Goal: Task Accomplishment & Management: Manage account settings

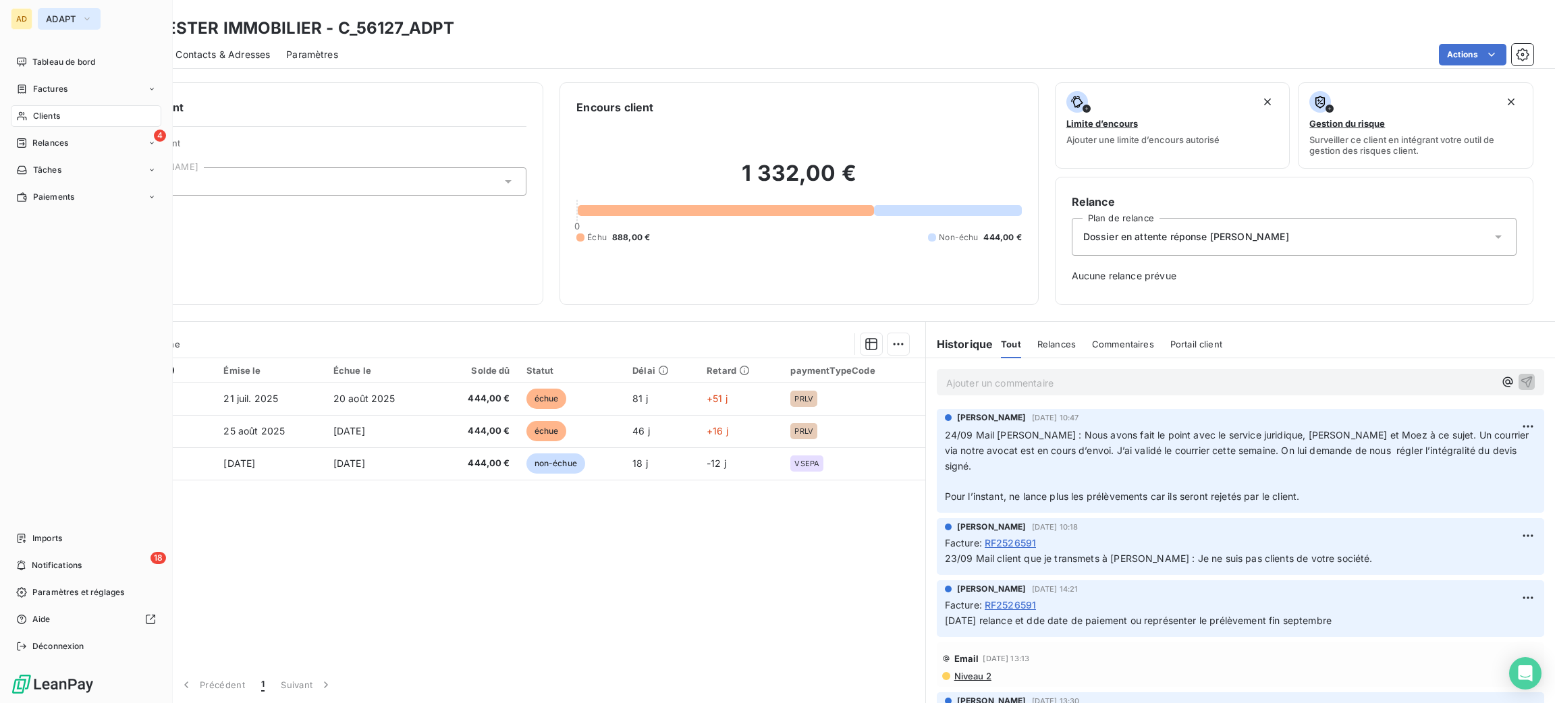
click at [54, 22] on span "ADAPT" at bounding box center [61, 18] width 30 height 11
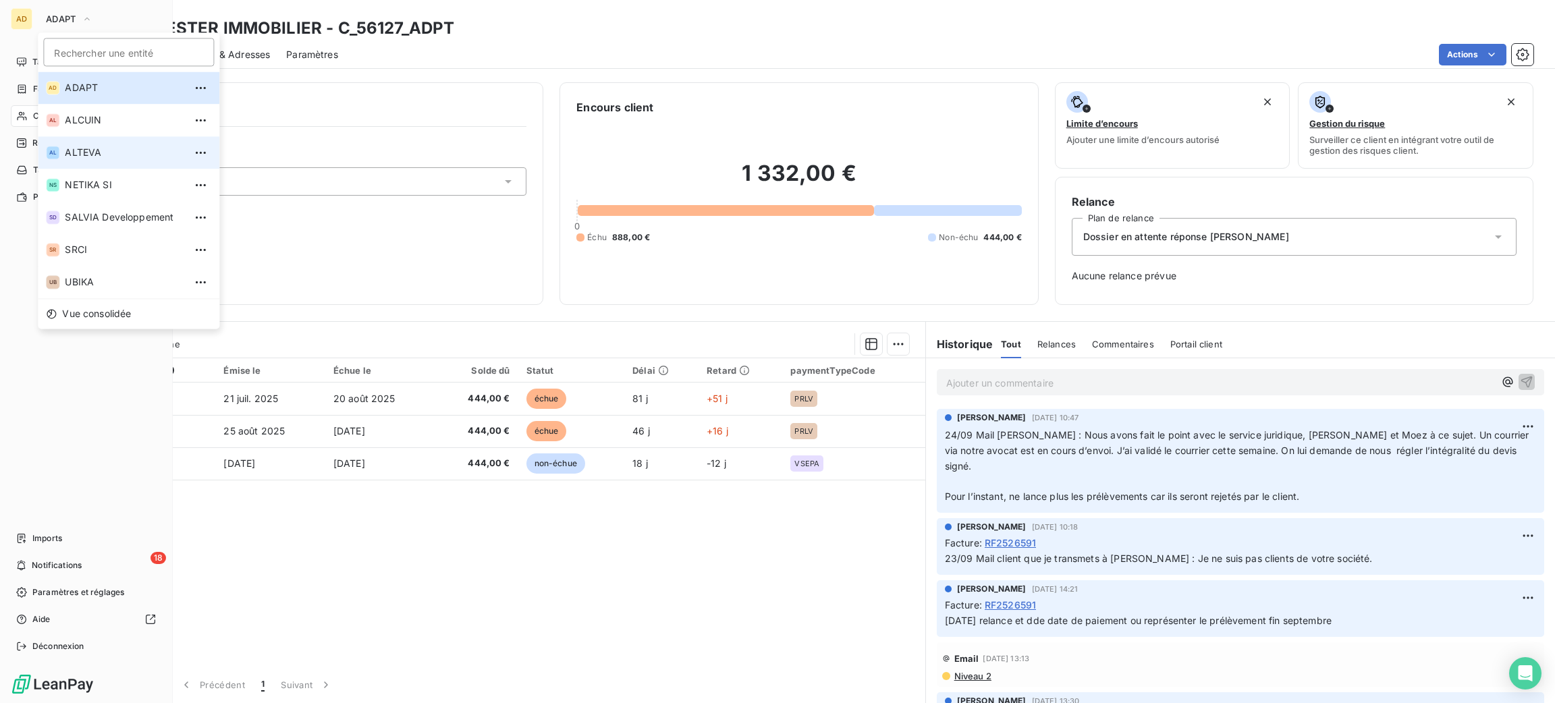
click at [133, 152] on span "ALTEVA" at bounding box center [124, 152] width 119 height 13
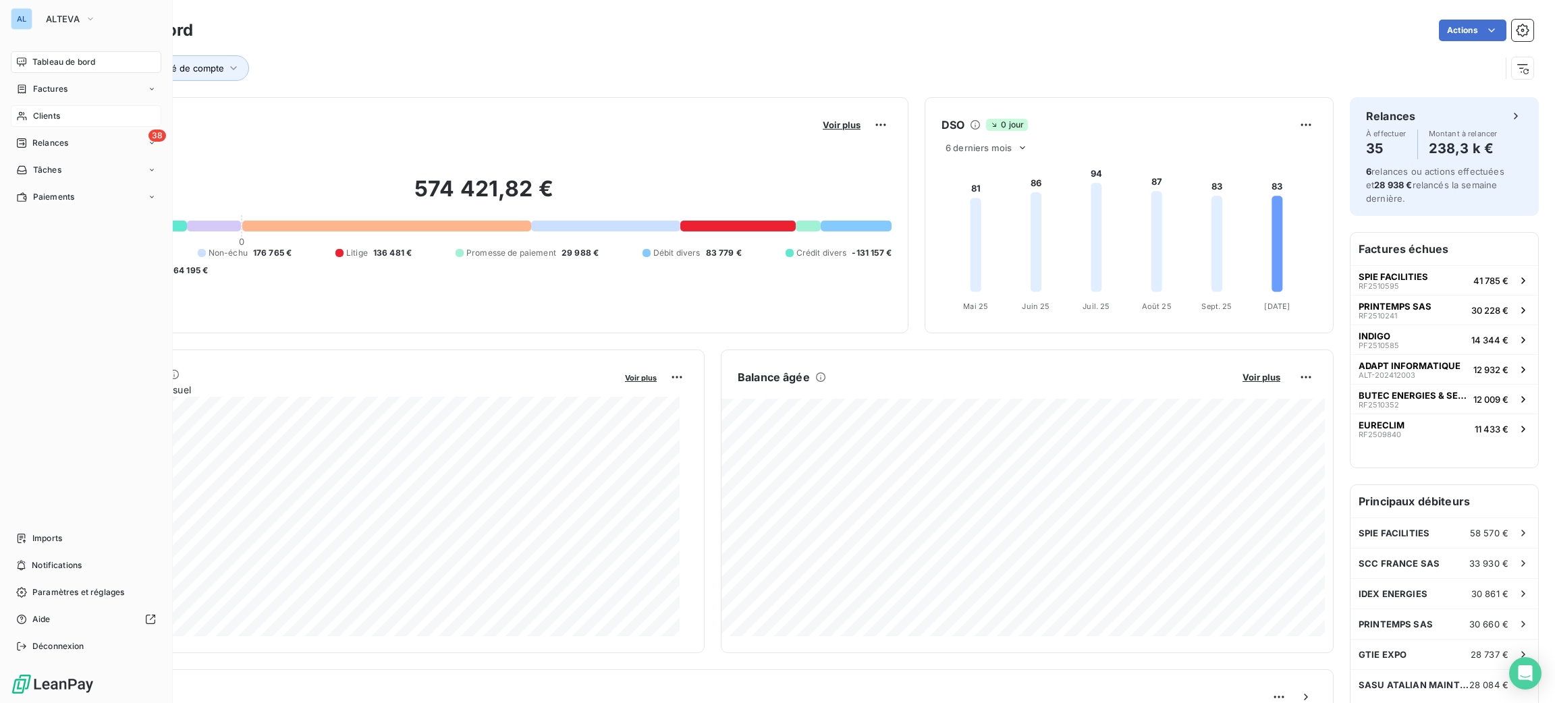
click at [26, 111] on icon at bounding box center [21, 116] width 11 height 11
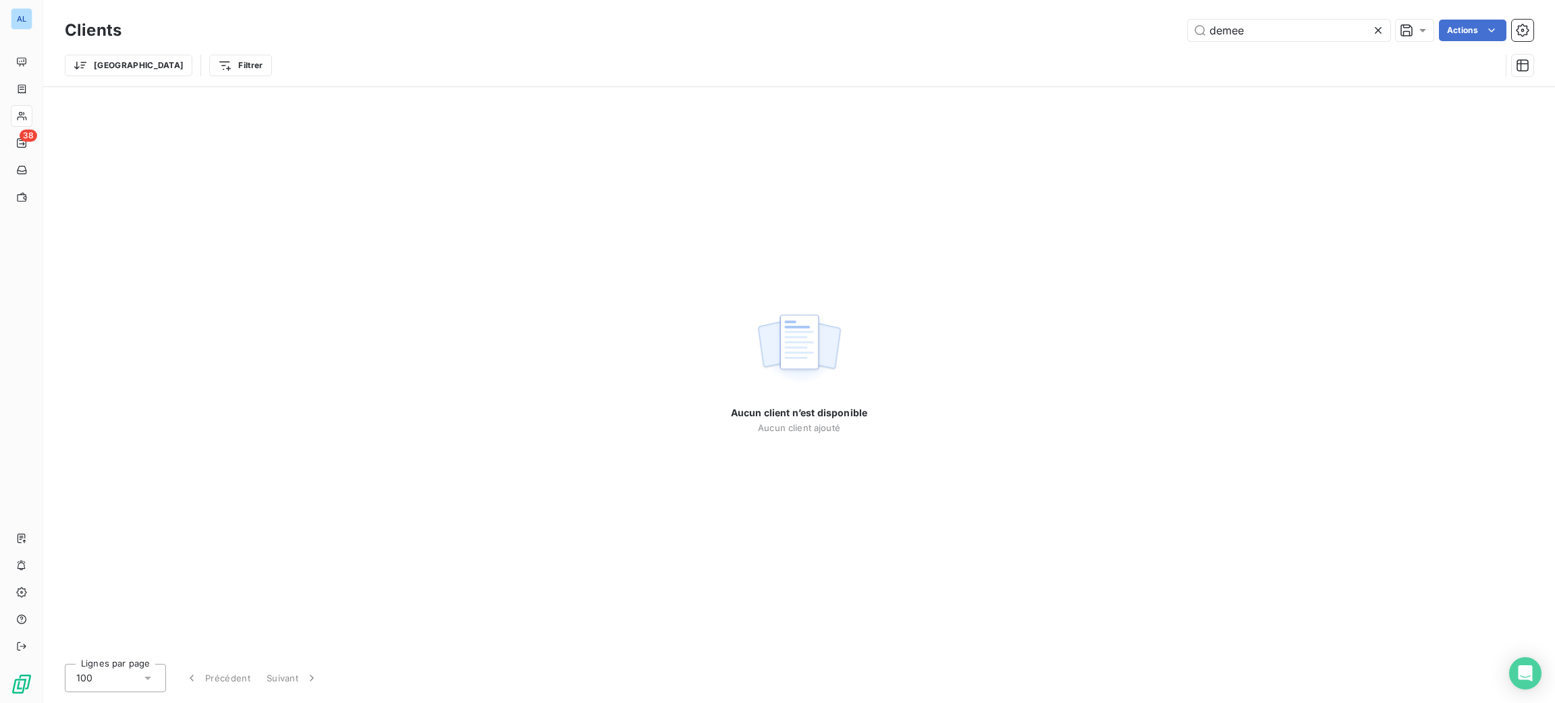
drag, startPoint x: 1289, startPoint y: 20, endPoint x: 1198, endPoint y: 45, distance: 93.8
click at [1198, 45] on div "Clients demee Actions Trier Filtrer" at bounding box center [799, 51] width 1469 height 70
click at [1106, 20] on div "demee Actions" at bounding box center [836, 31] width 1396 height 22
click at [1105, 18] on div "Clients demee Actions" at bounding box center [799, 30] width 1469 height 28
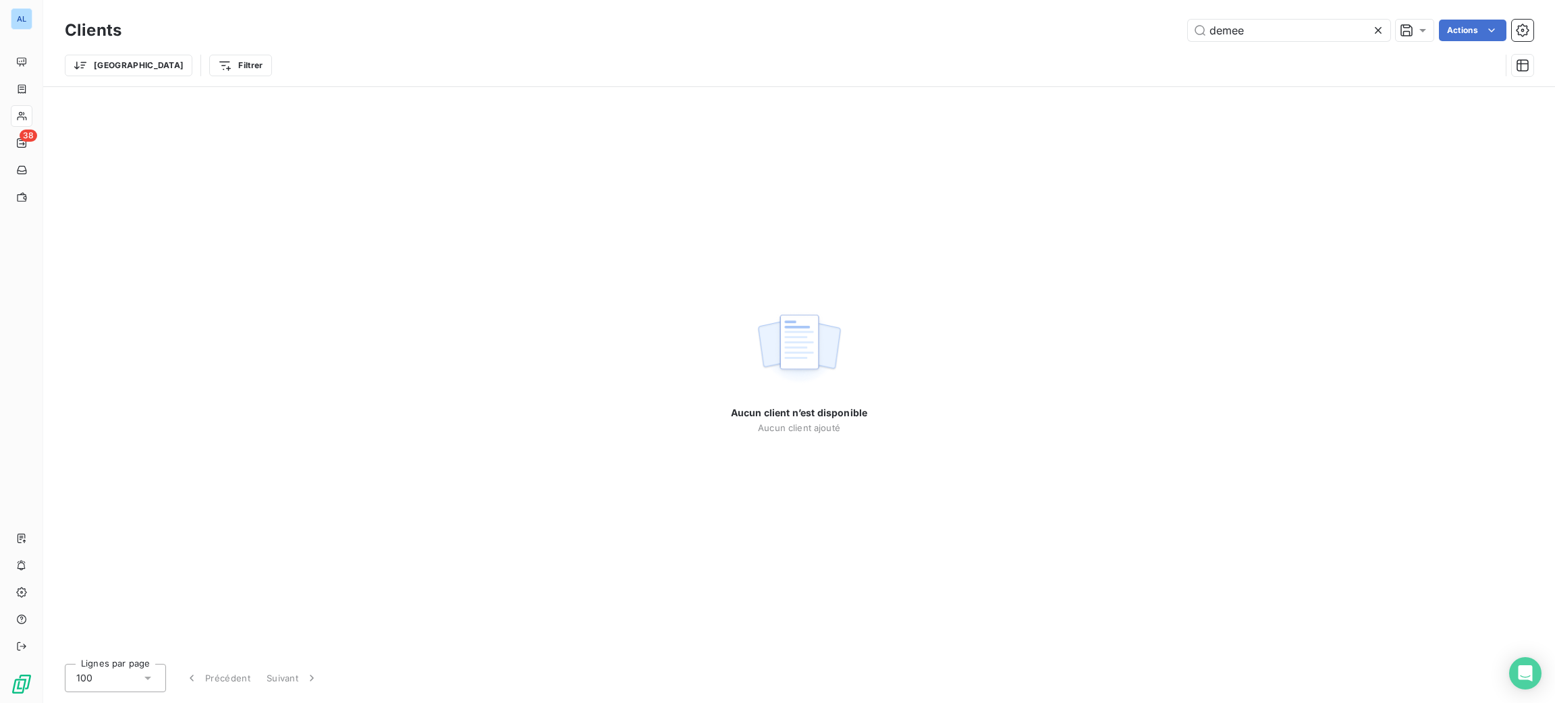
click at [1359, 7] on div "Clients demee Actions Trier Filtrer" at bounding box center [799, 43] width 1512 height 86
click at [1374, 32] on icon at bounding box center [1378, 30] width 13 height 13
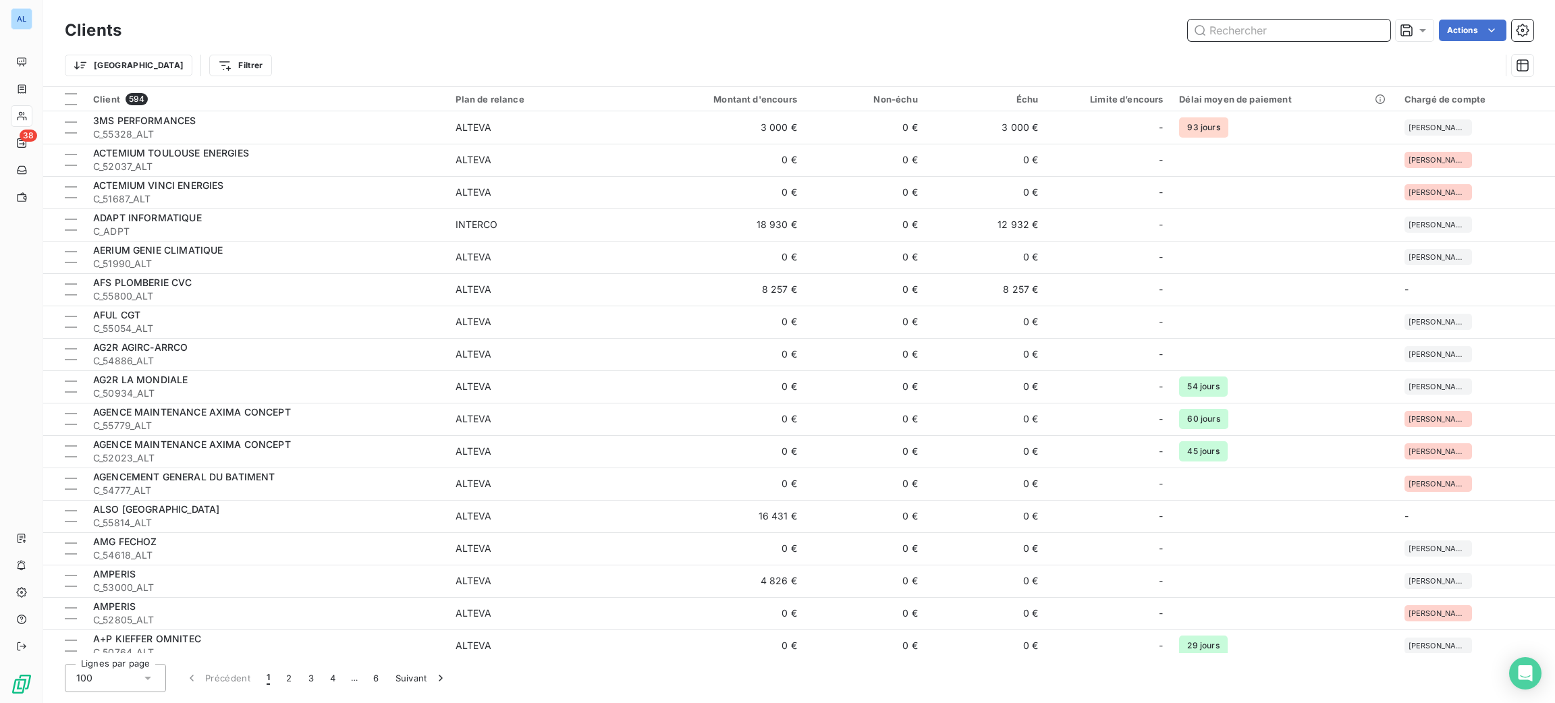
click at [1367, 34] on input "text" at bounding box center [1289, 31] width 202 height 22
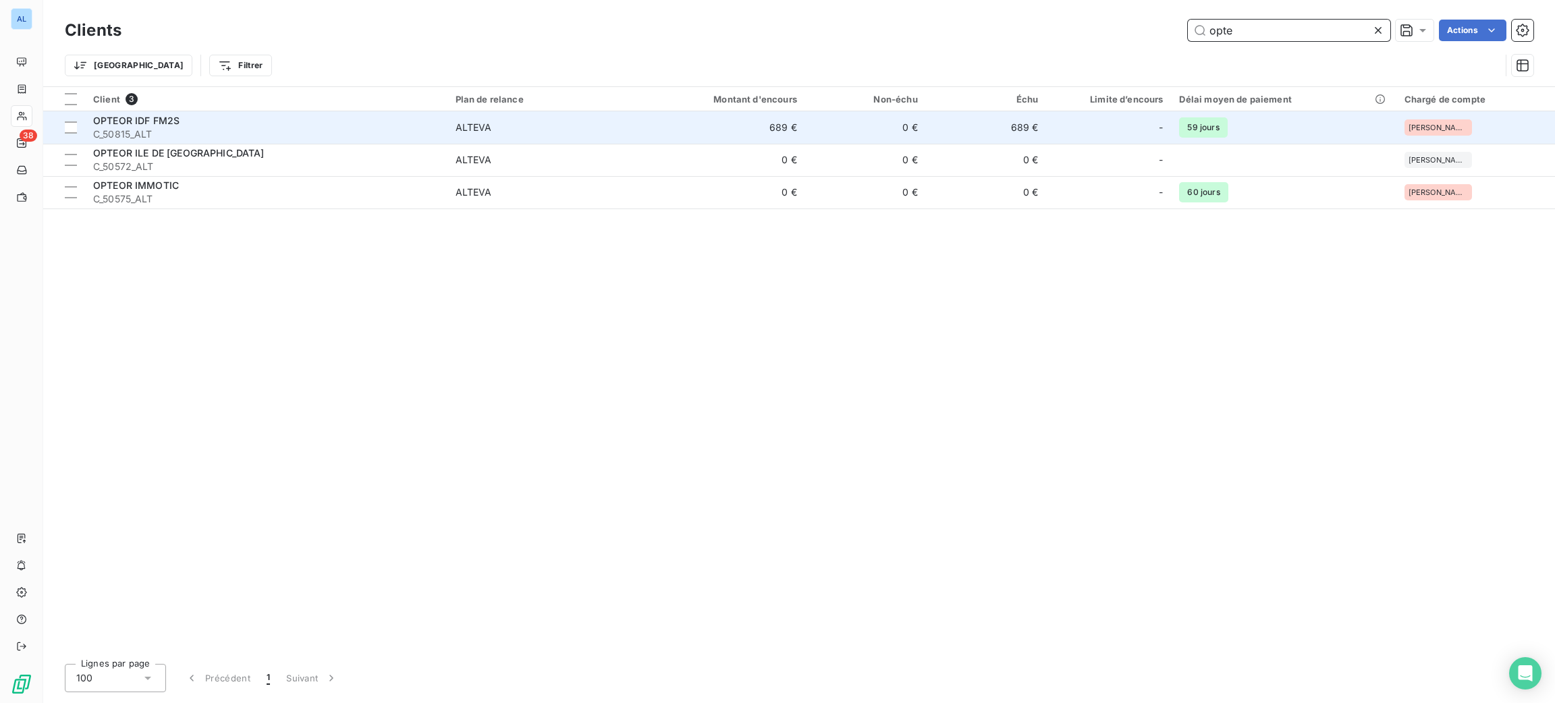
type input "opte"
click at [637, 113] on td "ALTEVA" at bounding box center [546, 127] width 196 height 32
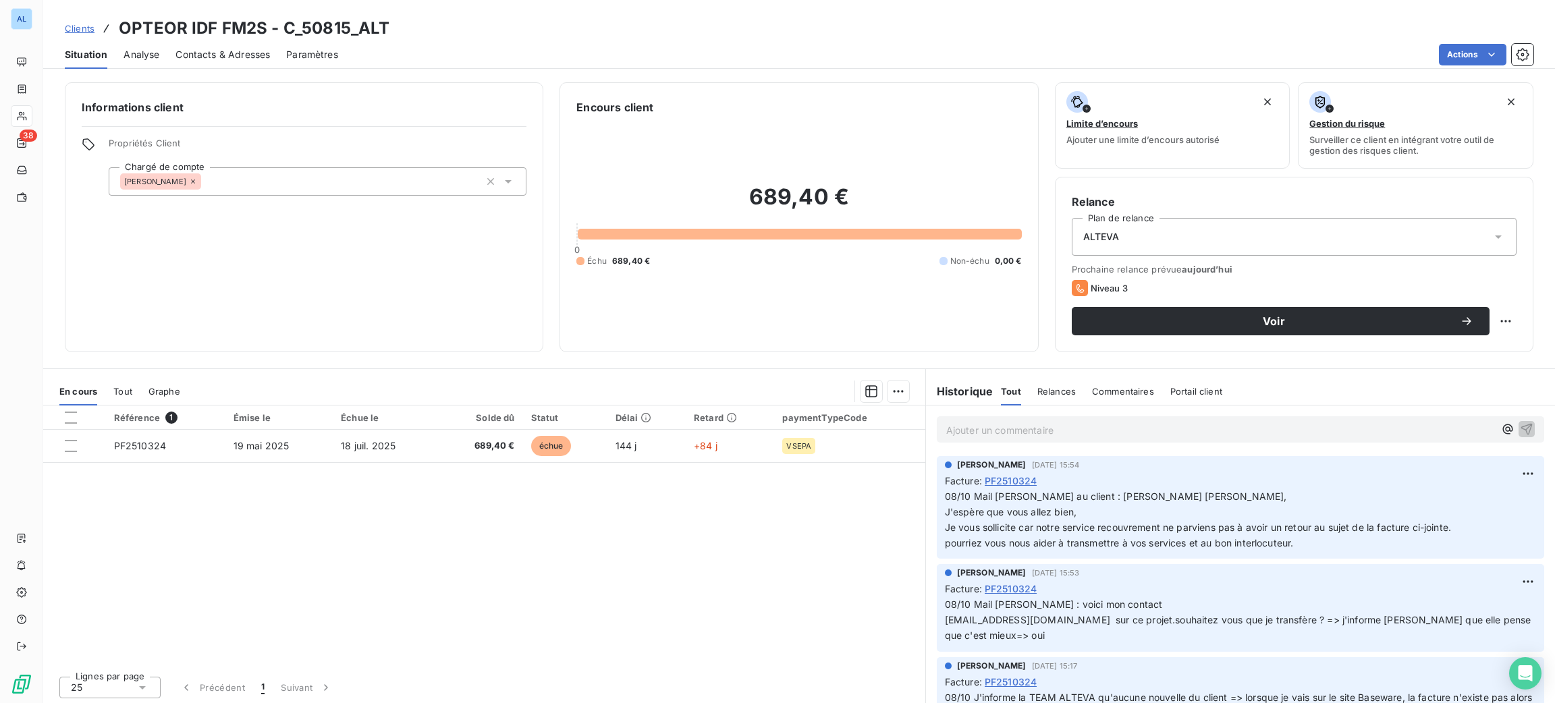
click at [1509, 322] on div "Relance Plan de relance ALTEVA Prochaine relance prévue [DATE] Niveau 3 Voir" at bounding box center [1294, 264] width 479 height 175
click at [1504, 327] on div "Relance Plan de relance ALTEVA Prochaine relance prévue [DATE] Niveau 3 Voir" at bounding box center [1294, 264] width 479 height 175
click at [1498, 327] on html "AL 38 Clients OPTEOR IDF FM2S - C_50815_ALT Situation Analyse Contacts & Adress…" at bounding box center [777, 351] width 1555 height 703
click at [1491, 348] on div "Replanifier cette action" at bounding box center [1434, 351] width 121 height 22
select select "9"
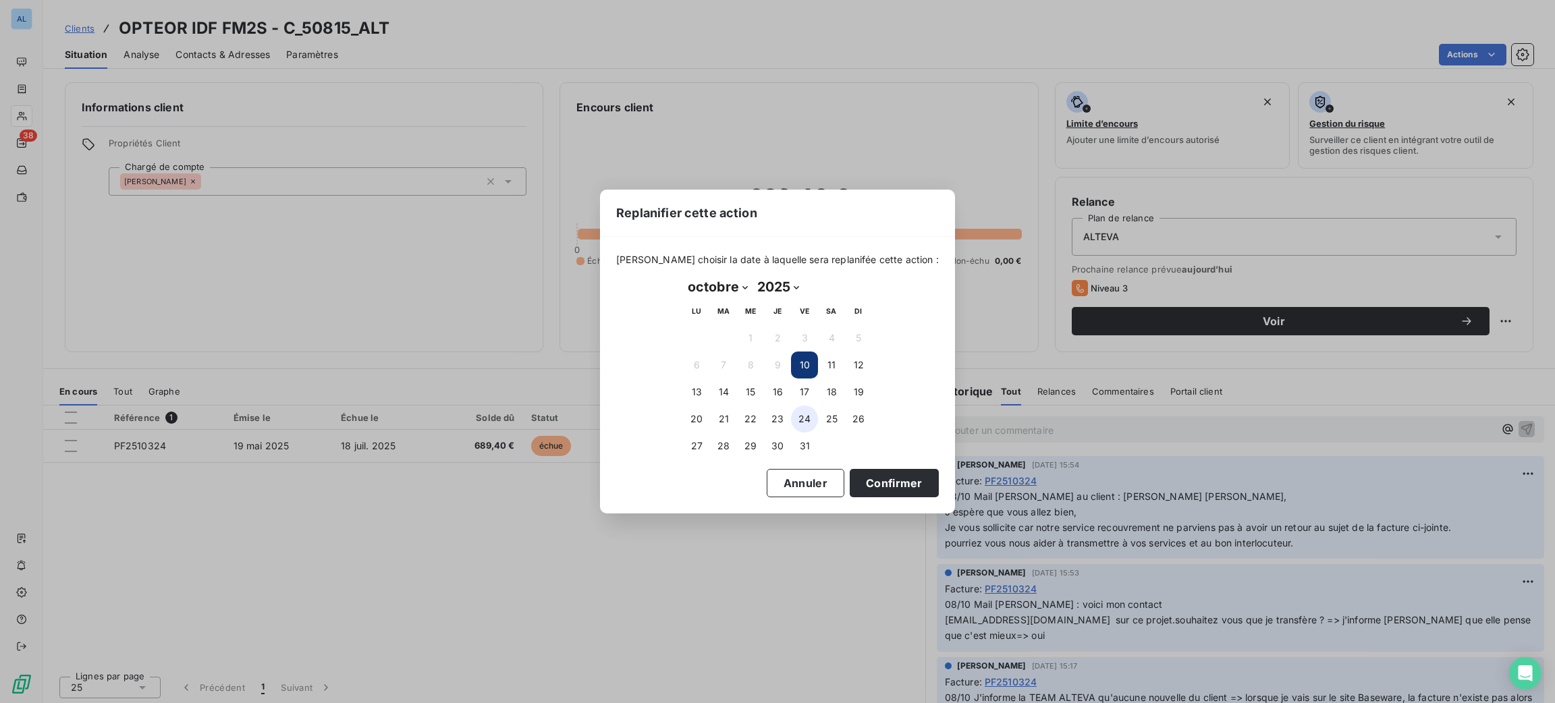
click at [807, 411] on button "24" at bounding box center [804, 419] width 27 height 27
click at [884, 485] on button "Confirmer" at bounding box center [894, 483] width 89 height 28
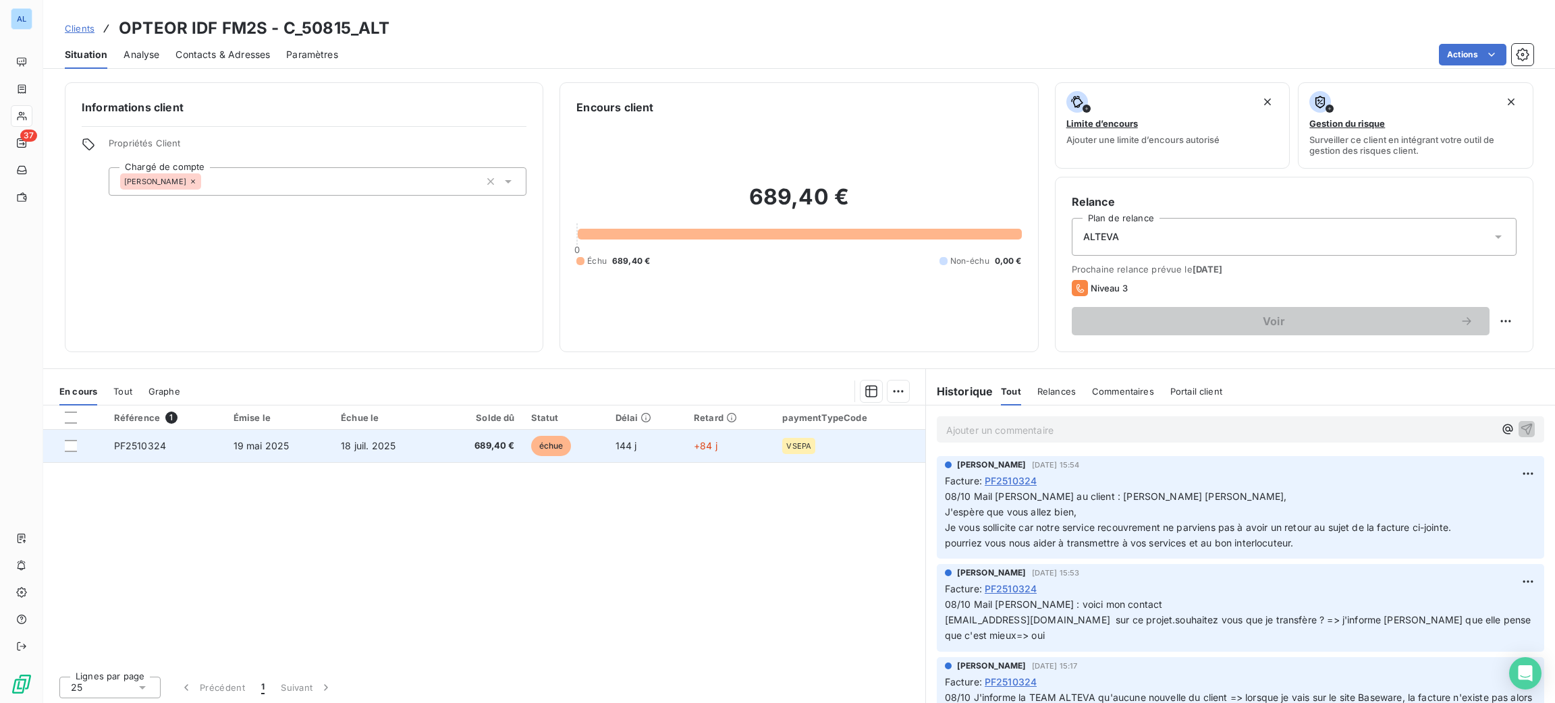
click at [341, 457] on td "18 juil. 2025" at bounding box center [386, 446] width 106 height 32
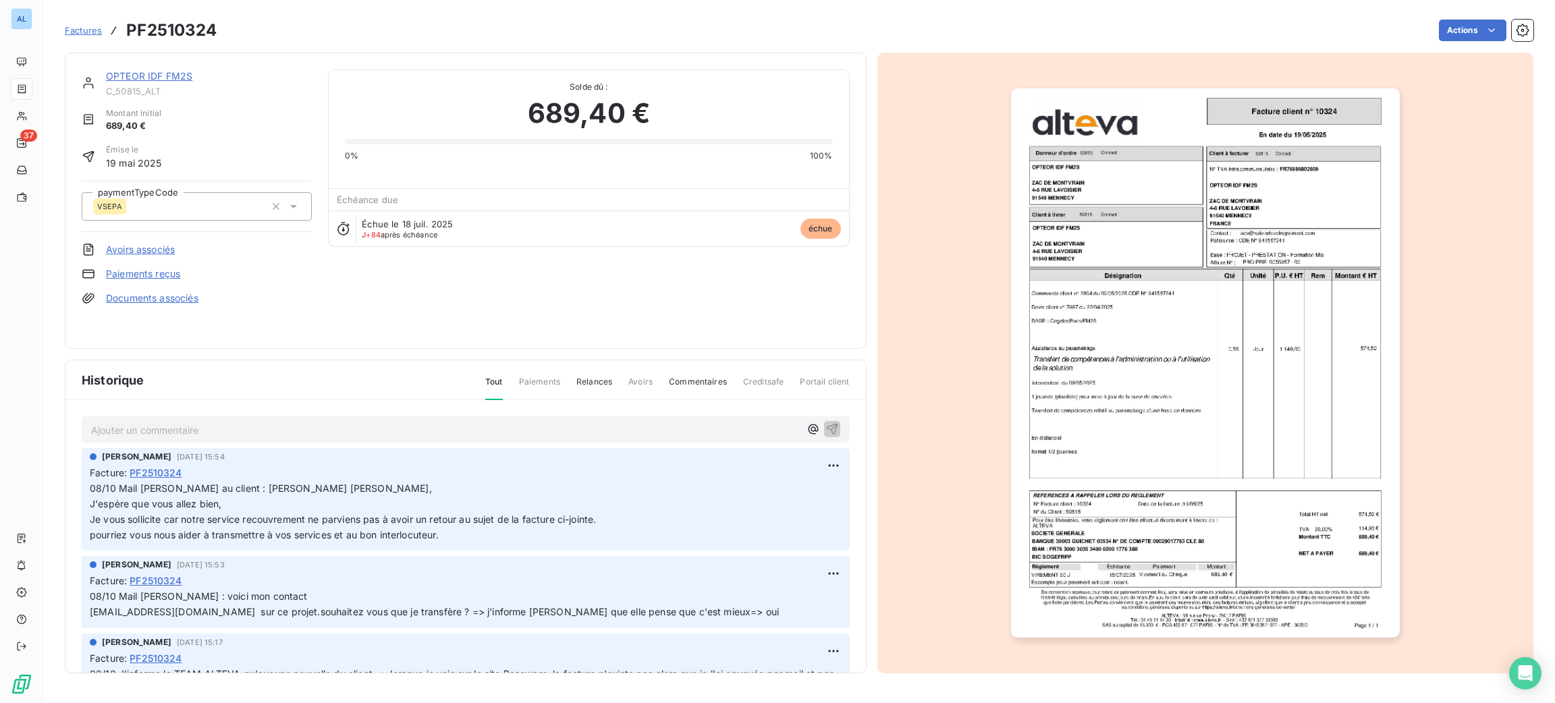
click at [358, 422] on p "Ajouter un commentaire ﻿" at bounding box center [445, 430] width 709 height 17
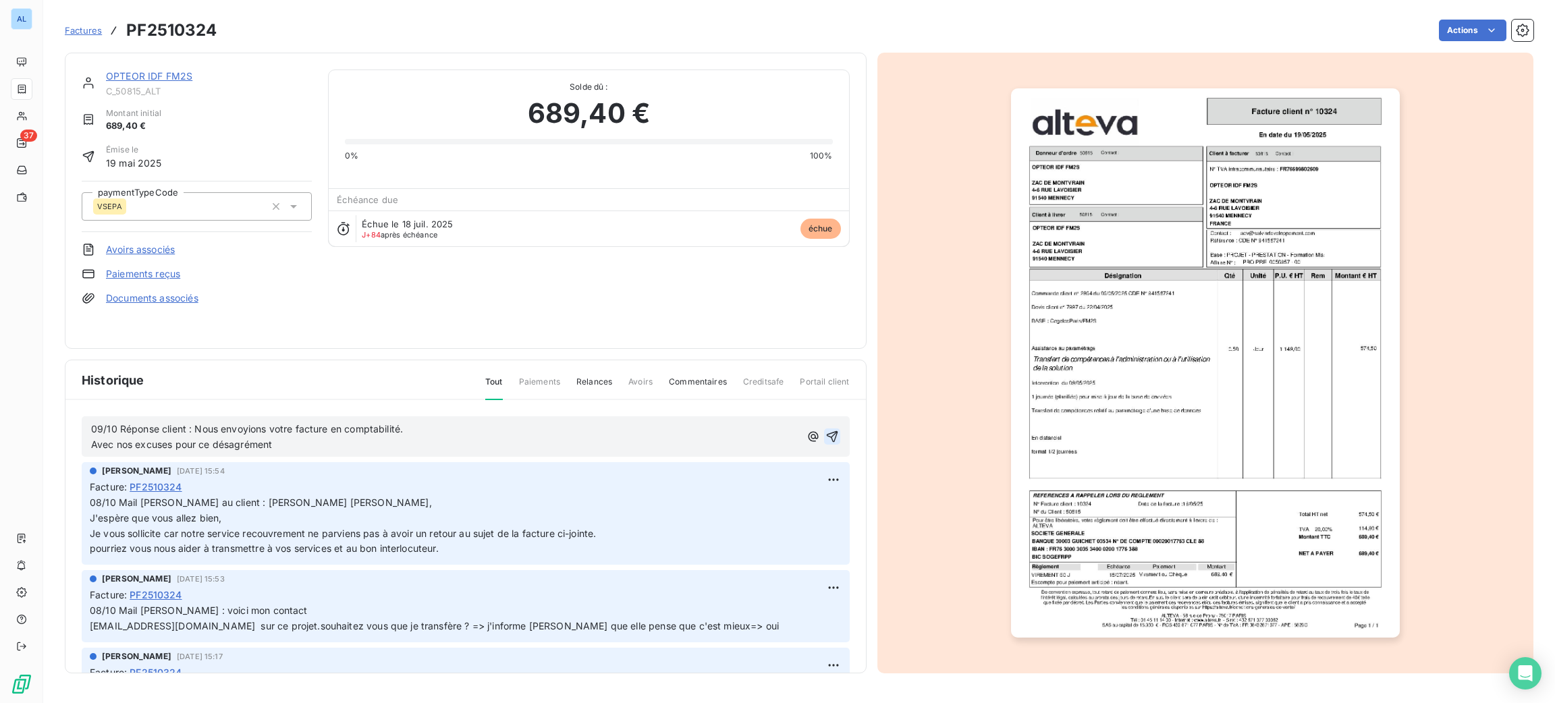
click at [826, 439] on icon "button" at bounding box center [831, 436] width 11 height 11
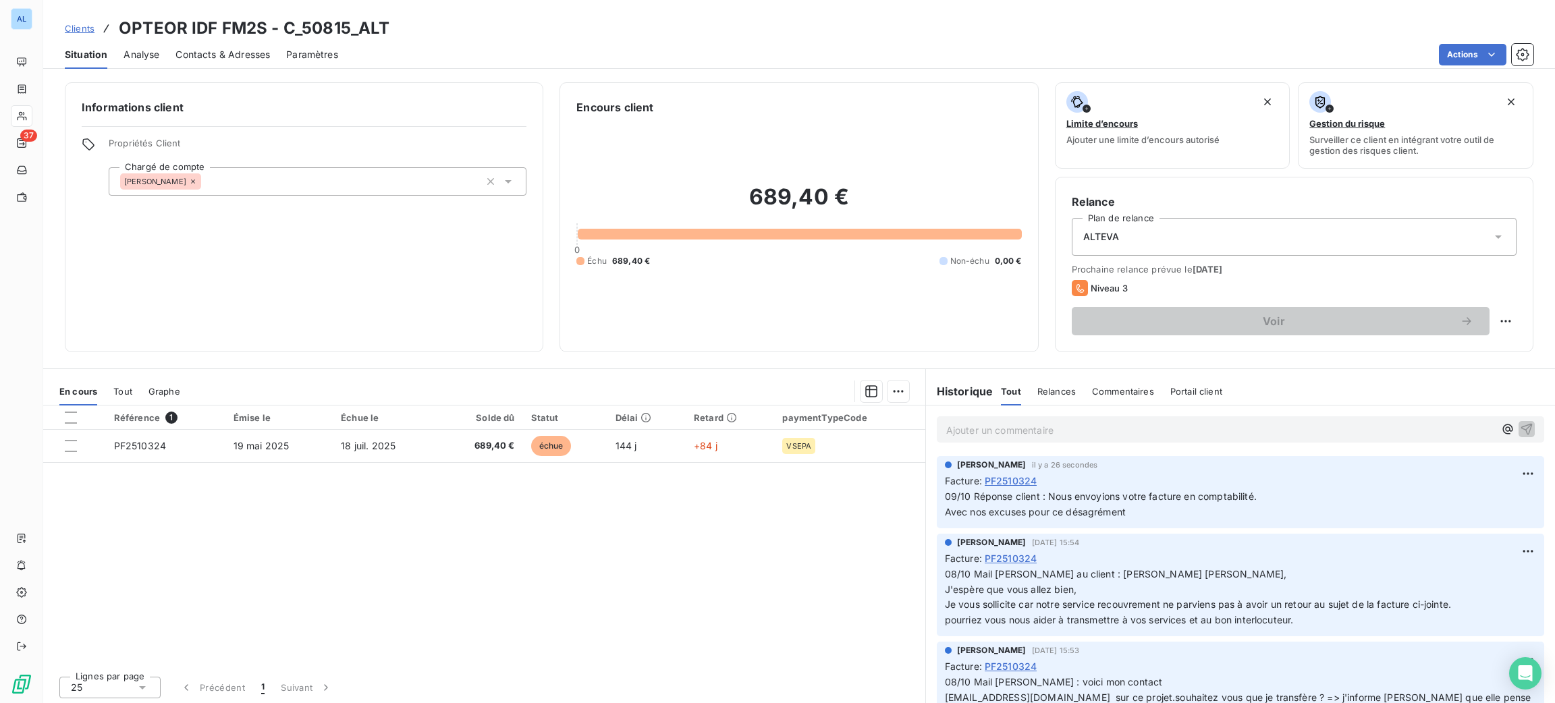
click at [184, 48] on span "Contacts & Adresses" at bounding box center [222, 54] width 94 height 13
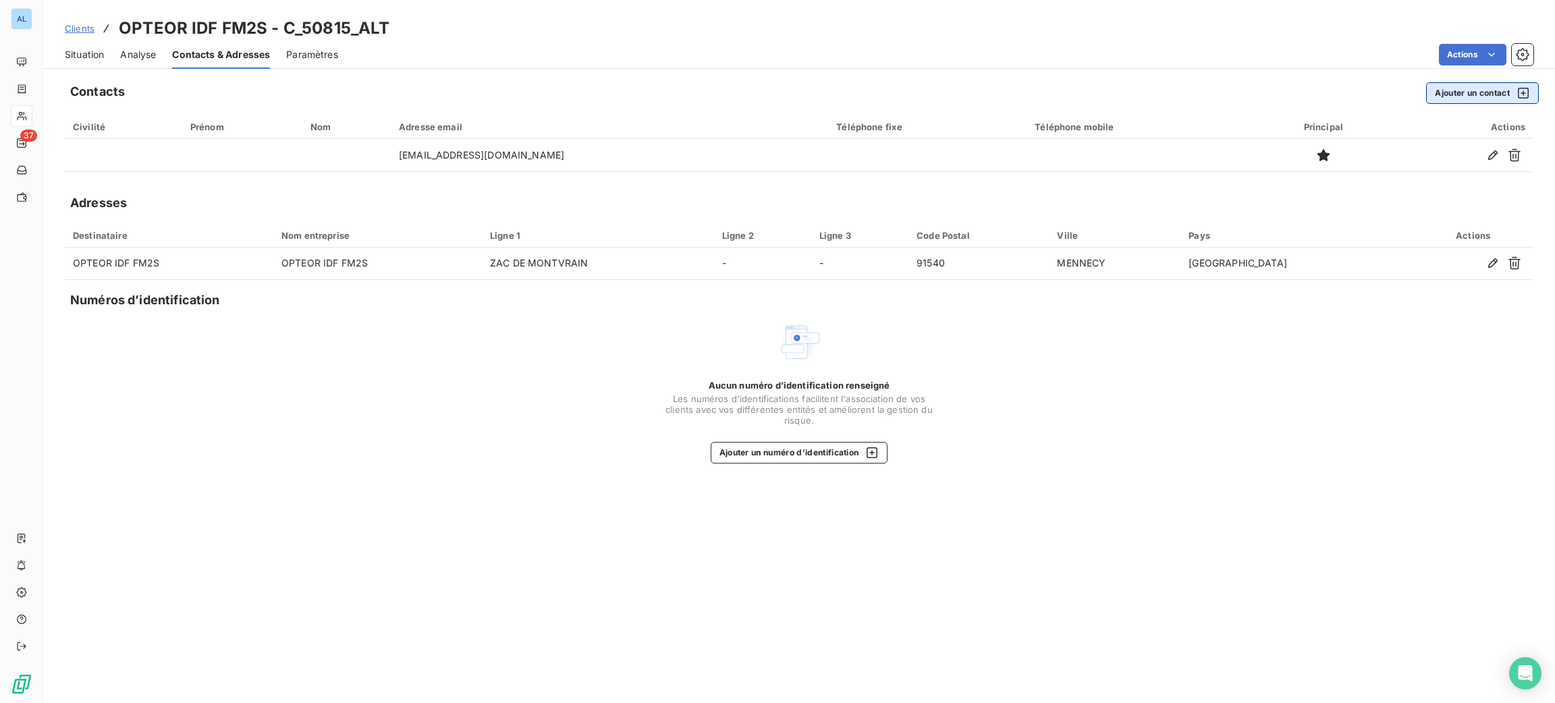
click at [1436, 103] on button "Ajouter un contact" at bounding box center [1482, 93] width 113 height 22
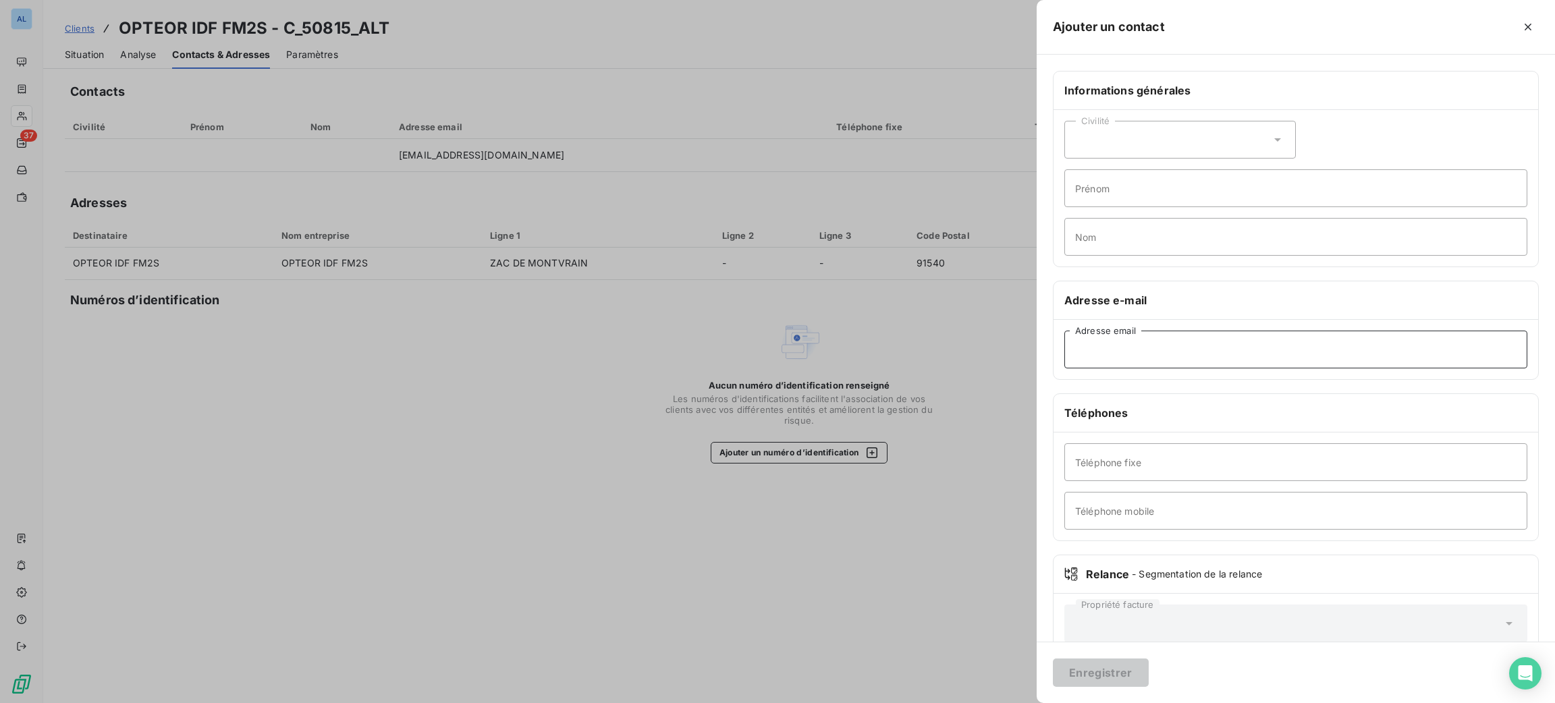
paste input "[PERSON_NAME][EMAIL_ADDRESS][DOMAIN_NAME]"
type input "[PERSON_NAME][EMAIL_ADDRESS][DOMAIN_NAME]"
click at [1115, 675] on button "Enregistrer" at bounding box center [1101, 673] width 96 height 28
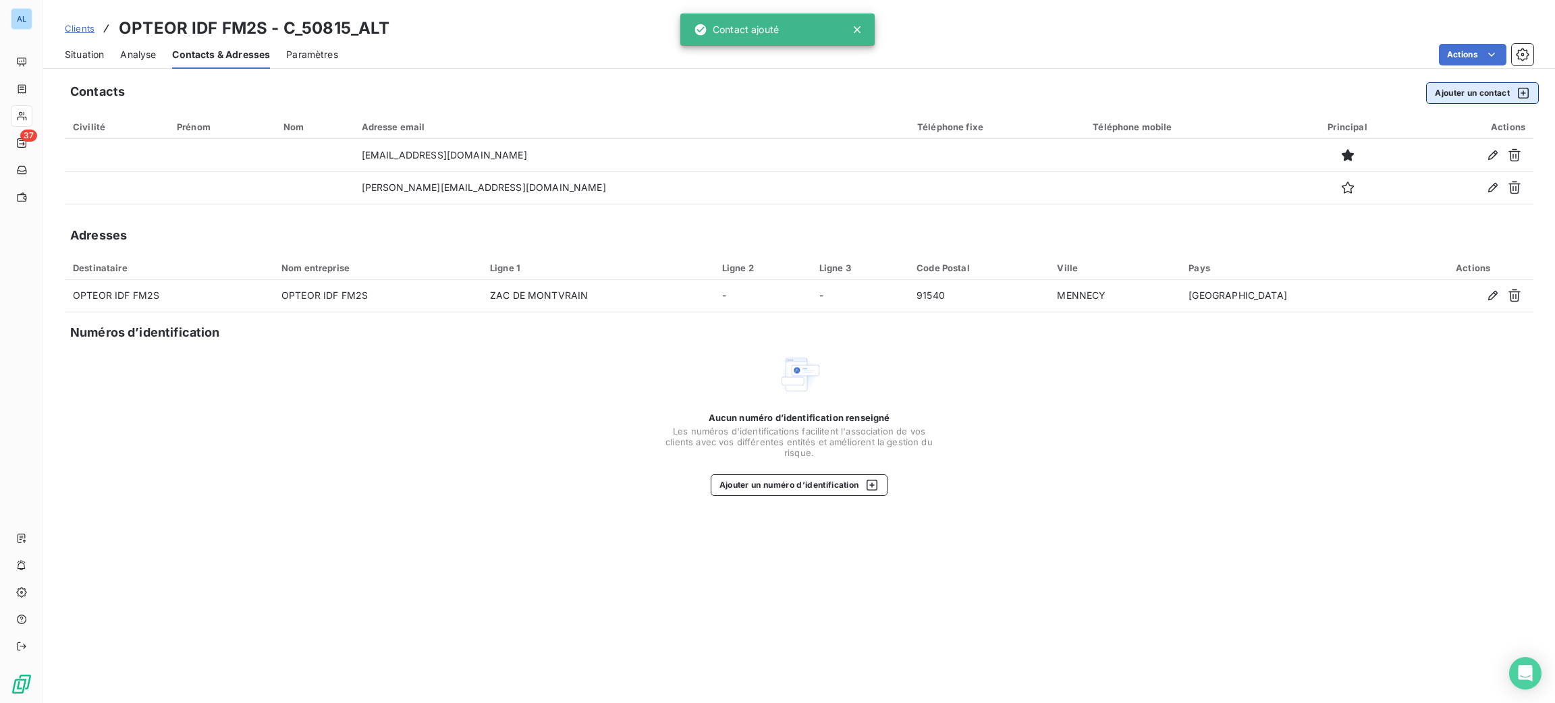
click at [1459, 92] on button "Ajouter un contact" at bounding box center [1482, 93] width 113 height 22
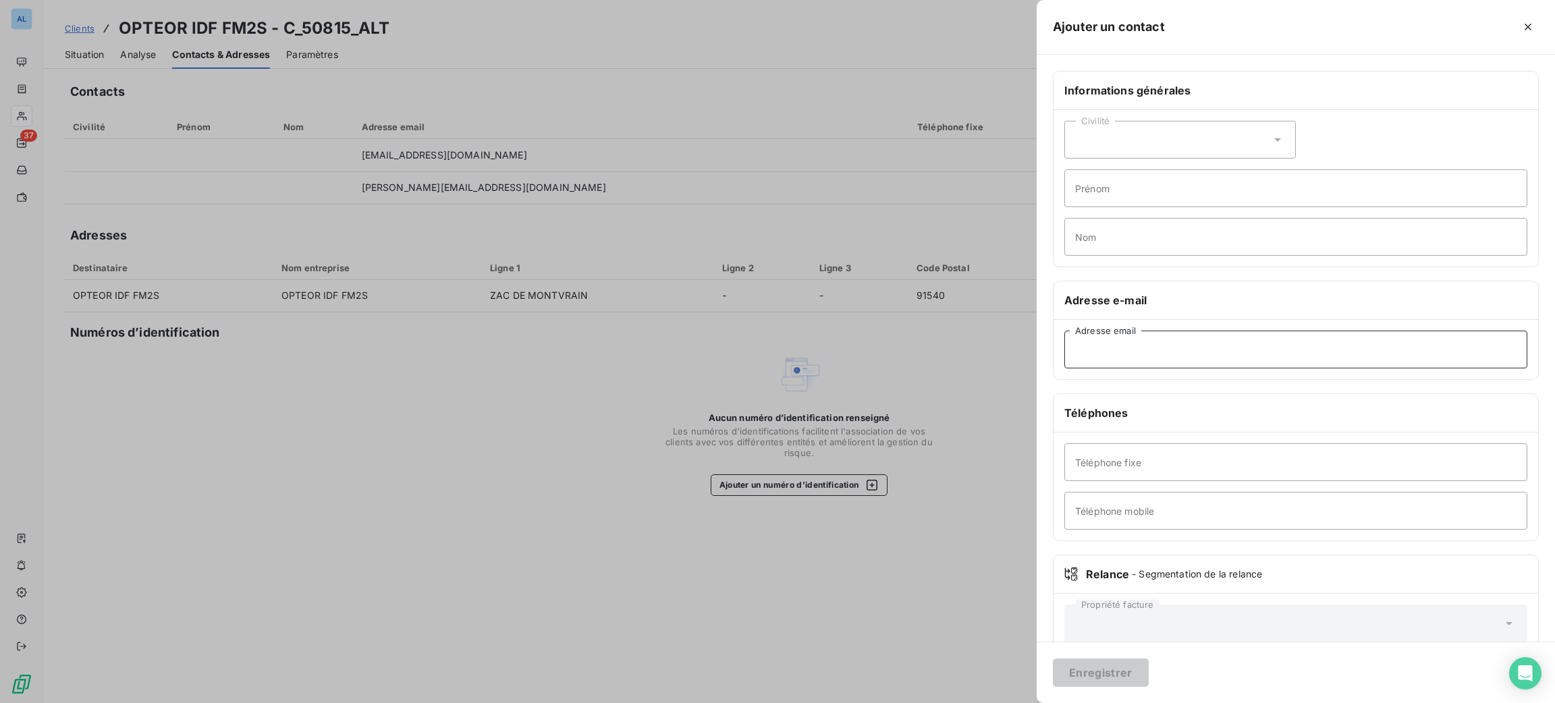
paste input "[EMAIL_ADDRESS][DOMAIN_NAME]"
type input "[EMAIL_ADDRESS][DOMAIN_NAME]"
click at [1116, 679] on button "Enregistrer" at bounding box center [1101, 673] width 96 height 28
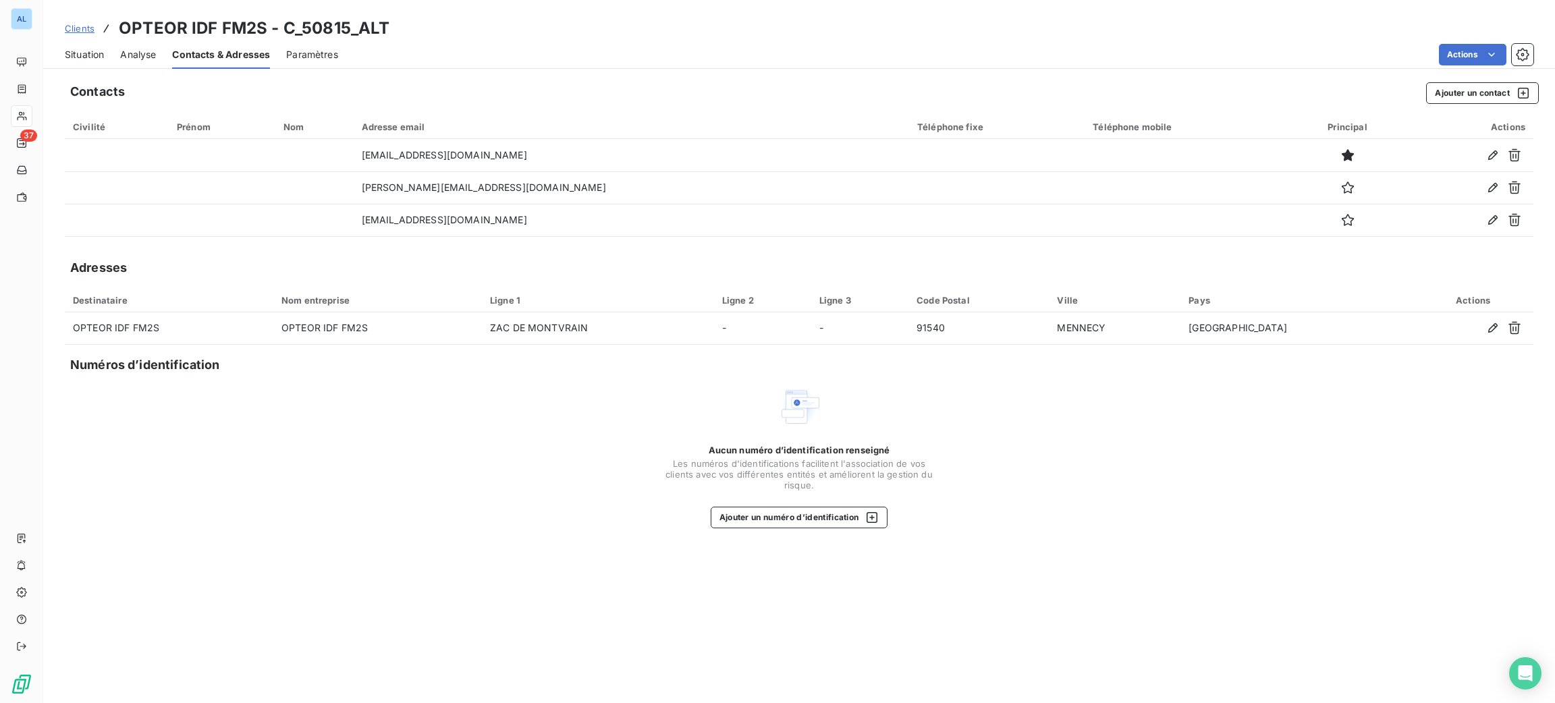
click at [84, 59] on span "Situation" at bounding box center [84, 54] width 39 height 13
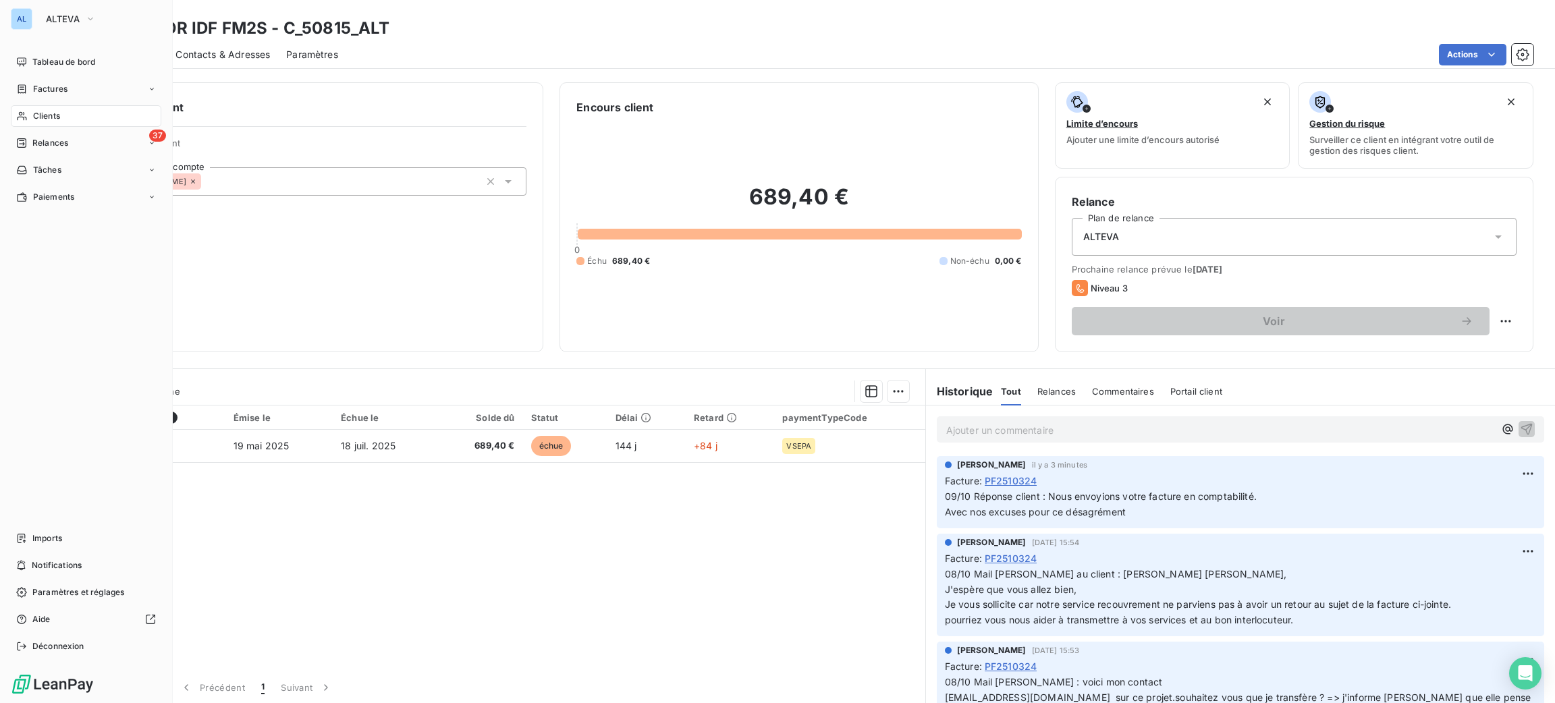
click at [58, 124] on div "Clients" at bounding box center [86, 116] width 151 height 22
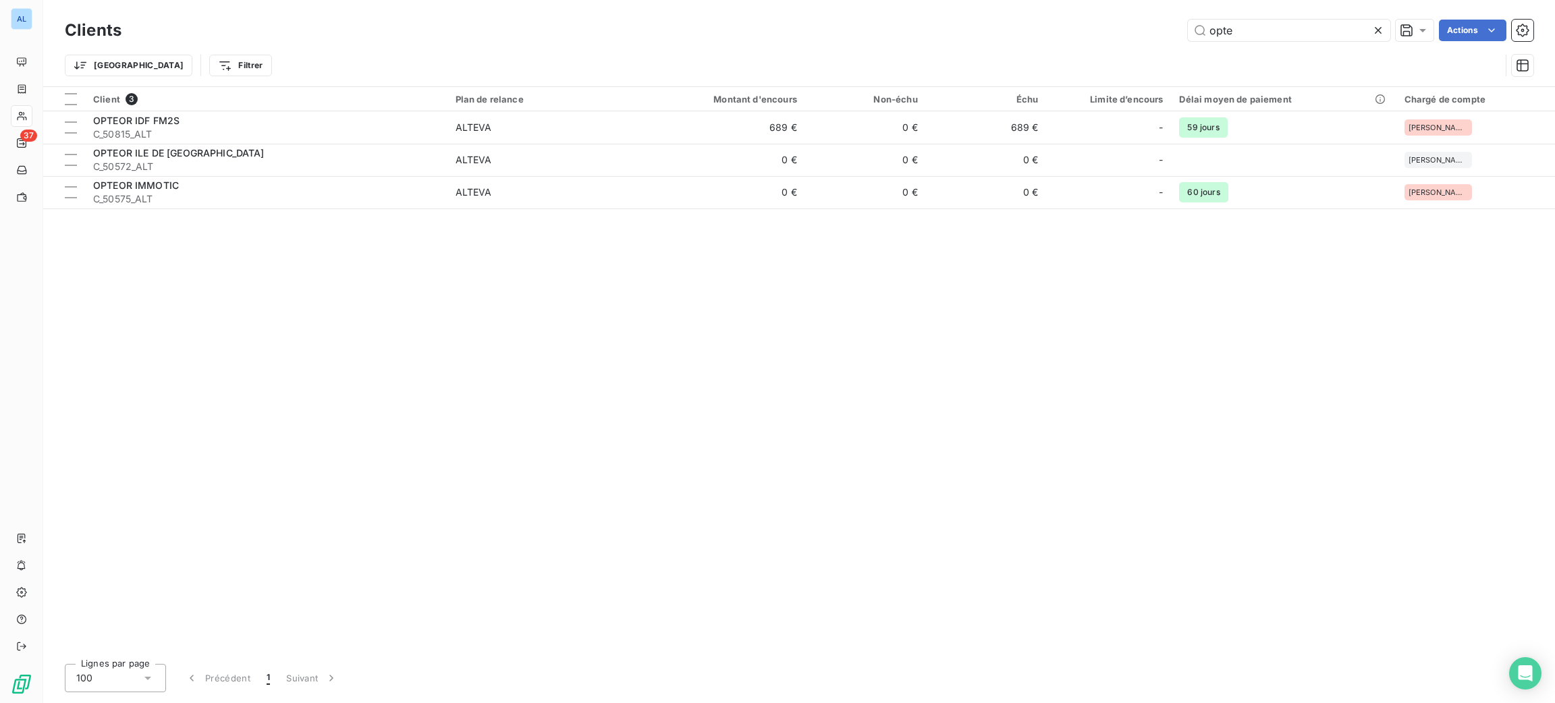
drag, startPoint x: 1275, startPoint y: 26, endPoint x: 1157, endPoint y: 28, distance: 118.1
click at [1157, 28] on div "opte Actions" at bounding box center [836, 31] width 1396 height 22
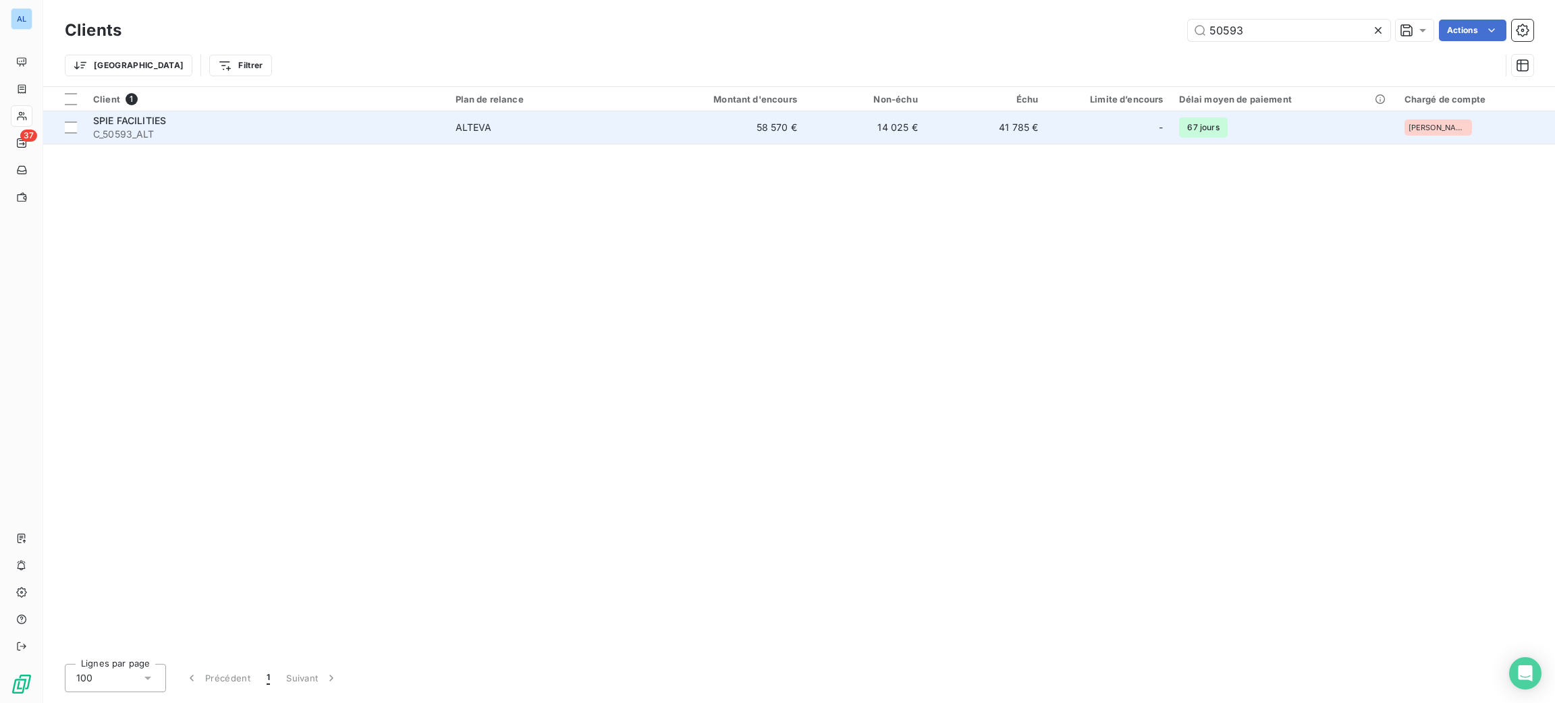
type input "50593"
click at [509, 125] on span "ALTEVA" at bounding box center [546, 127] width 180 height 13
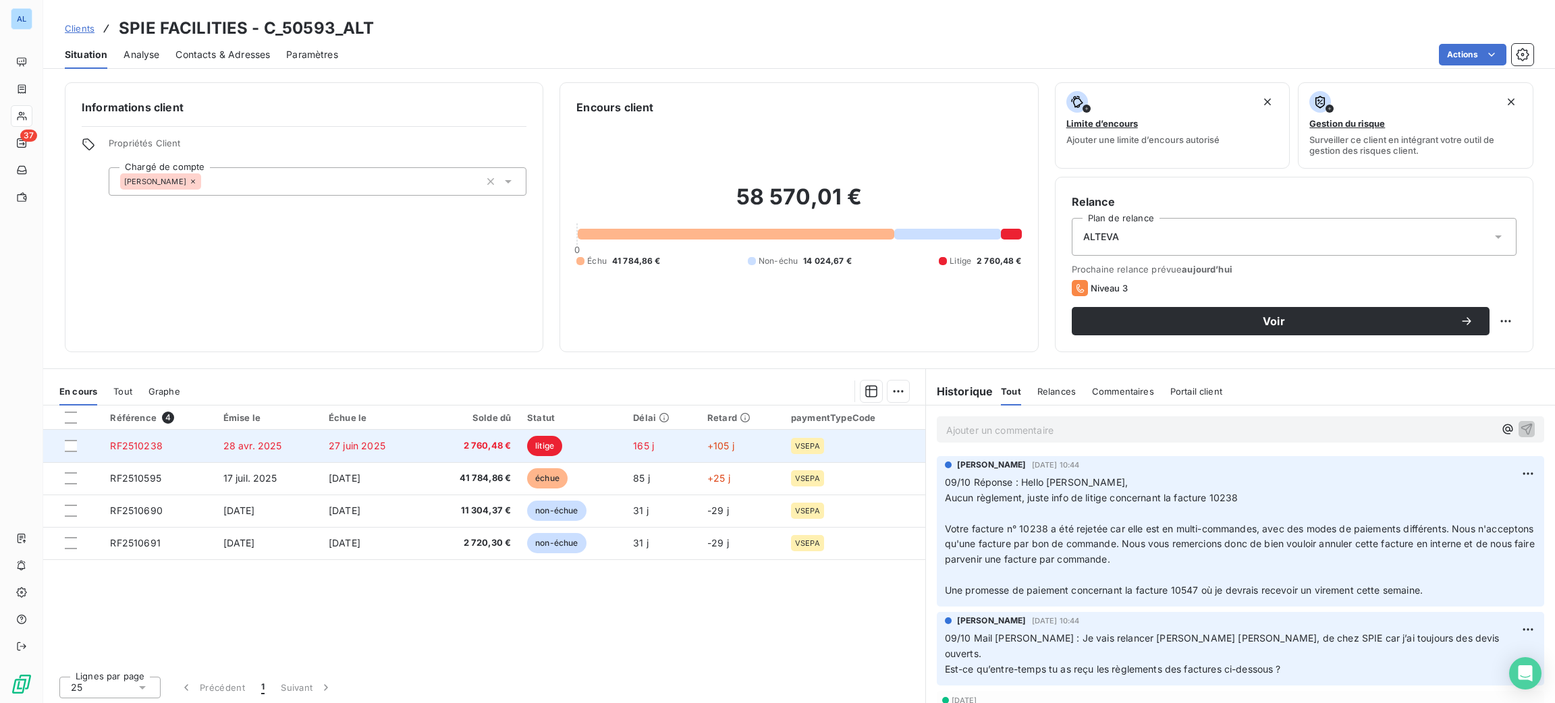
click at [321, 436] on td "27 juin 2025" at bounding box center [372, 446] width 103 height 32
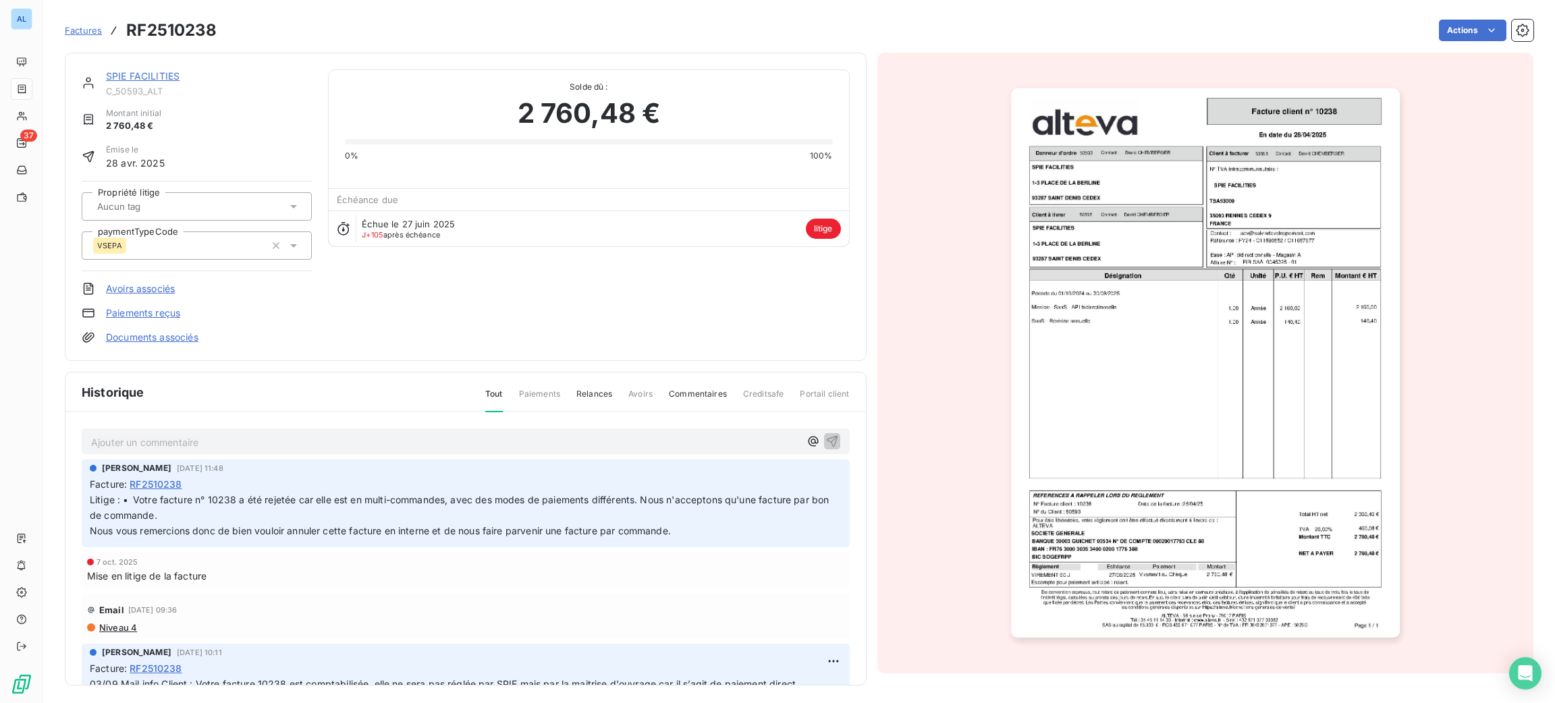
click at [440, 437] on p "Ajouter un commentaire ﻿" at bounding box center [445, 442] width 709 height 17
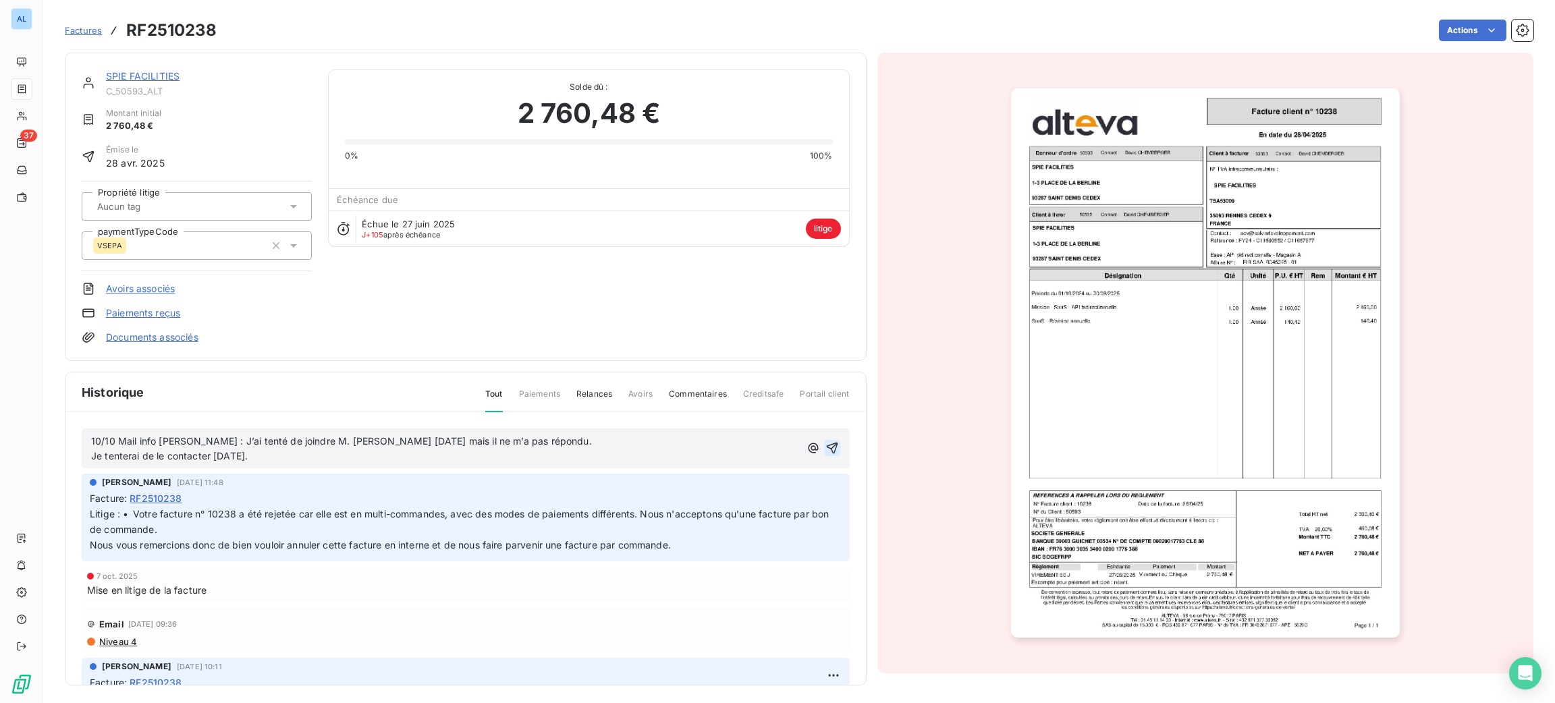
click at [824, 444] on button "button" at bounding box center [832, 448] width 16 height 16
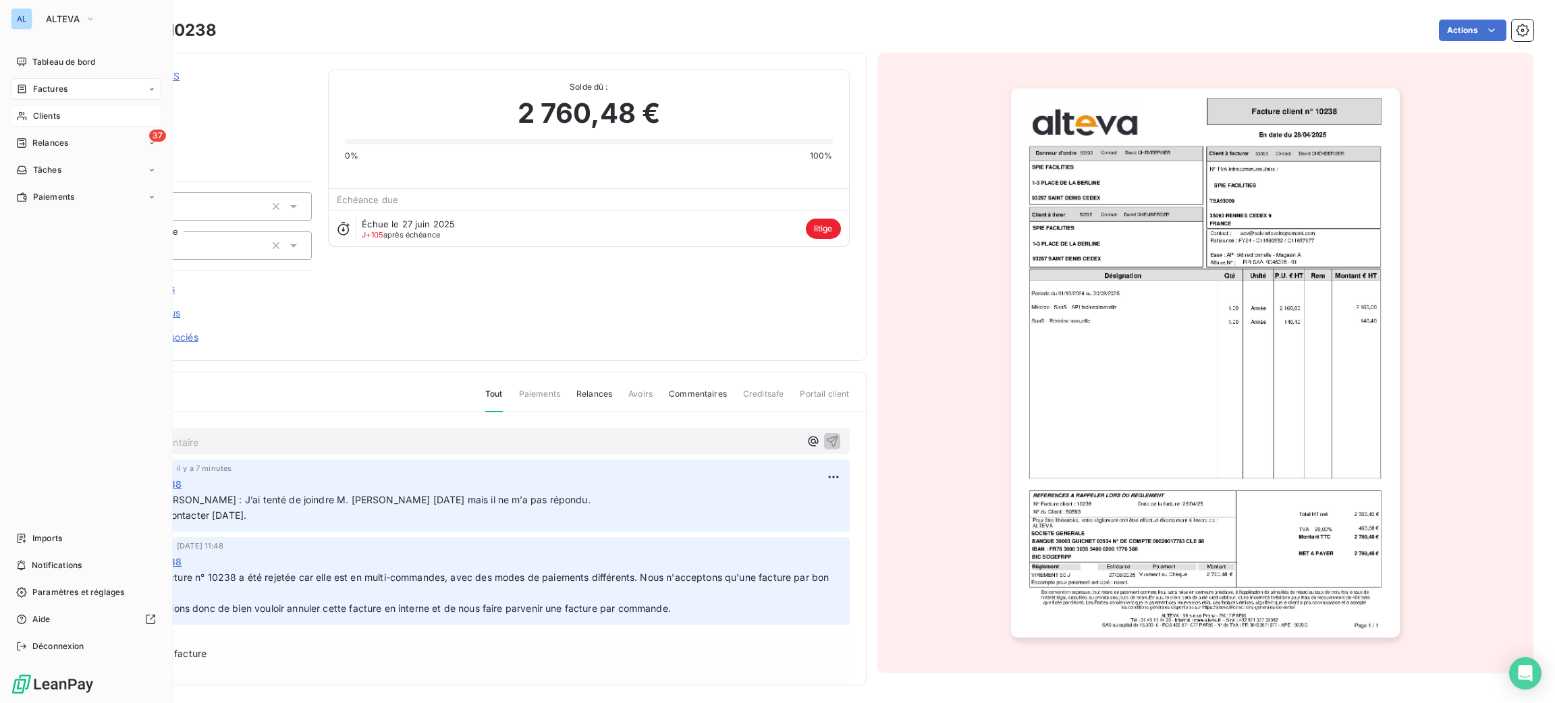
click at [41, 121] on span "Clients" at bounding box center [46, 116] width 27 height 12
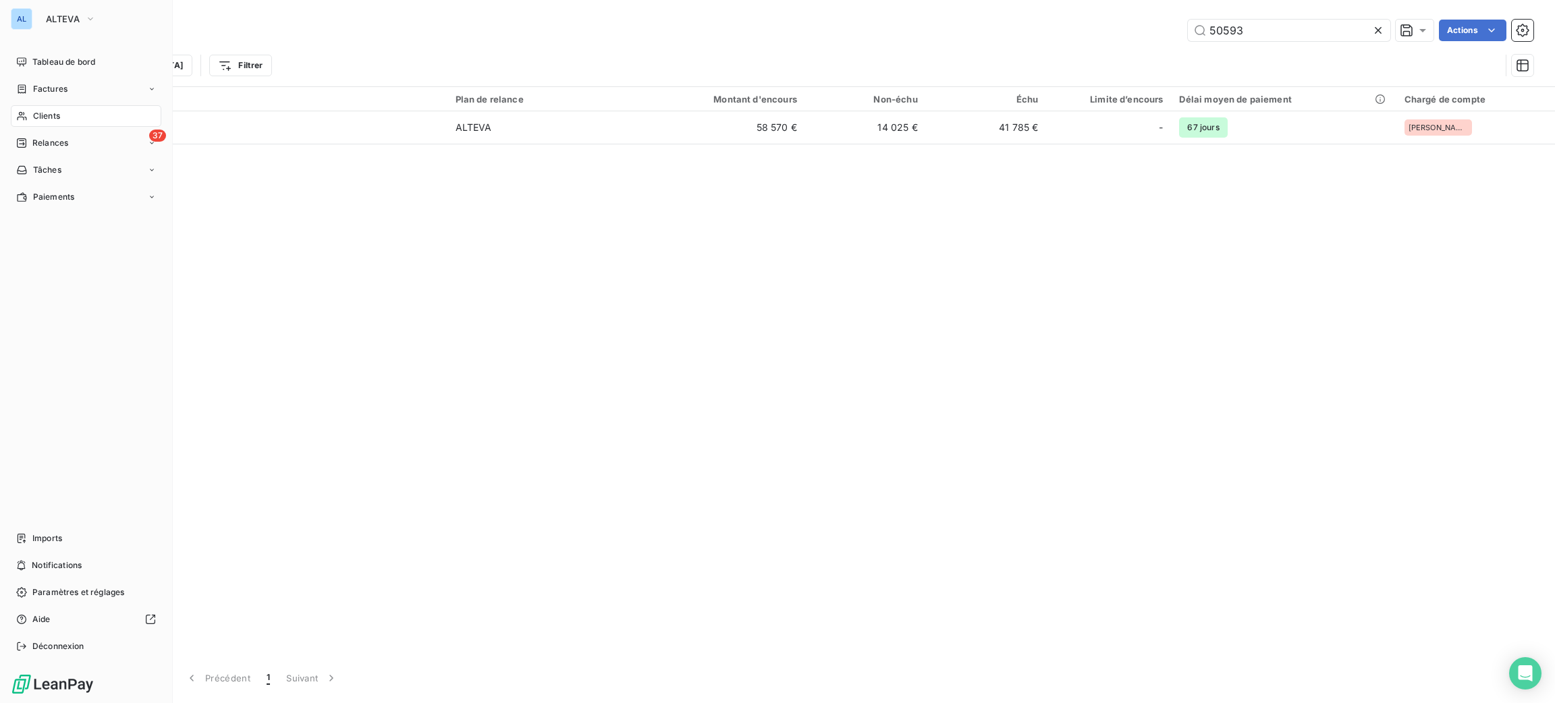
click at [29, 112] on div "Clients" at bounding box center [86, 116] width 151 height 22
click at [30, 105] on div "Clients" at bounding box center [86, 116] width 151 height 22
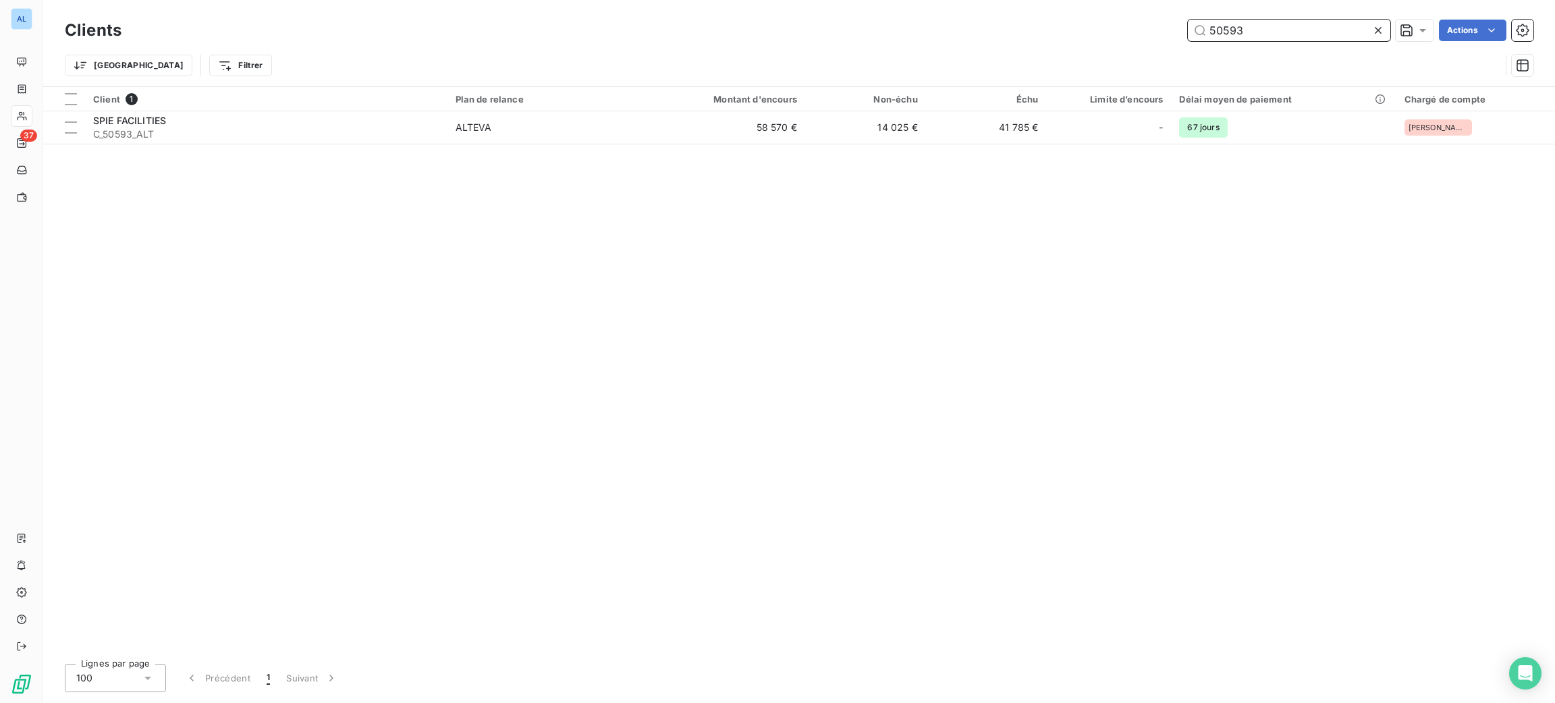
drag, startPoint x: 1245, startPoint y: 36, endPoint x: 1067, endPoint y: 6, distance: 180.1
click at [1086, 42] on div "Clients 50593 Actions" at bounding box center [799, 30] width 1469 height 28
type input "55823"
click at [453, 153] on div "Client 1 Plan de relance Montant d'encours Non-échu Échu Limite d’encours Délai…" at bounding box center [799, 370] width 1512 height 566
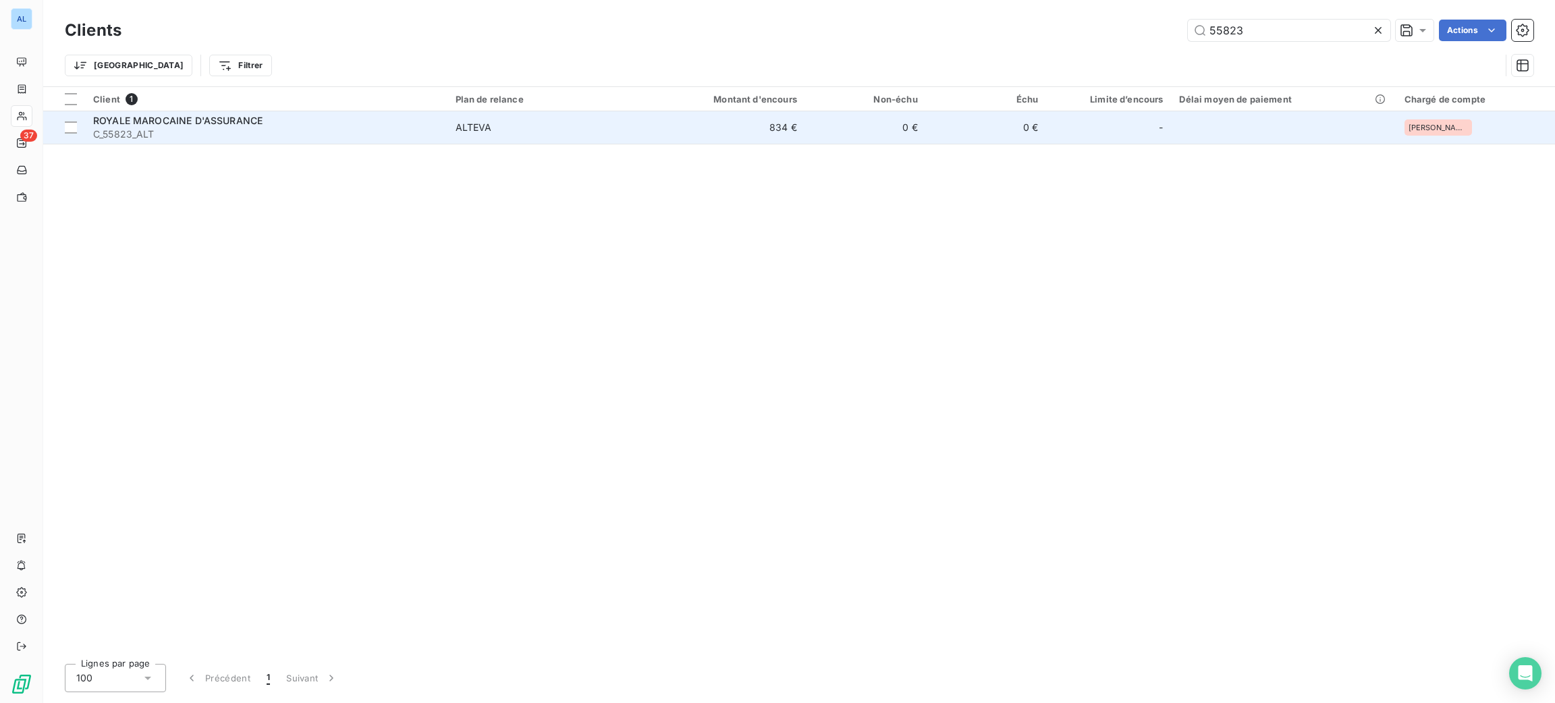
click at [443, 139] on td "ROYALE MAROCAINE D'ASSURANCE C_55823_ALT" at bounding box center [266, 127] width 362 height 32
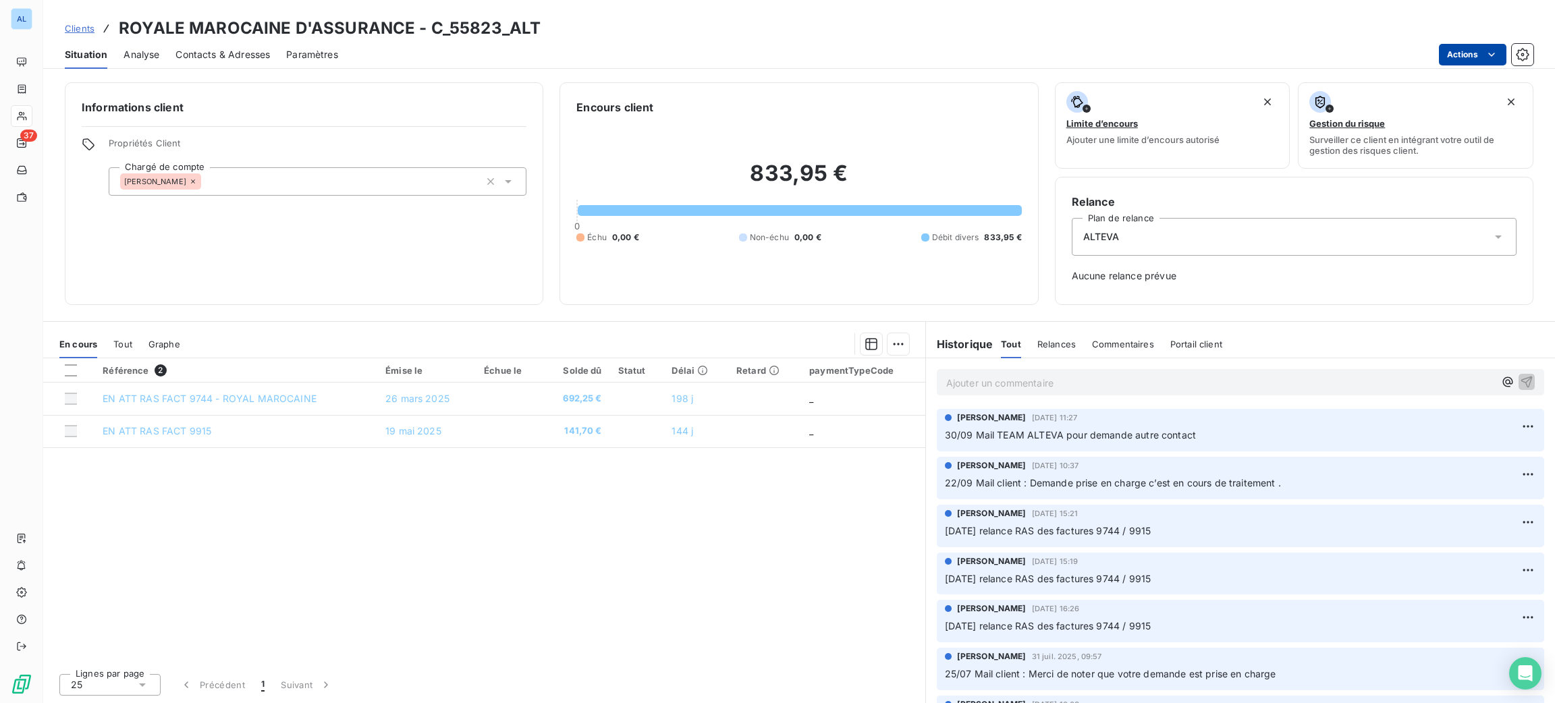
click at [1446, 50] on html "AL 37 Clients ROYALE MAROCAINE D'ASSURANCE - C_55823_ALT Situation Analyse Cont…" at bounding box center [777, 351] width 1555 height 703
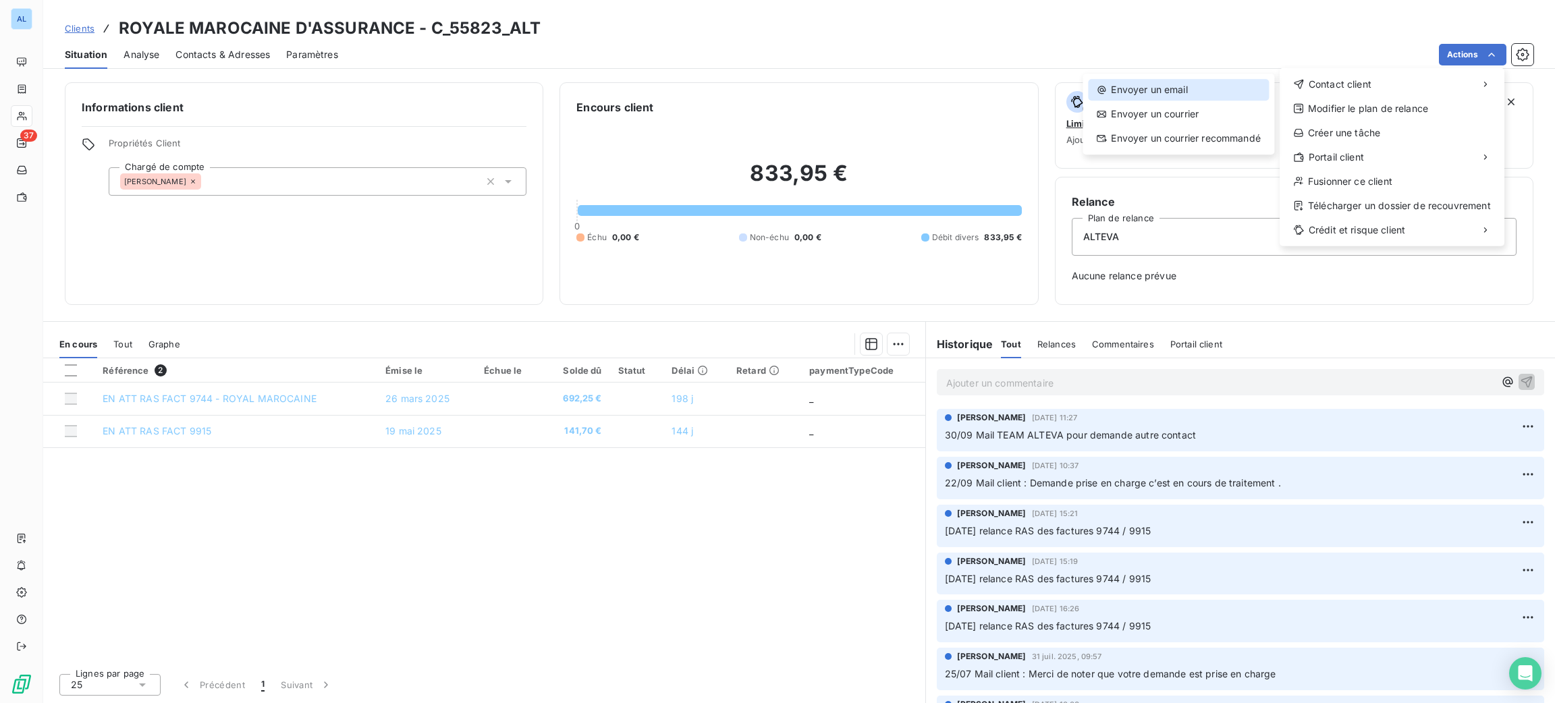
click at [1176, 99] on div "Envoyer un email" at bounding box center [1178, 90] width 181 height 22
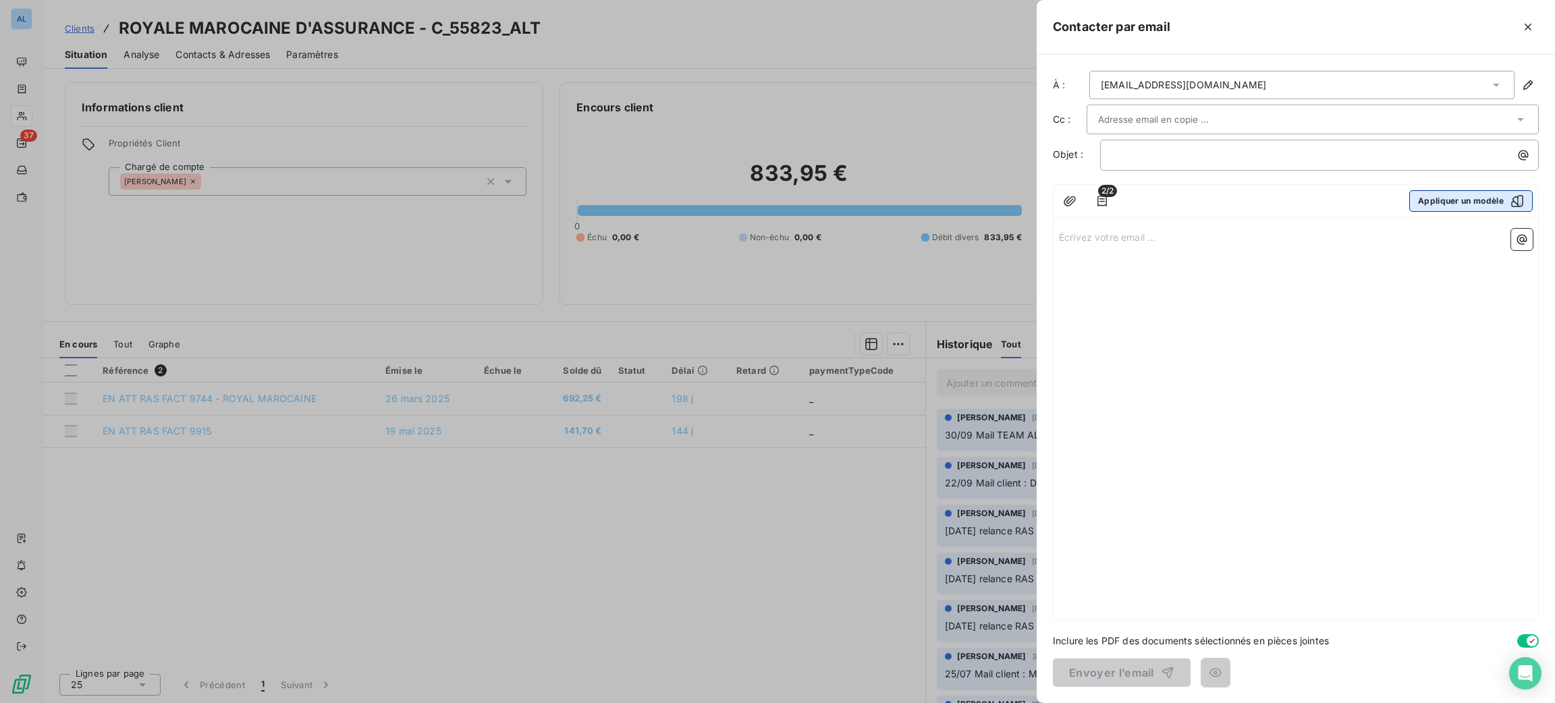
click at [1440, 200] on button "Appliquer un modèle" at bounding box center [1471, 201] width 124 height 22
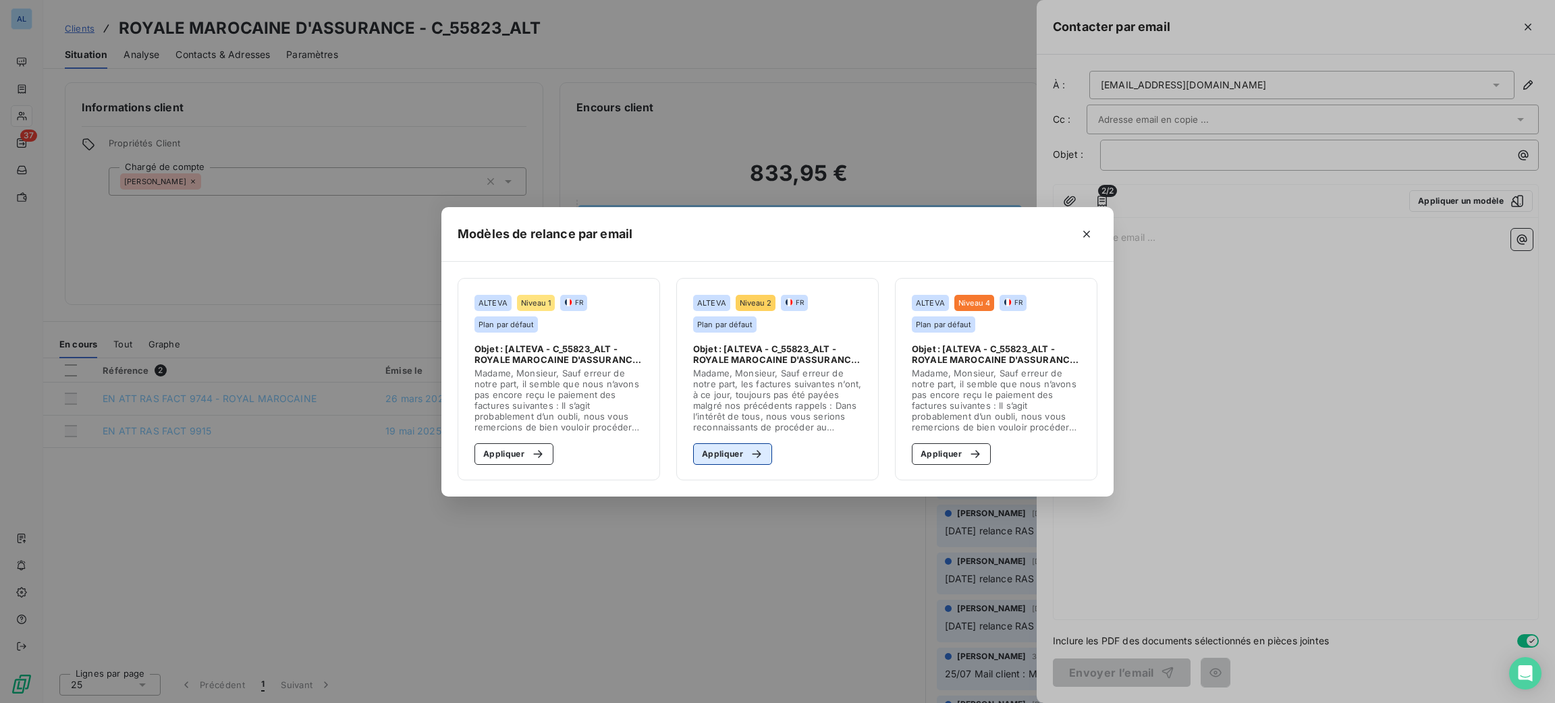
click at [717, 456] on button "Appliquer" at bounding box center [732, 454] width 79 height 22
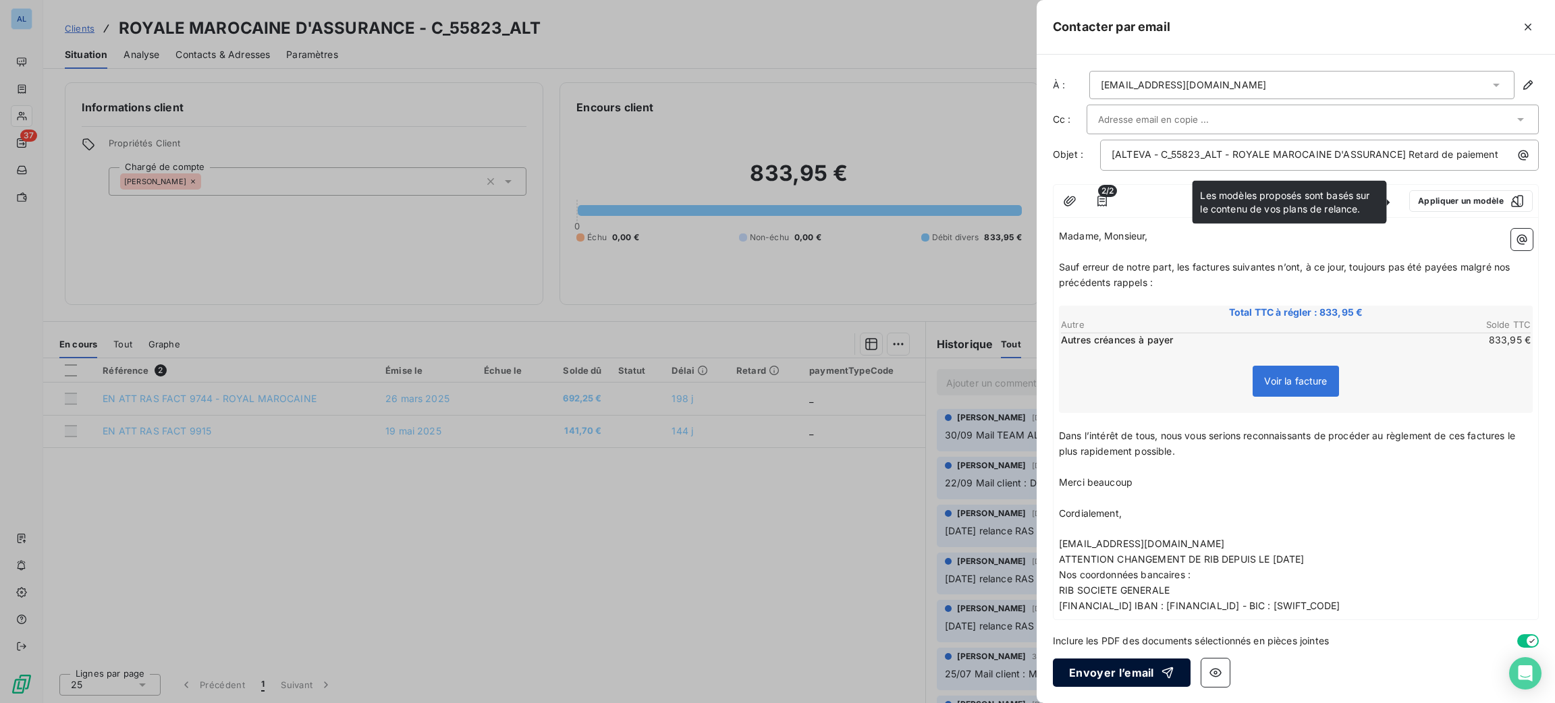
click at [1147, 682] on button "Envoyer l’email" at bounding box center [1122, 673] width 138 height 28
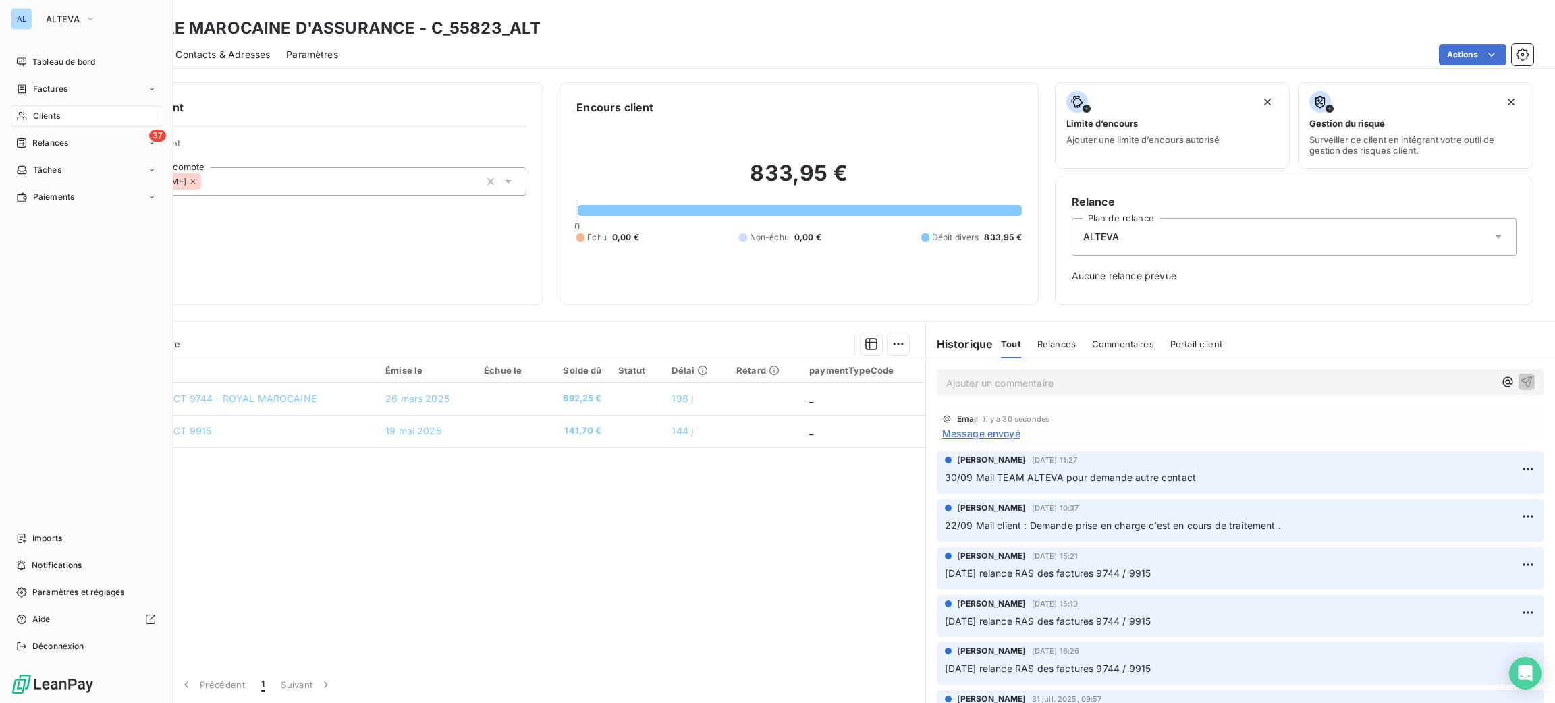
click at [38, 116] on span "Clients" at bounding box center [46, 116] width 27 height 12
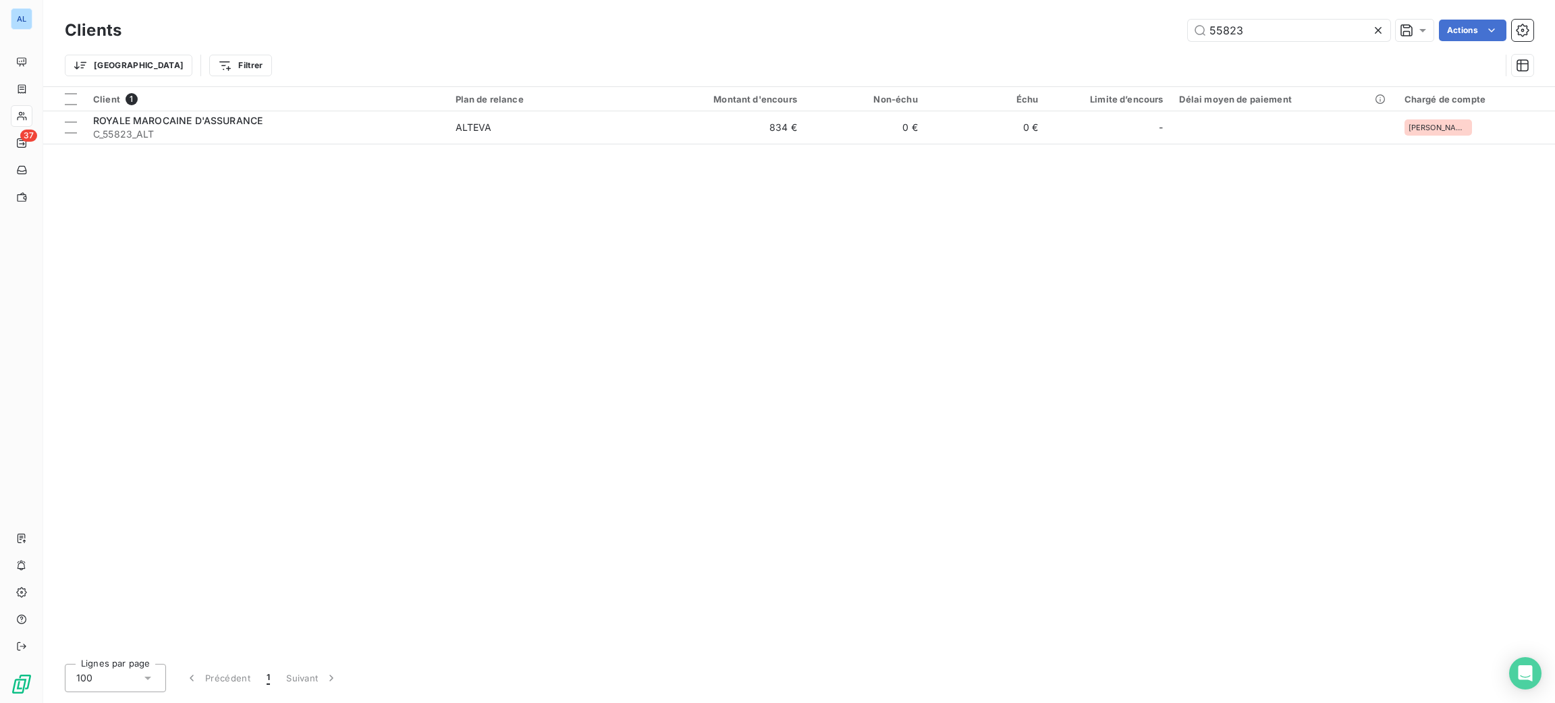
drag, startPoint x: 1250, startPoint y: 43, endPoint x: 1186, endPoint y: 51, distance: 64.6
click at [1188, 51] on div "Clients 55823 Actions Trier Filtrer" at bounding box center [799, 51] width 1469 height 70
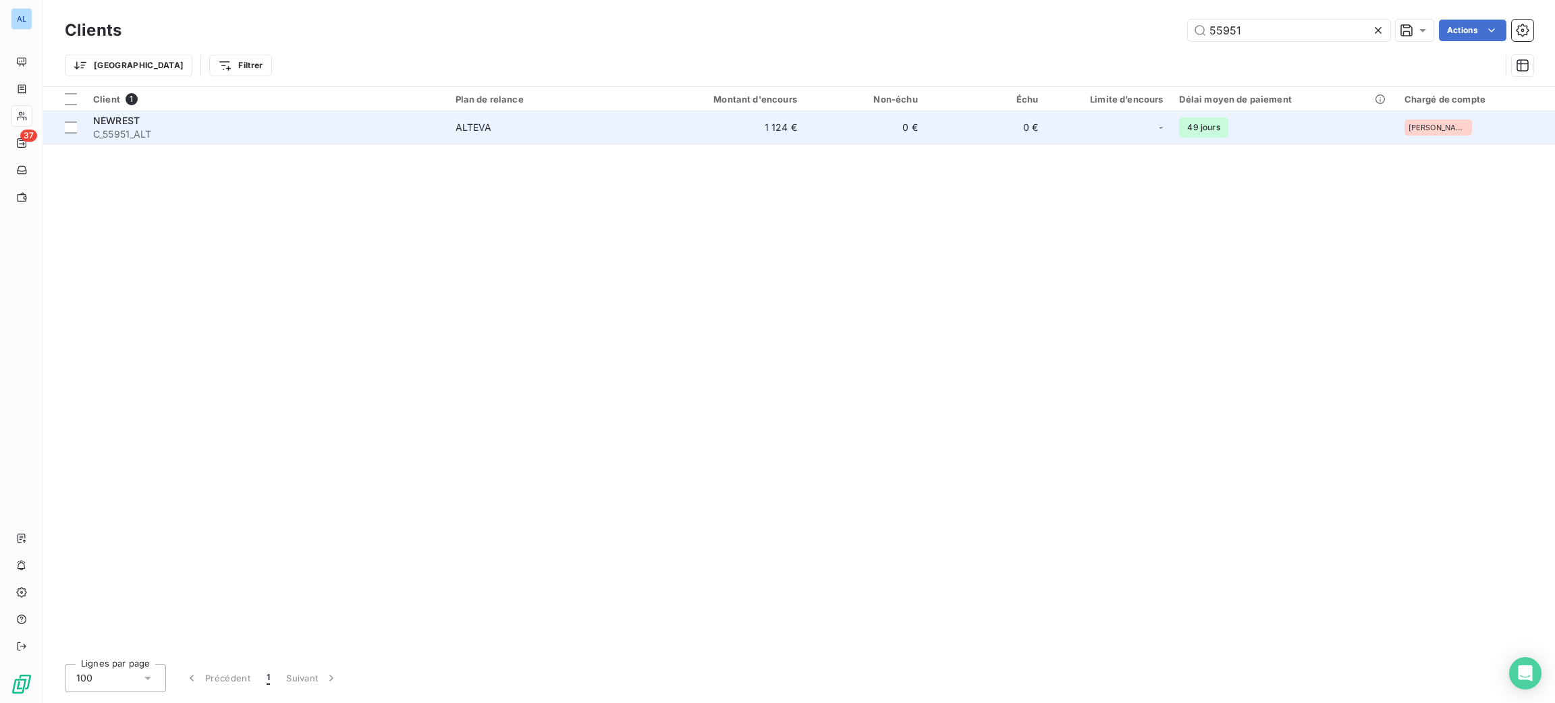
type input "55951"
click at [653, 132] on td "1 124 €" at bounding box center [724, 127] width 162 height 32
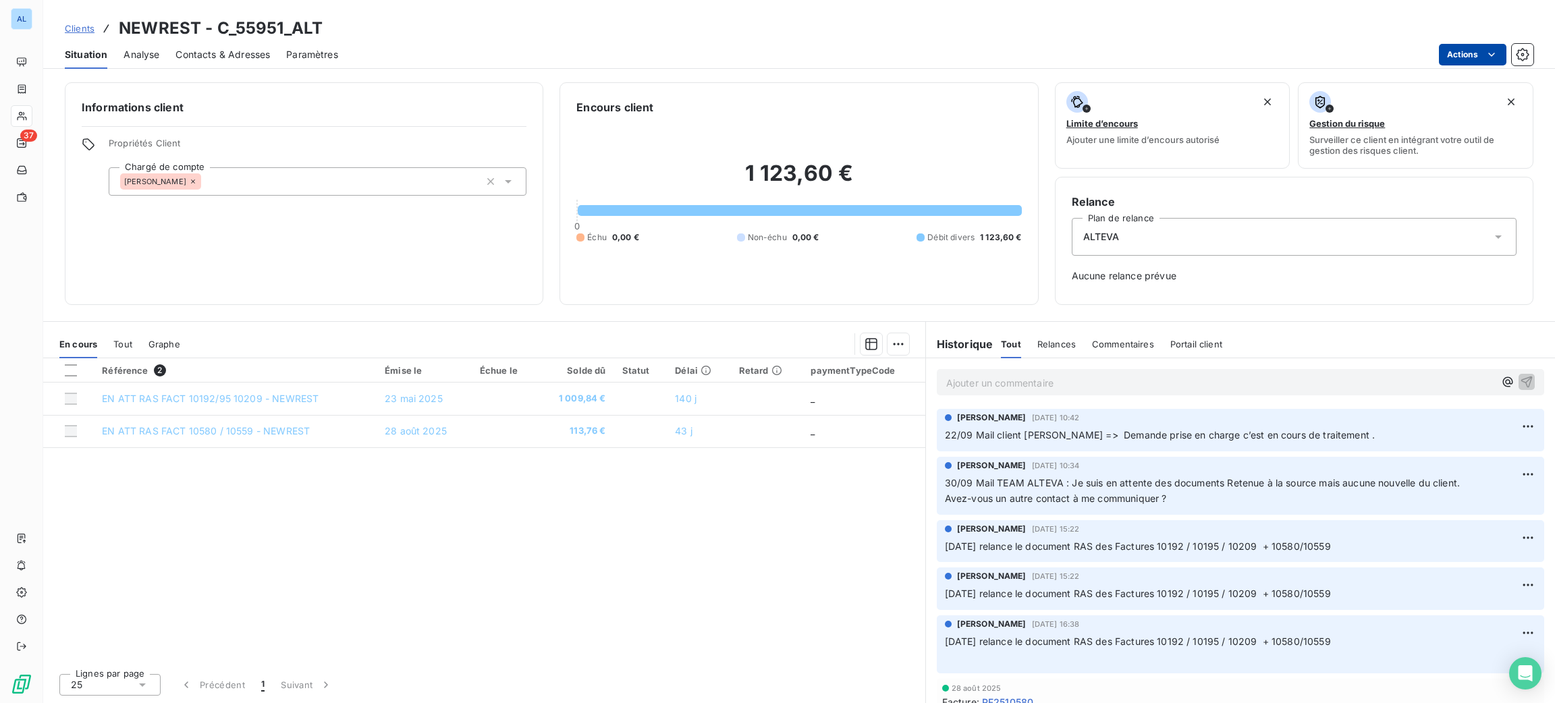
click at [1498, 47] on html "AL 37 Clients NEWREST - C_55951_ALT Situation Analyse Contacts & Adresses Param…" at bounding box center [777, 351] width 1555 height 703
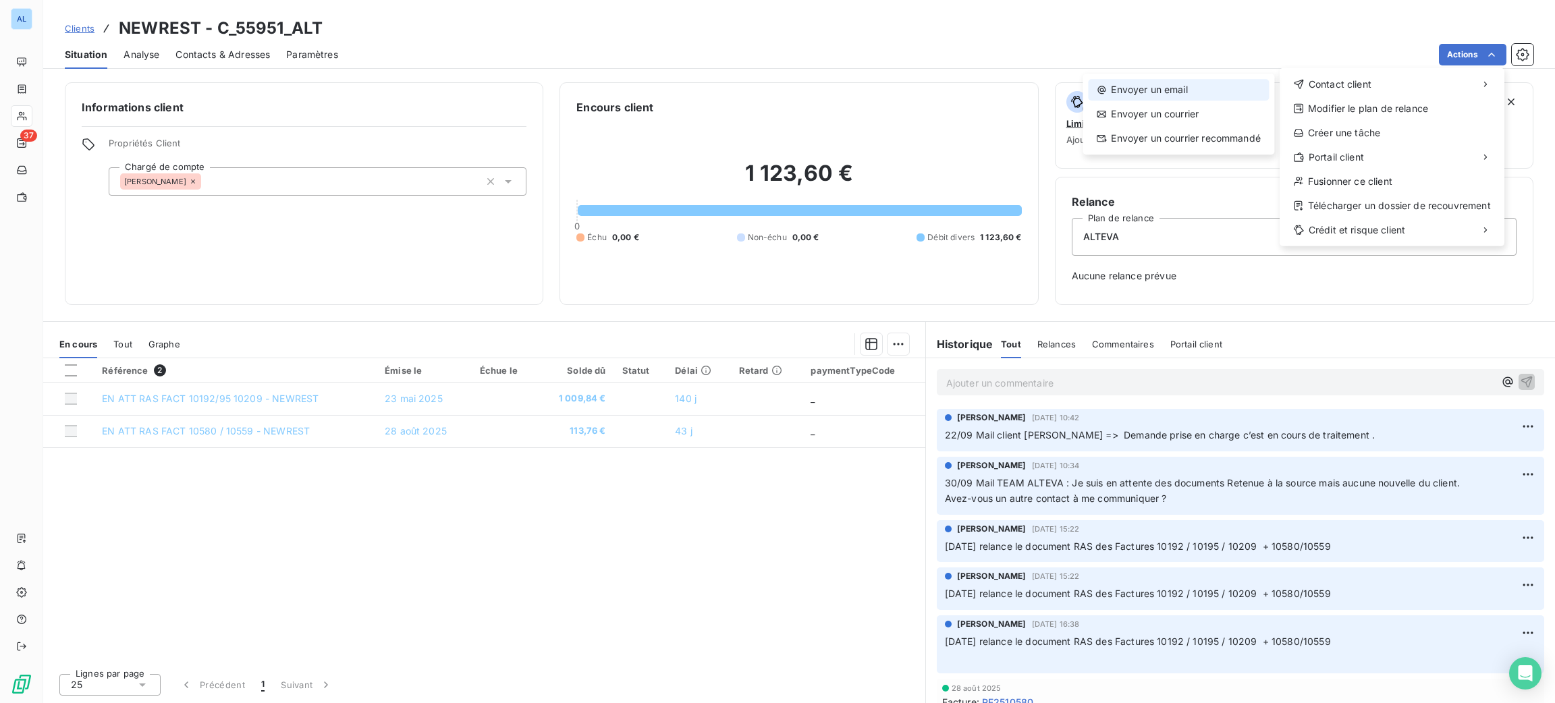
click at [1224, 86] on div "Envoyer un email" at bounding box center [1178, 90] width 181 height 22
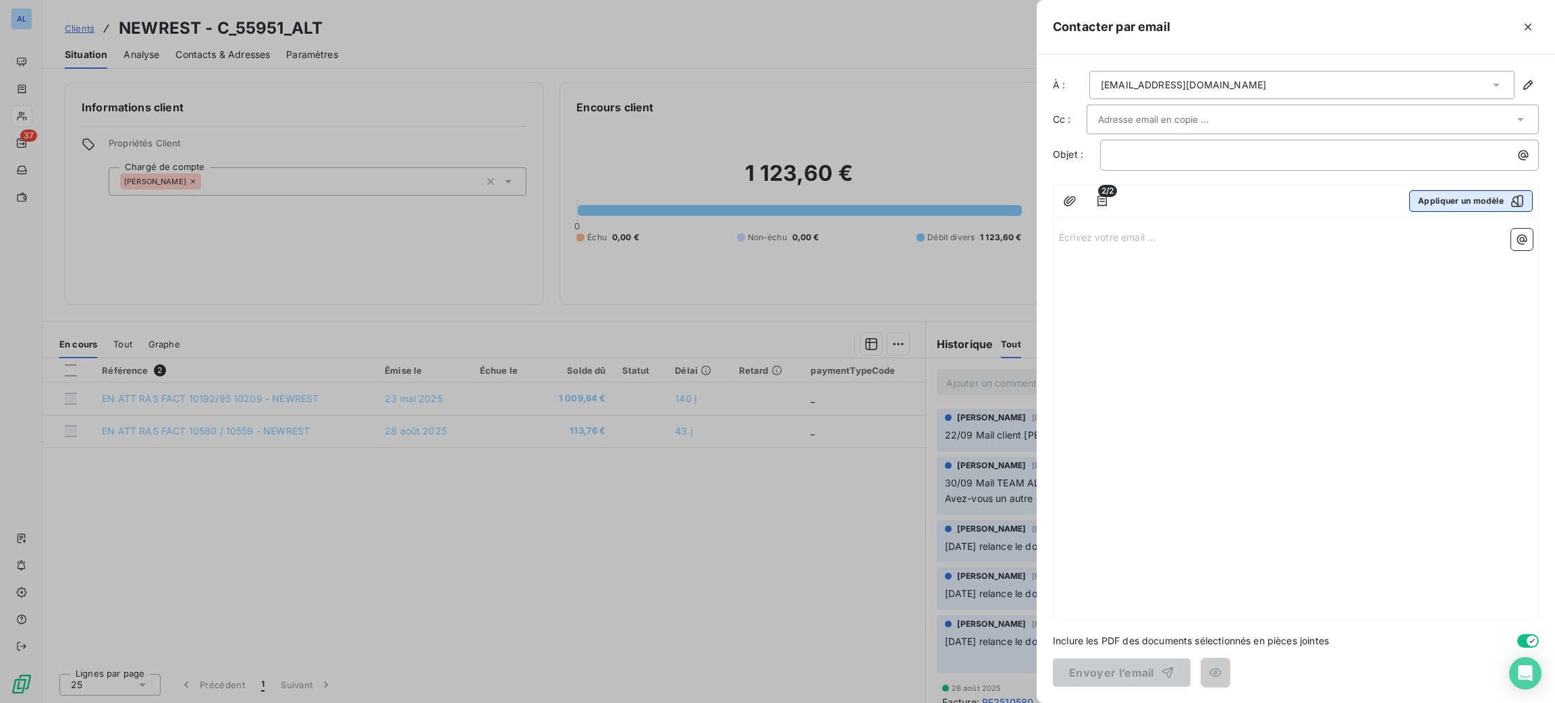
click at [1439, 200] on button "Appliquer un modèle" at bounding box center [1471, 201] width 124 height 22
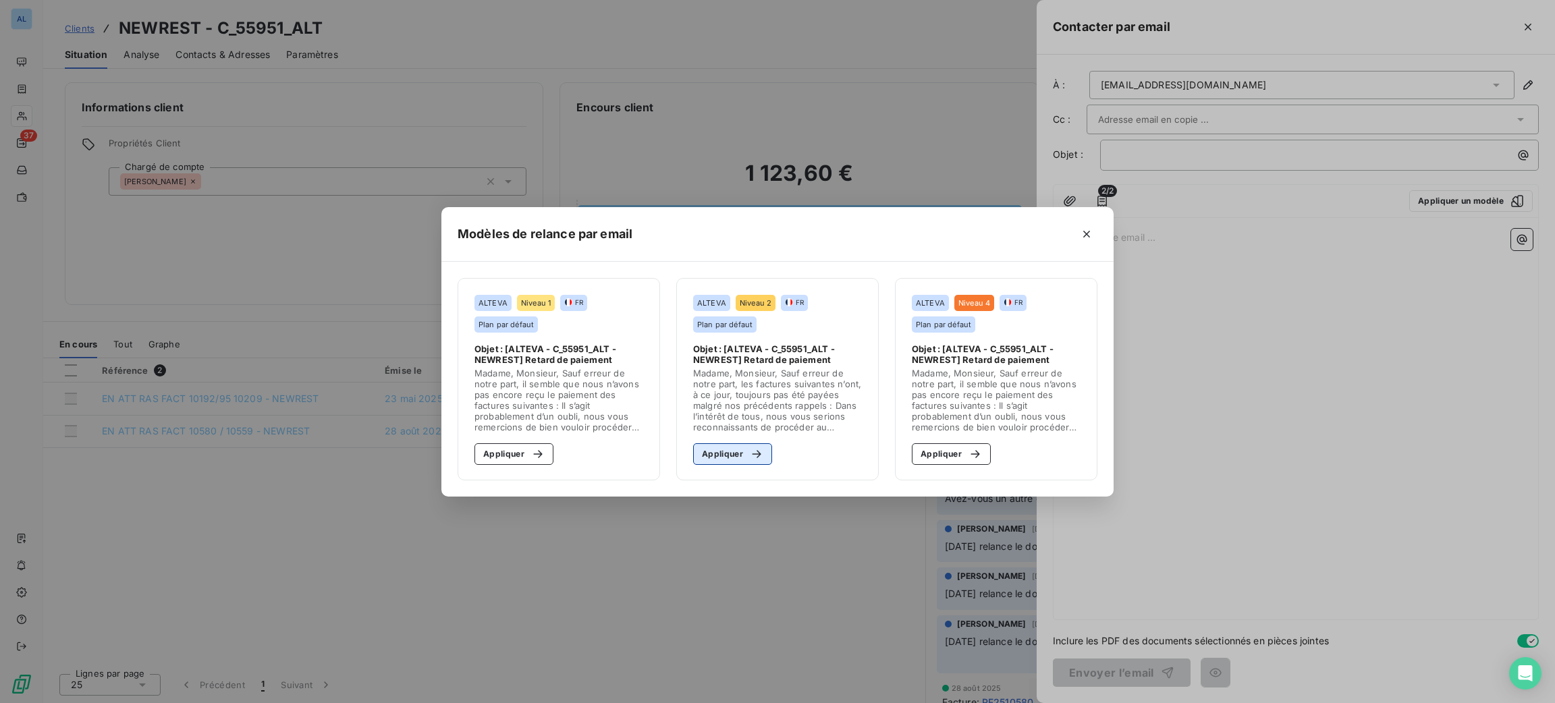
click at [750, 454] on icon "button" at bounding box center [756, 454] width 13 height 13
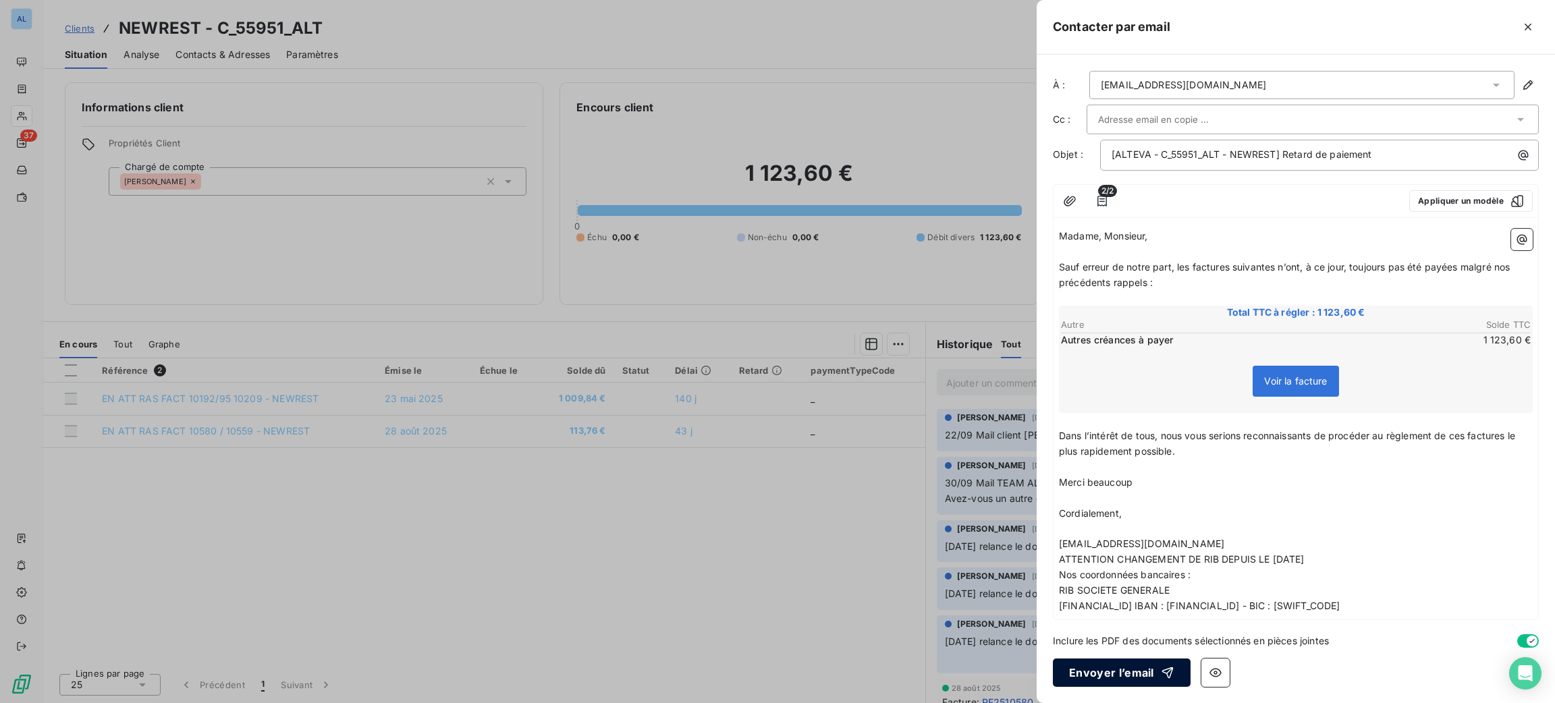
click at [1105, 668] on button "Envoyer l’email" at bounding box center [1122, 673] width 138 height 28
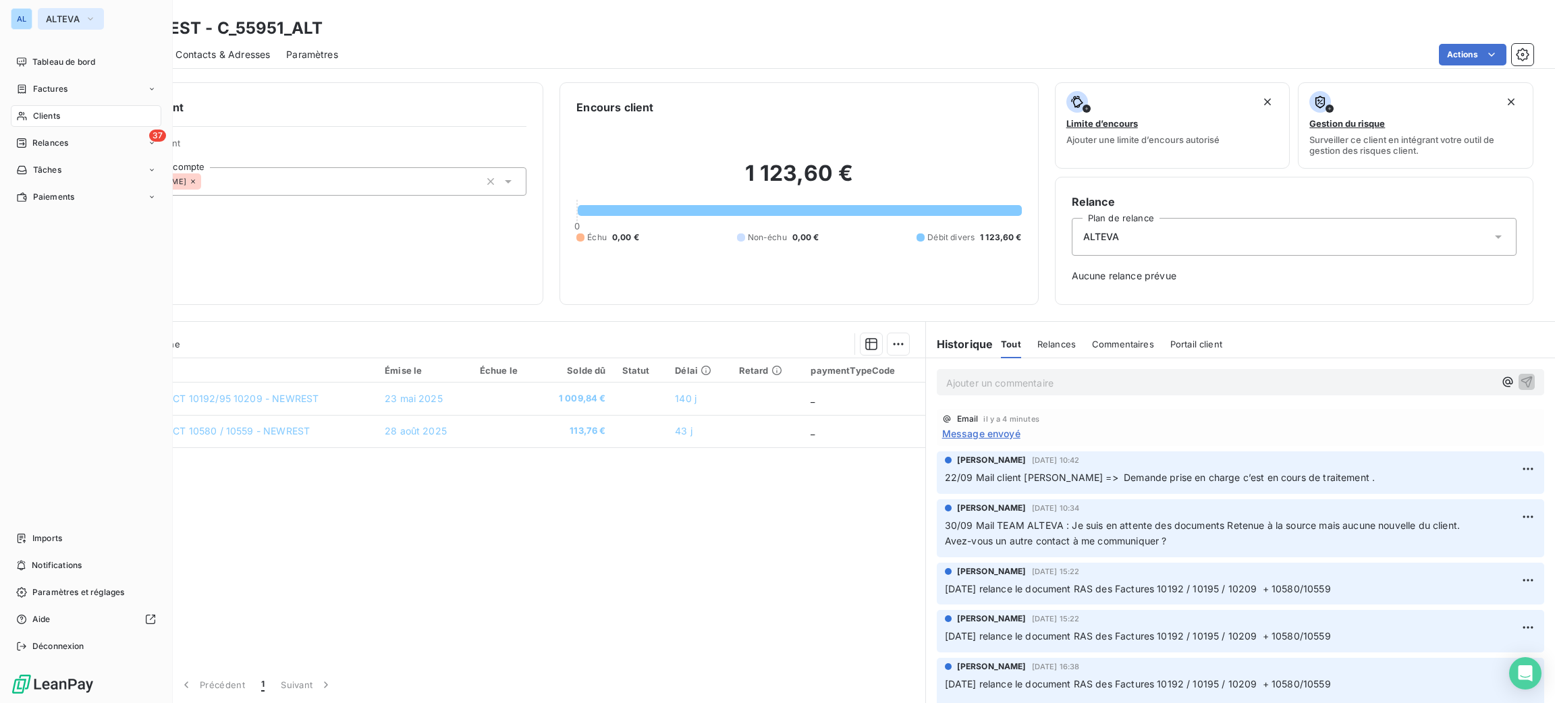
click at [43, 11] on button "ALTEVA" at bounding box center [71, 19] width 66 height 22
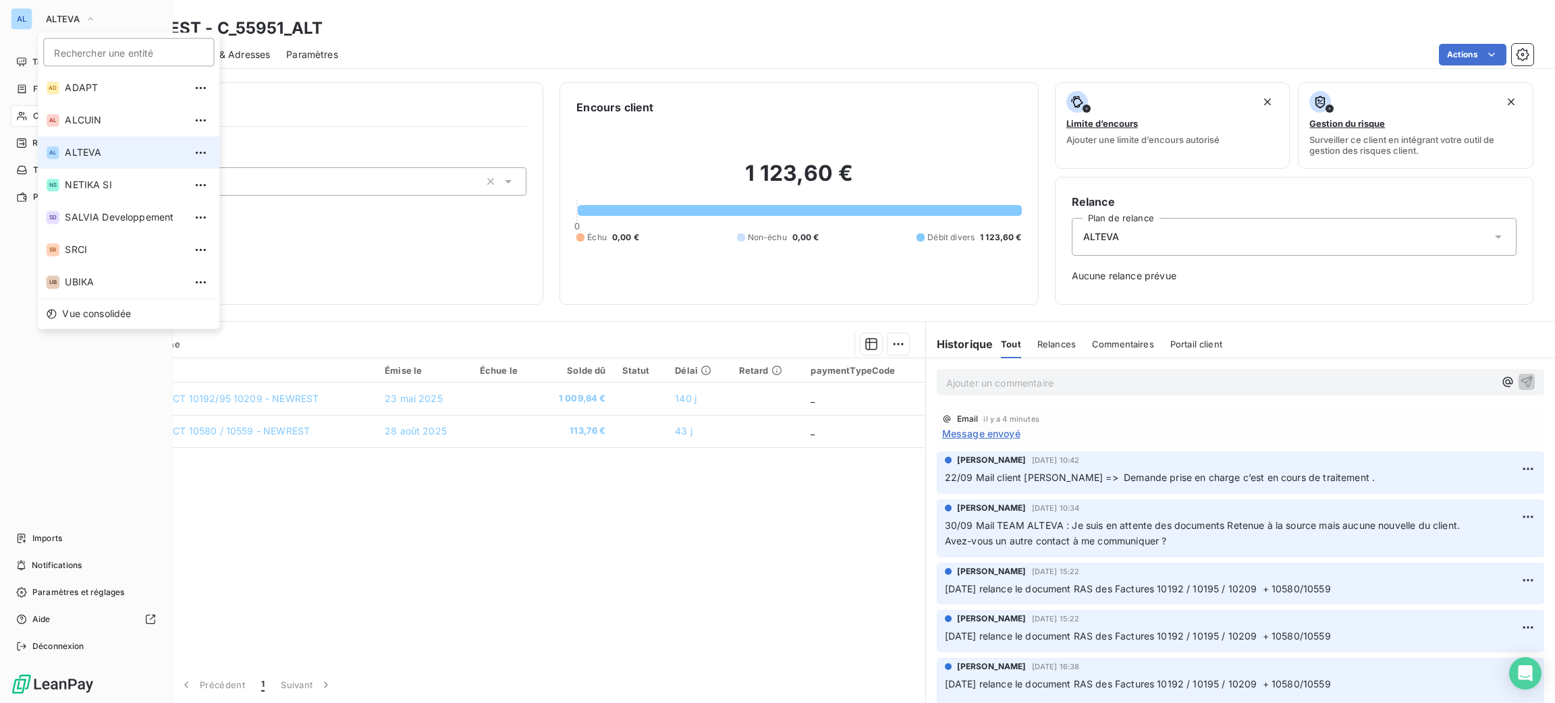
click at [87, 70] on div "Rechercher une entité" at bounding box center [129, 51] width 182 height 39
click at [90, 74] on li "AD ADAPT" at bounding box center [129, 88] width 182 height 32
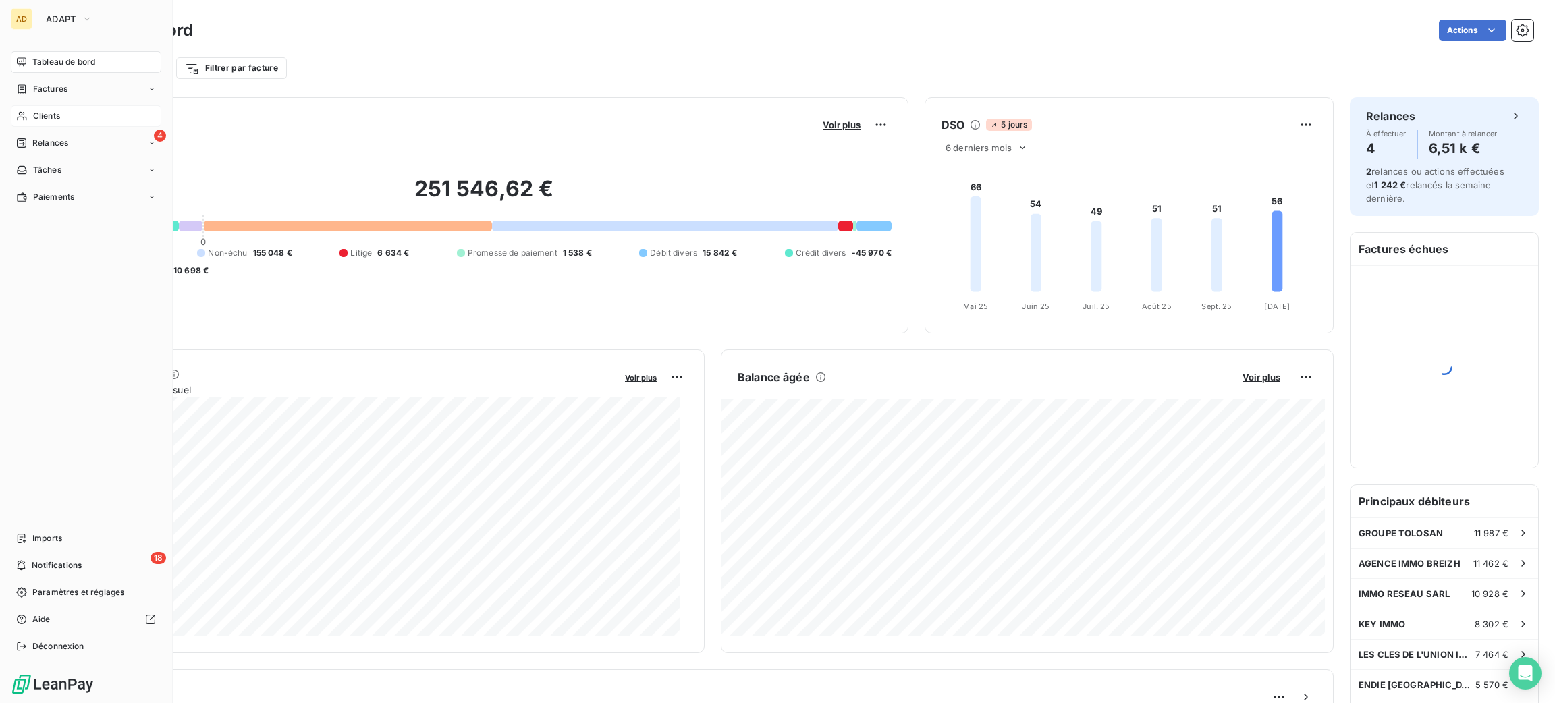
click at [64, 123] on div "Clients" at bounding box center [86, 116] width 151 height 22
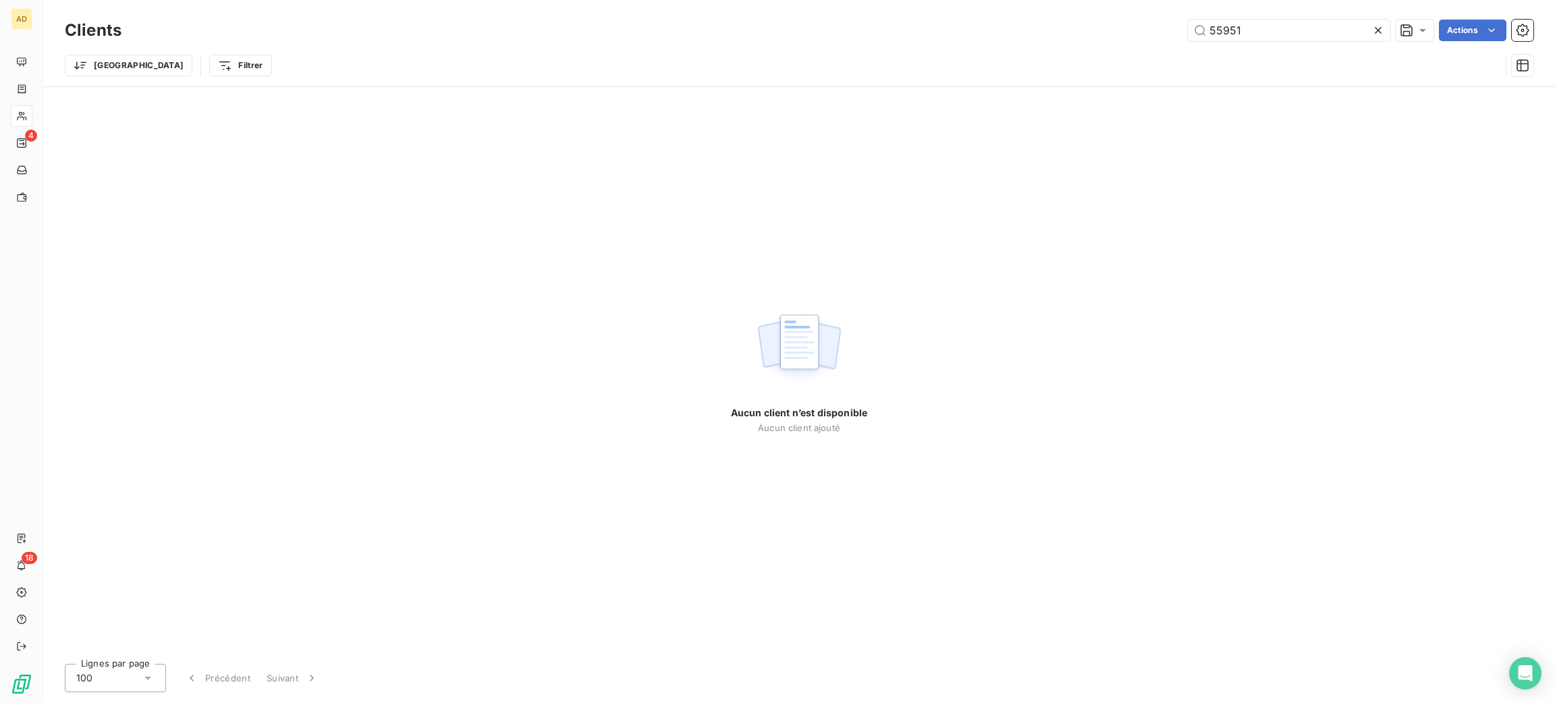
drag, startPoint x: 1246, startPoint y: 38, endPoint x: 1139, endPoint y: 51, distance: 107.3
click at [1140, 51] on div "Clients 55951 Actions Trier Filtrer" at bounding box center [799, 51] width 1469 height 70
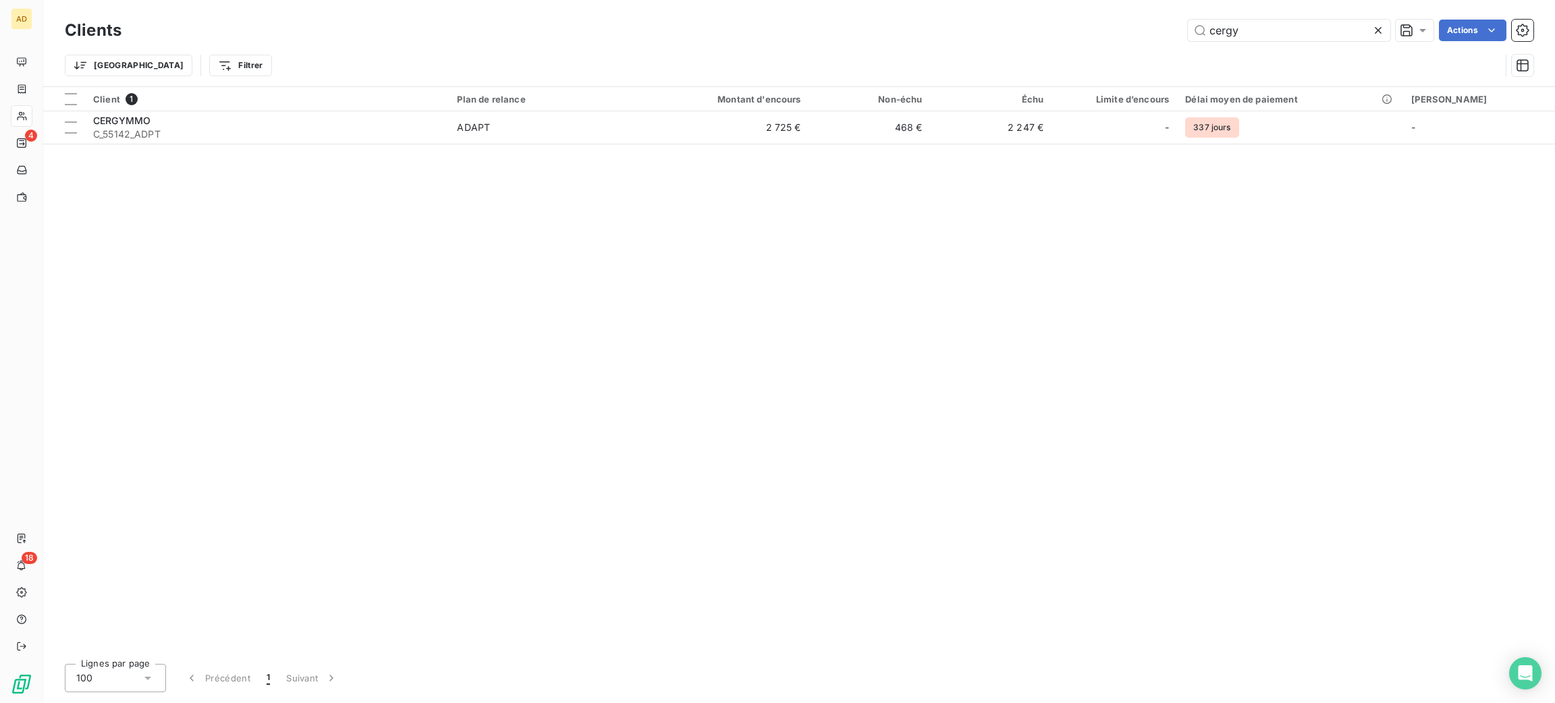
type input "cergy"
click at [402, 144] on div "Client 1 Plan de relance Montant d'encours Non-échu Échu Limite d’encours Délai…" at bounding box center [799, 370] width 1512 height 566
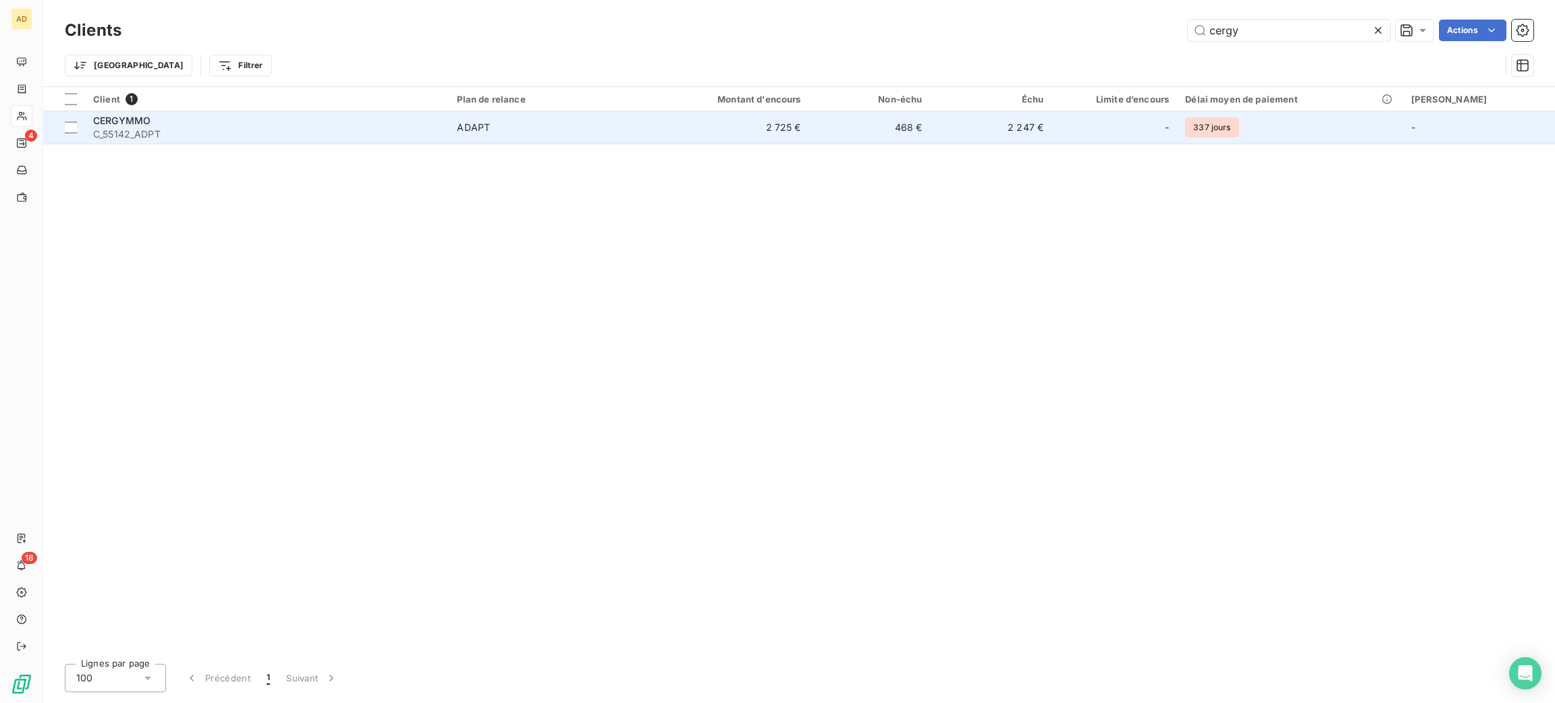
click at [508, 135] on td "ADAPT" at bounding box center [547, 127] width 197 height 32
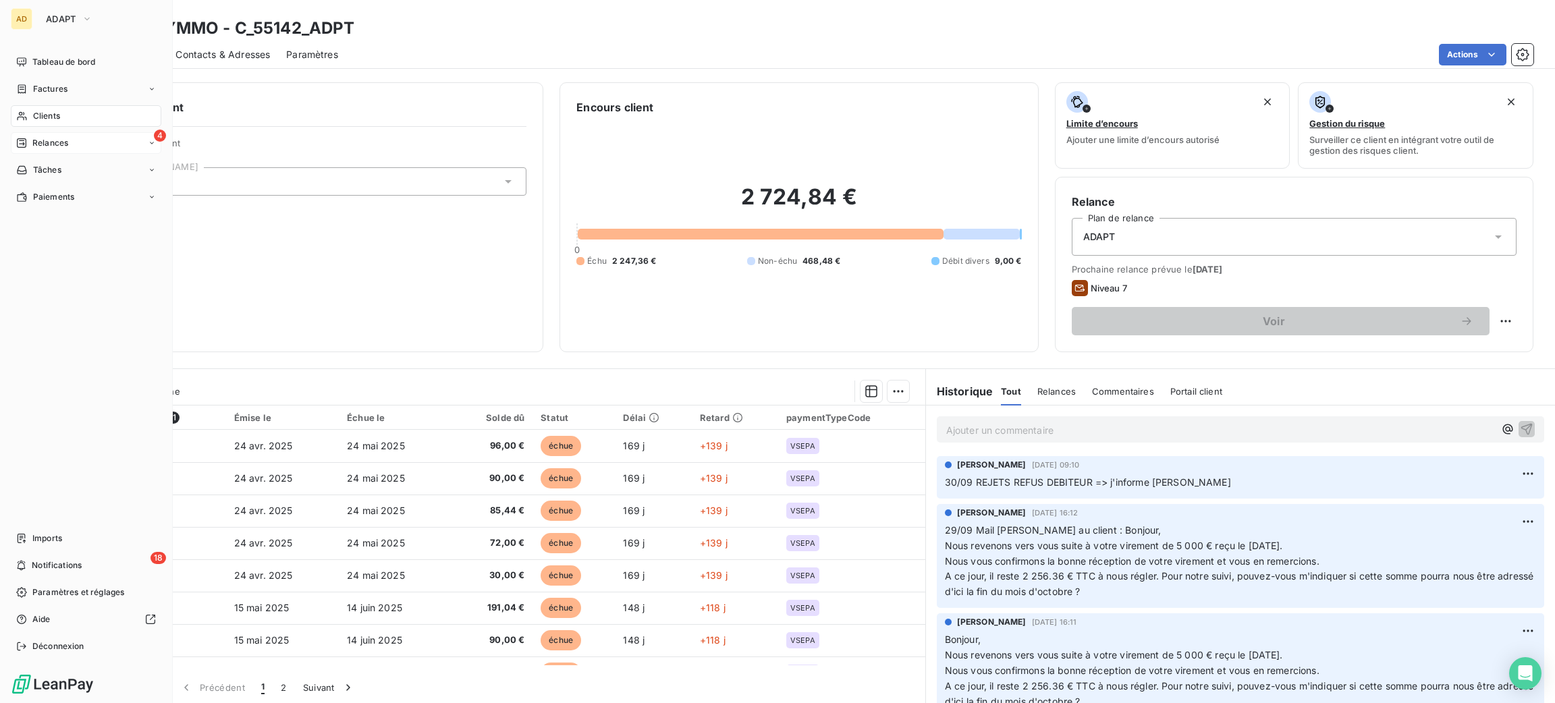
click at [106, 146] on div "4 Relances" at bounding box center [86, 143] width 151 height 22
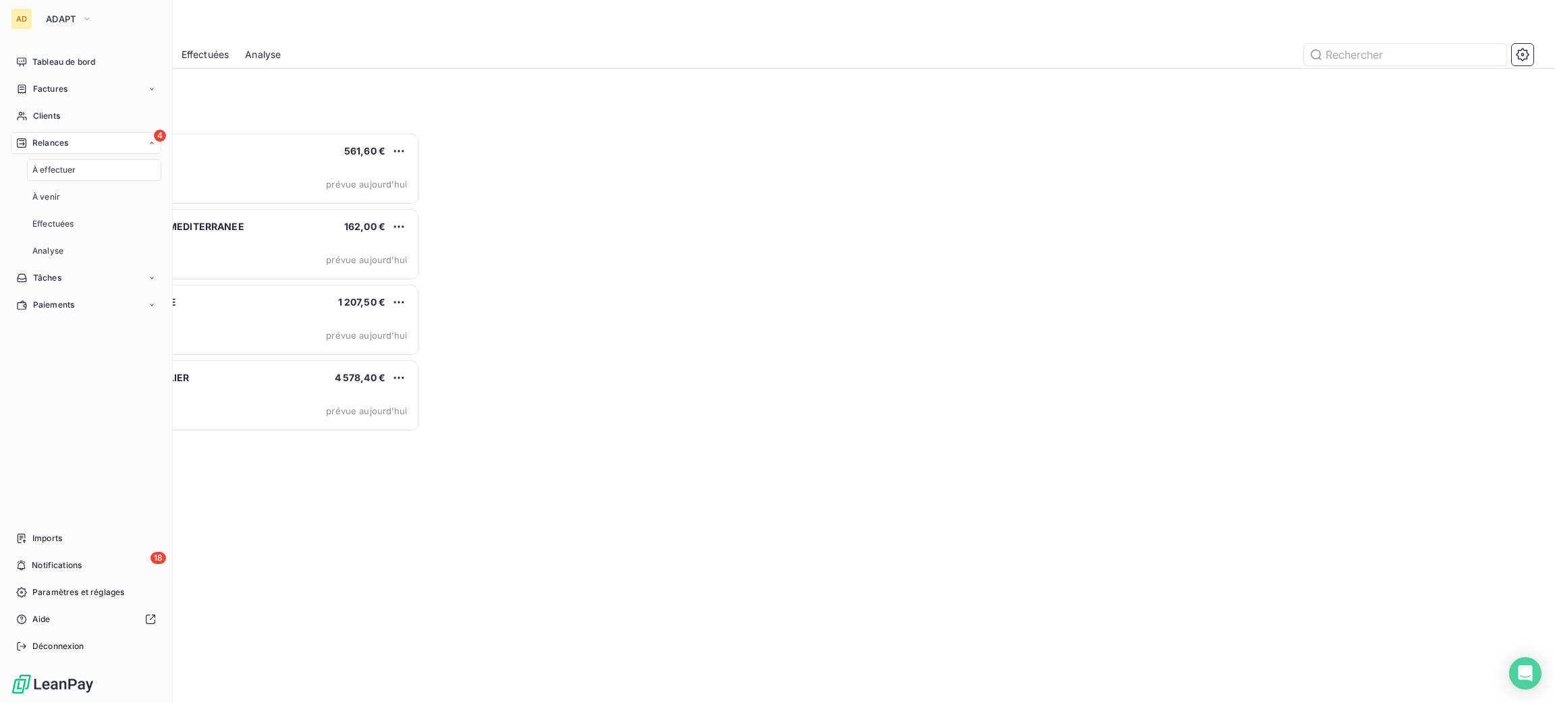
scroll to position [555, 340]
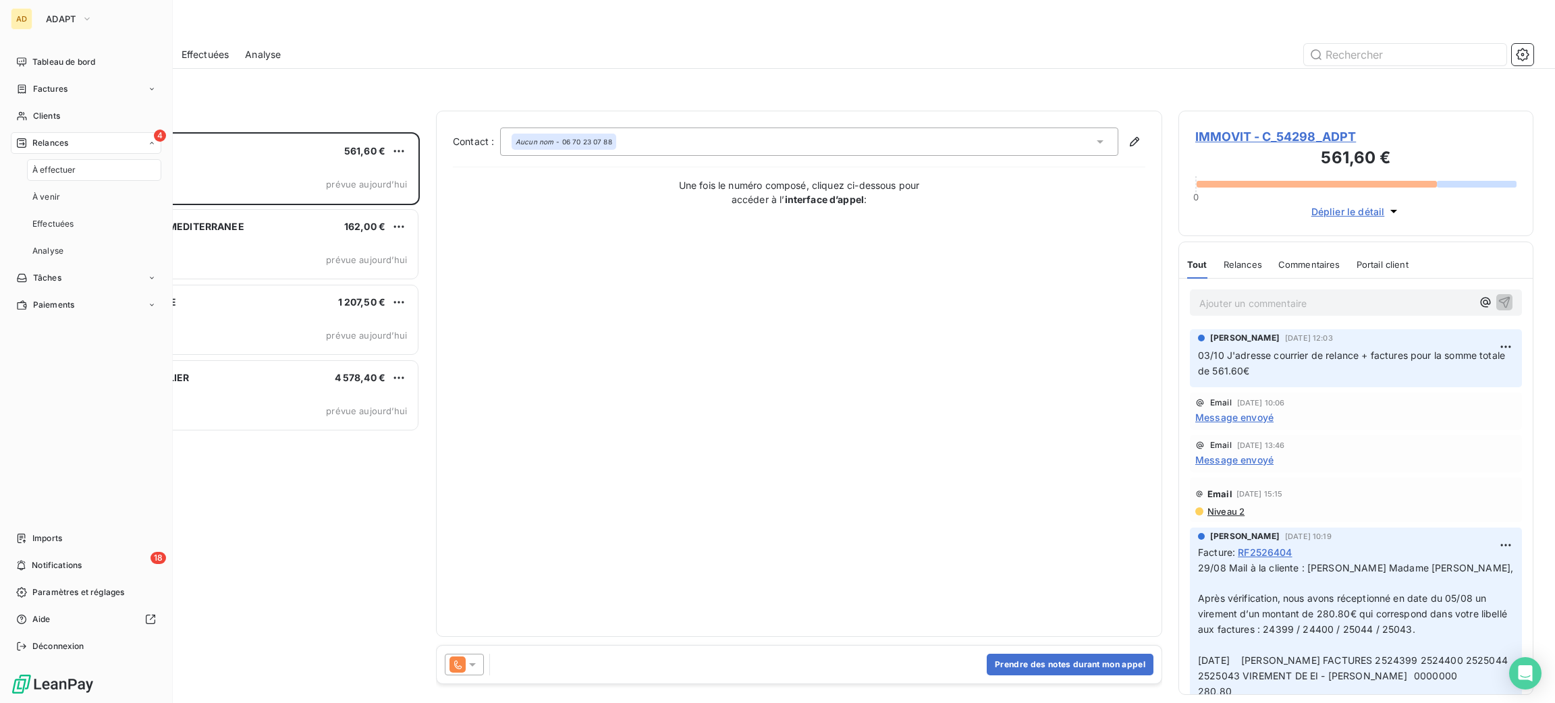
click at [106, 143] on div "4 Relances" at bounding box center [86, 143] width 151 height 22
click at [55, 116] on span "Clients" at bounding box center [46, 116] width 27 height 12
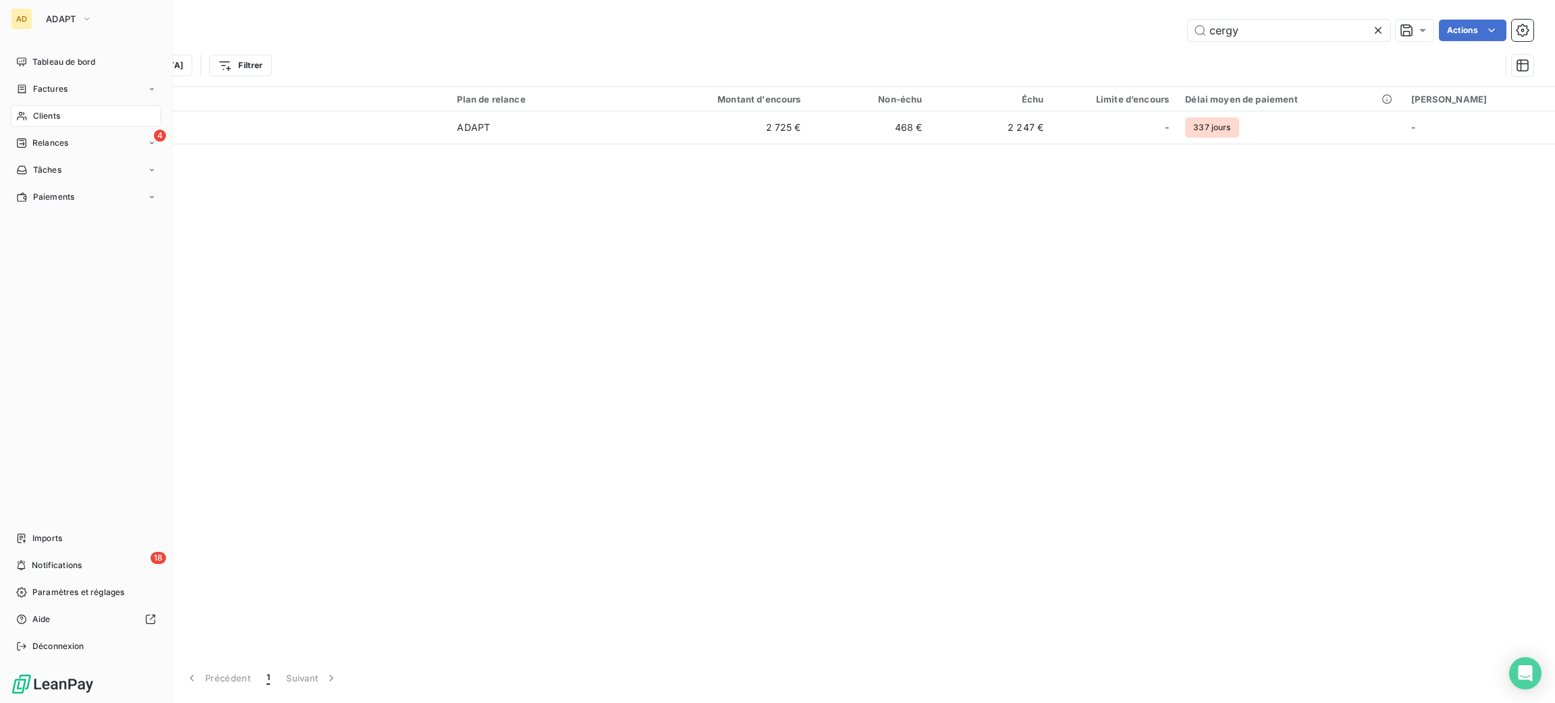
click at [55, 116] on span "Clients" at bounding box center [46, 116] width 27 height 12
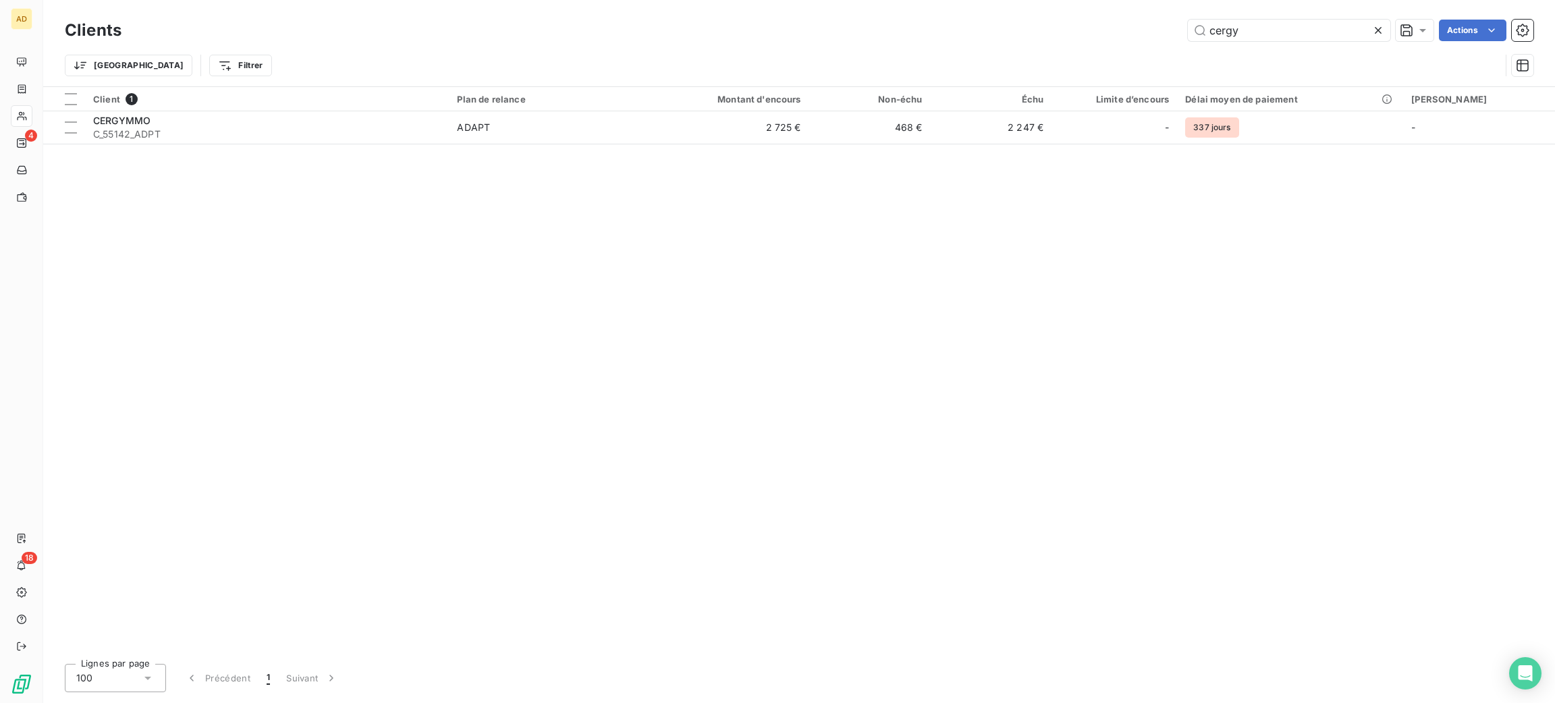
click at [273, 144] on table "Client 1 Plan de relance Montant d'encours Non-échu Échu Limite d’encours Délai…" at bounding box center [799, 115] width 1512 height 57
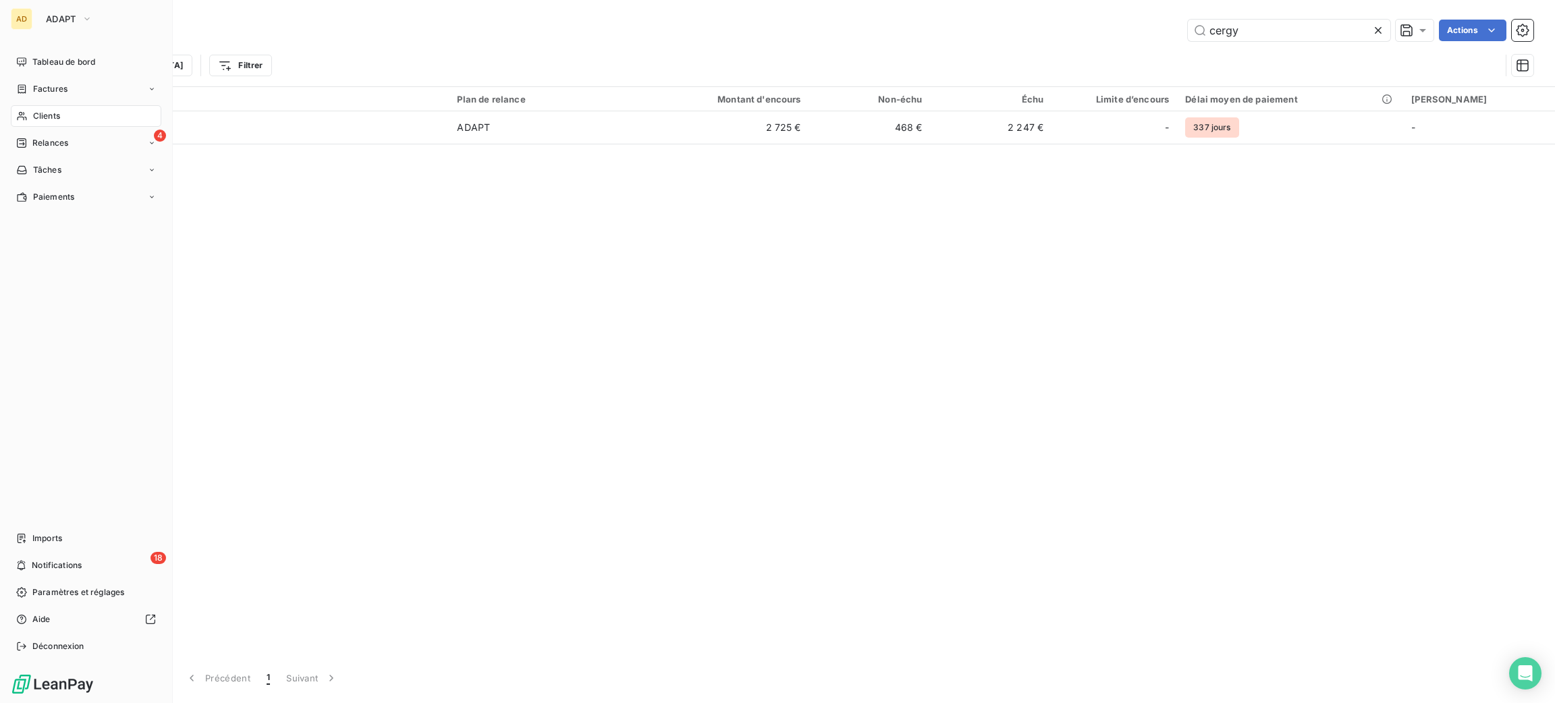
click at [109, 113] on div "Clients" at bounding box center [86, 116] width 151 height 22
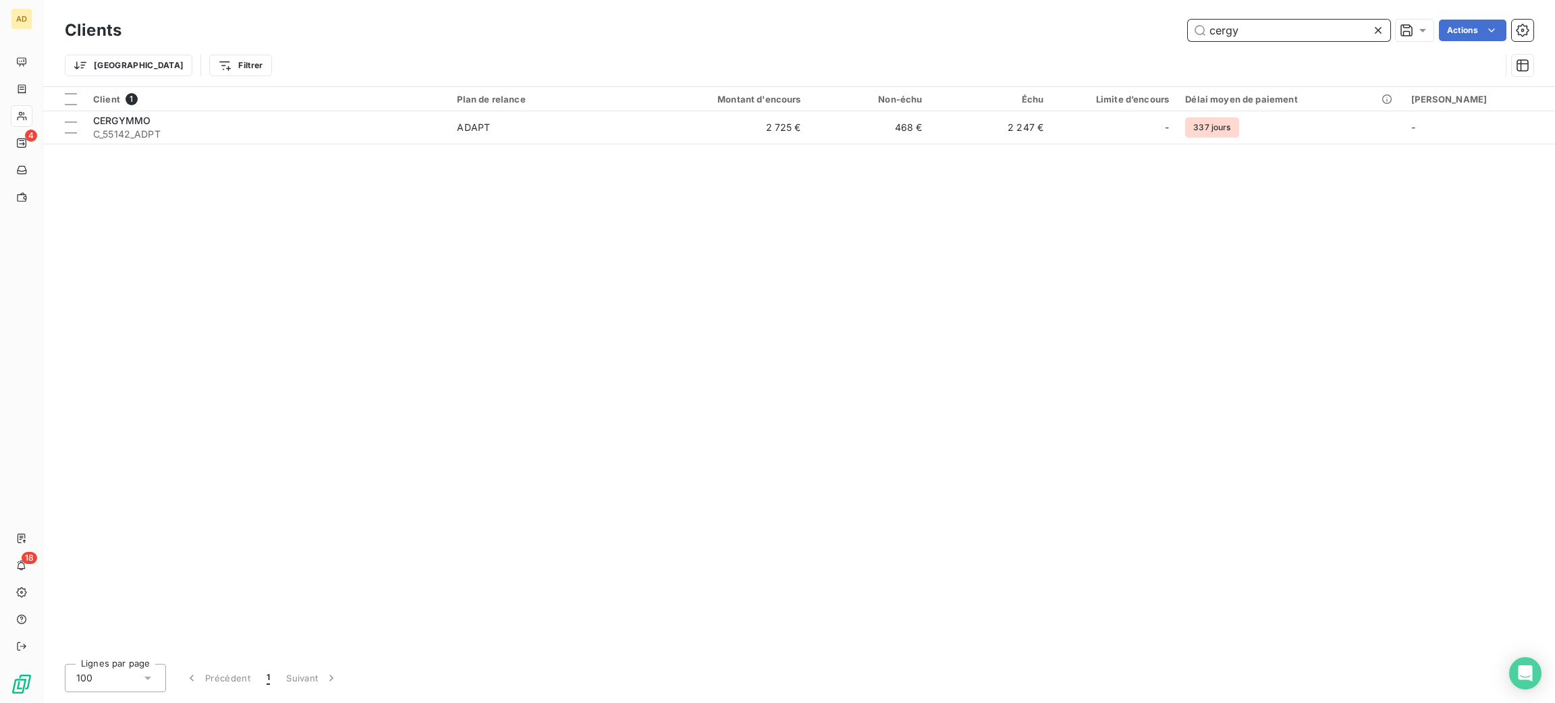
drag, startPoint x: 1282, startPoint y: 43, endPoint x: 1017, endPoint y: 47, distance: 264.6
click at [1064, 52] on div "Clients cergy Actions Trier Filtrer" at bounding box center [799, 51] width 1469 height 70
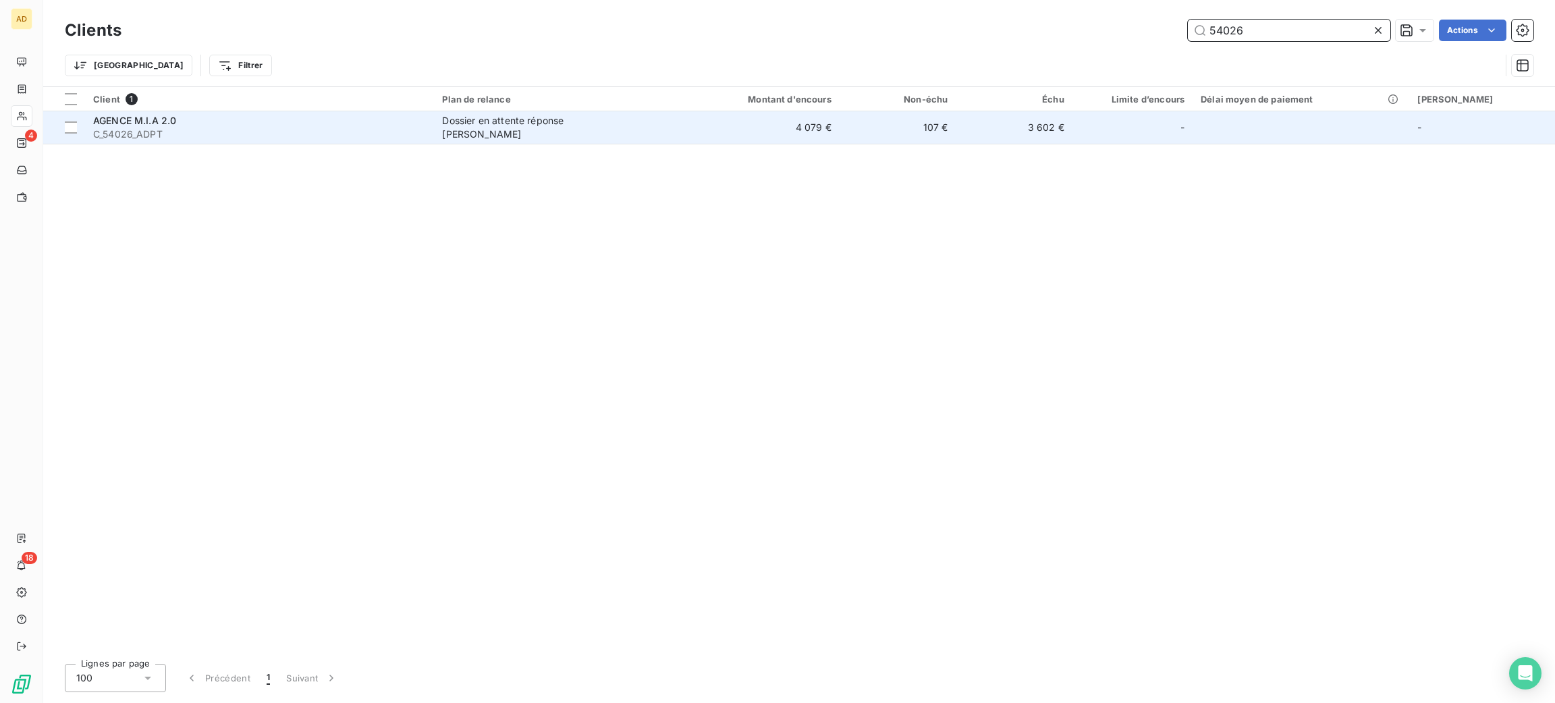
type input "54026"
click at [314, 136] on span "C_54026_ADPT" at bounding box center [259, 134] width 333 height 13
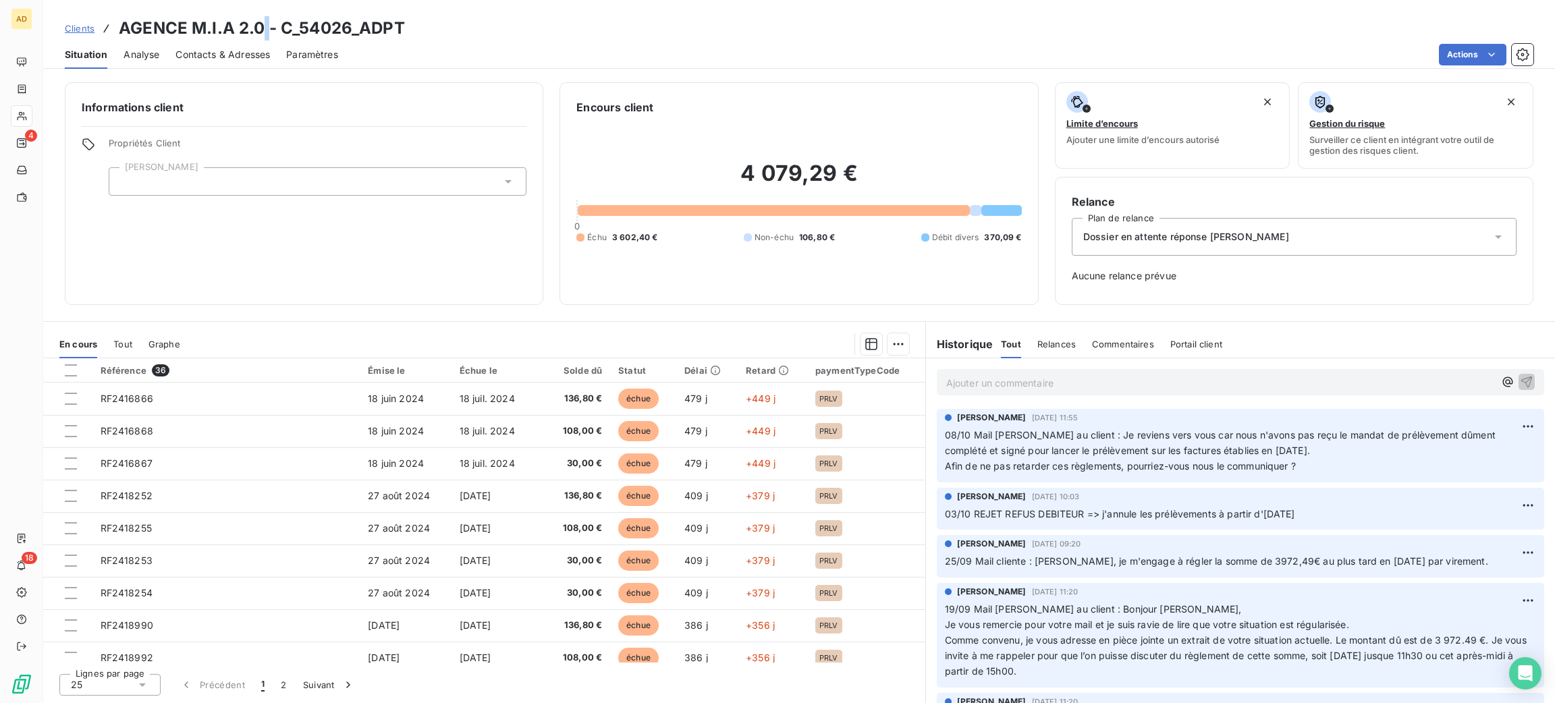
drag, startPoint x: 265, startPoint y: 18, endPoint x: 273, endPoint y: 12, distance: 10.1
click at [271, 18] on h3 "AGENCE M.I.A 2.0 - C_54026_ADPT" at bounding box center [262, 28] width 286 height 24
click at [1023, 386] on p "Ajouter un commentaire ﻿" at bounding box center [1220, 383] width 548 height 17
click at [950, 376] on span "RIB / SEPA OK" at bounding box center [978, 381] width 65 height 11
click at [948, 378] on span "RIB / SEPA OK" at bounding box center [978, 381] width 65 height 11
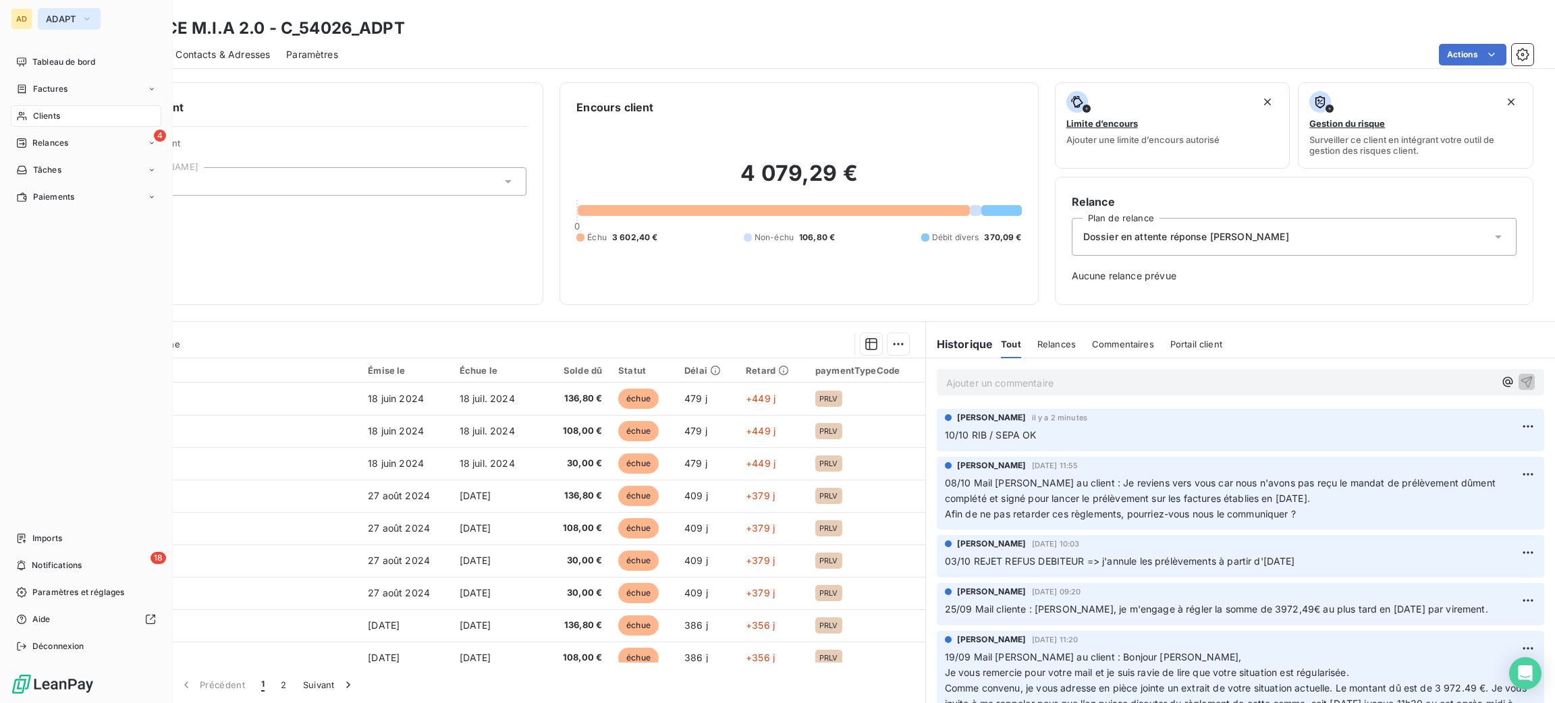
click at [72, 22] on span "ADAPT" at bounding box center [61, 18] width 30 height 11
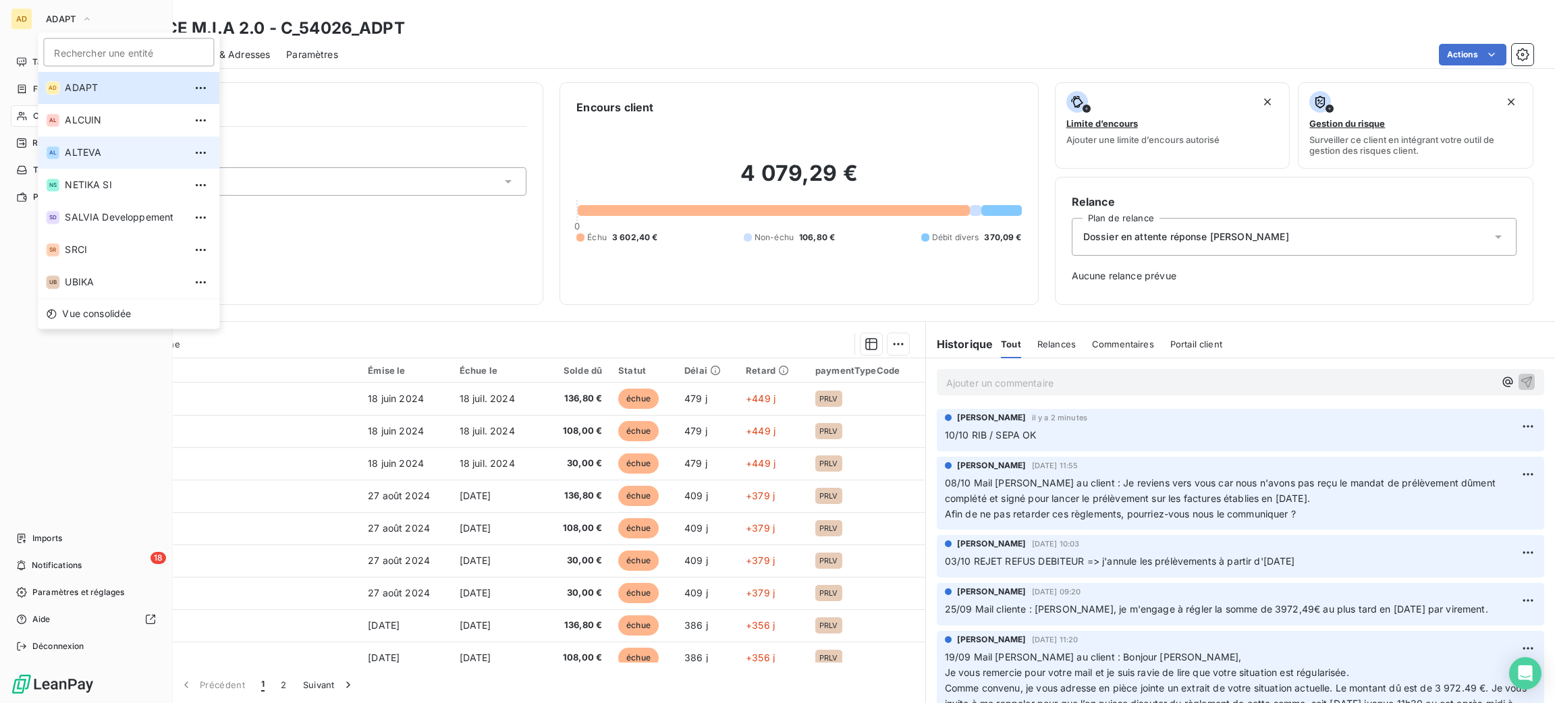
click at [115, 158] on li "AL ALTEVA" at bounding box center [129, 152] width 182 height 32
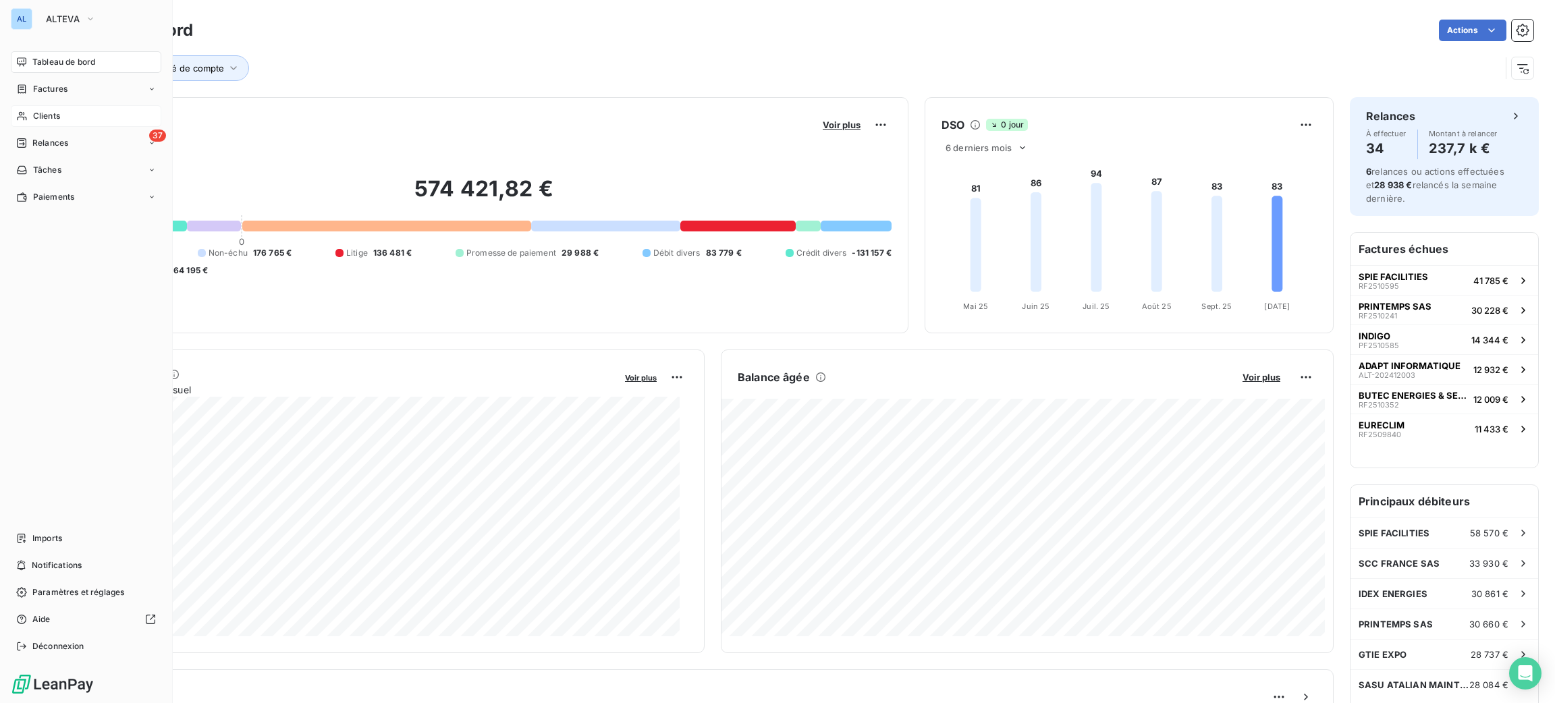
click at [54, 115] on span "Clients" at bounding box center [46, 116] width 27 height 12
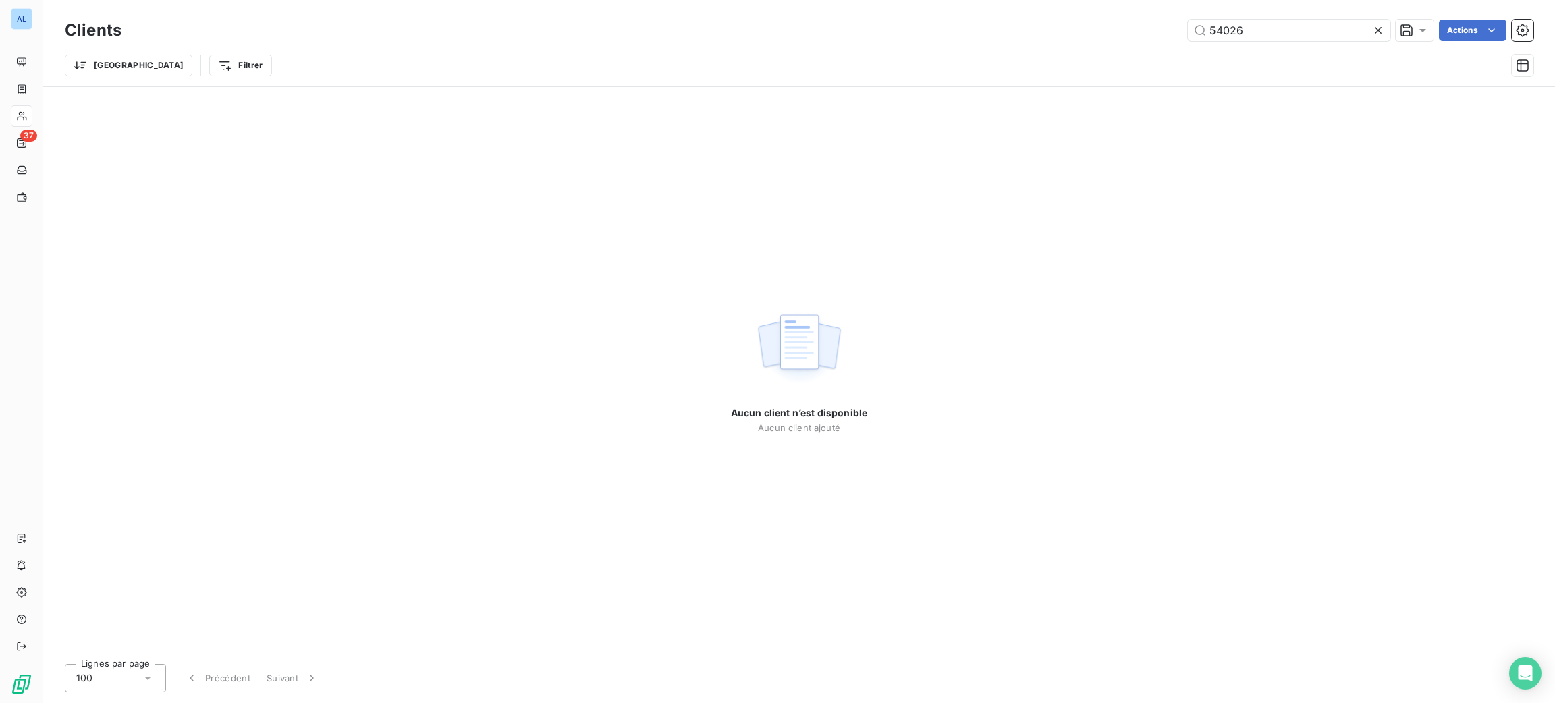
drag, startPoint x: 1266, startPoint y: 32, endPoint x: 1139, endPoint y: 28, distance: 127.6
click at [1139, 28] on div "54026 Actions" at bounding box center [836, 31] width 1396 height 22
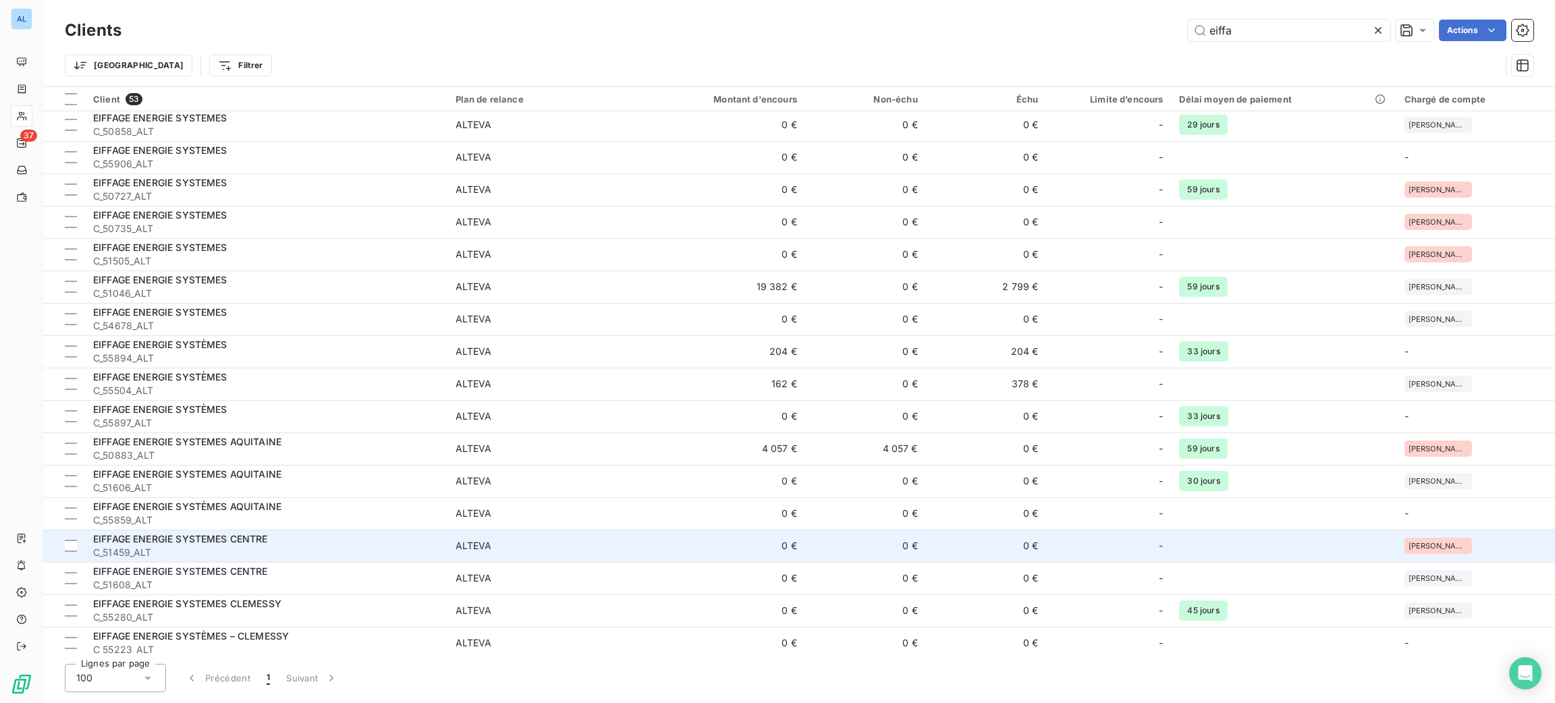
scroll to position [709, 0]
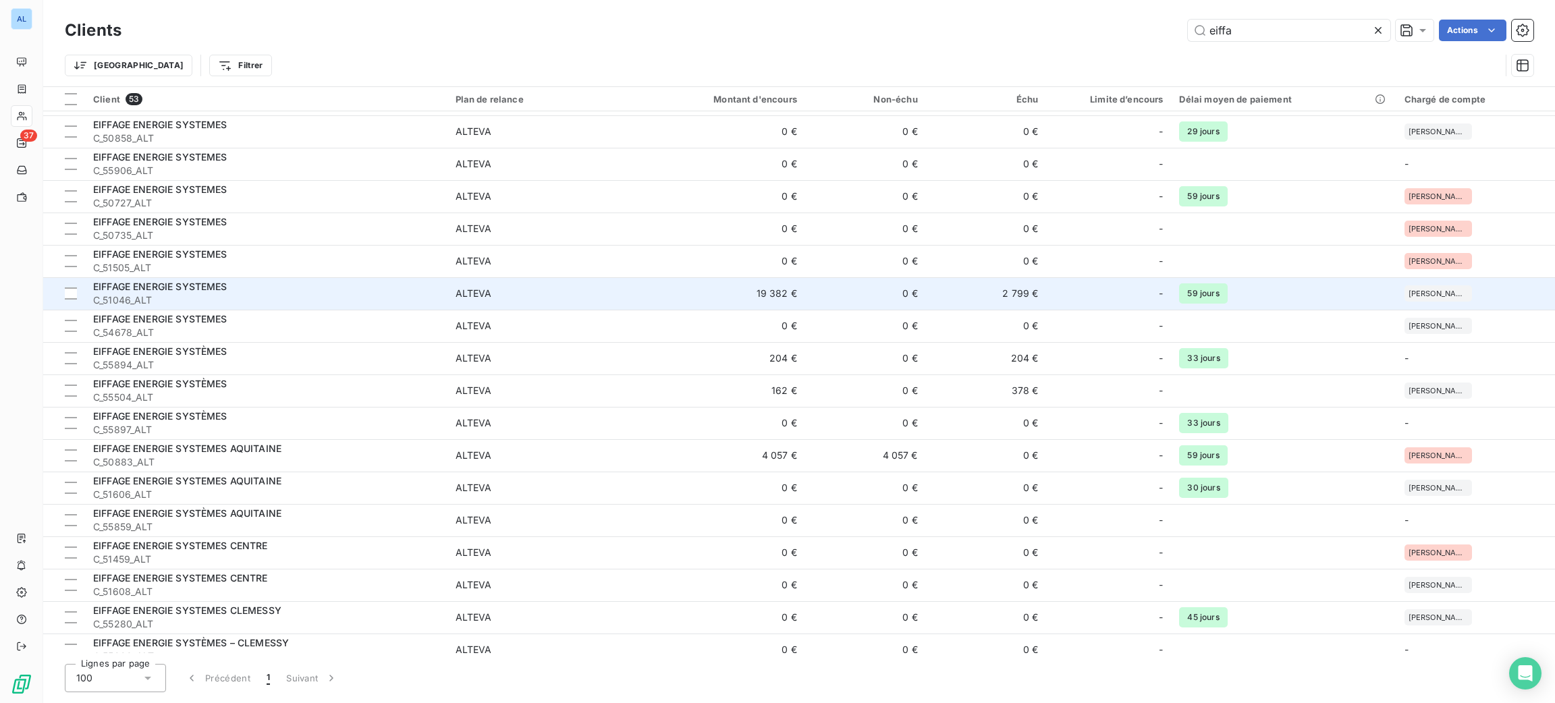
type input "eiffa"
click at [647, 286] on td "19 382 €" at bounding box center [724, 293] width 162 height 32
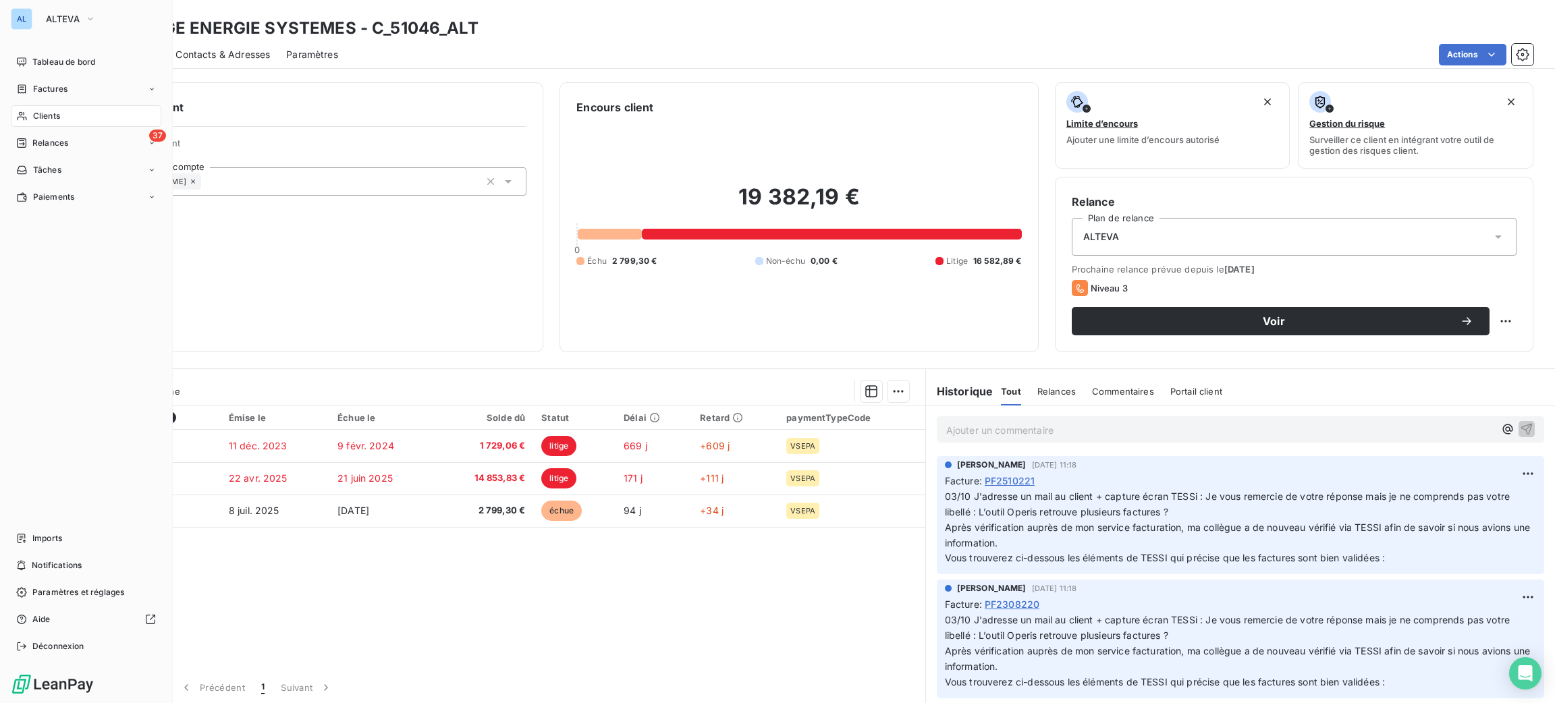
click at [63, 121] on div "Clients" at bounding box center [86, 116] width 151 height 22
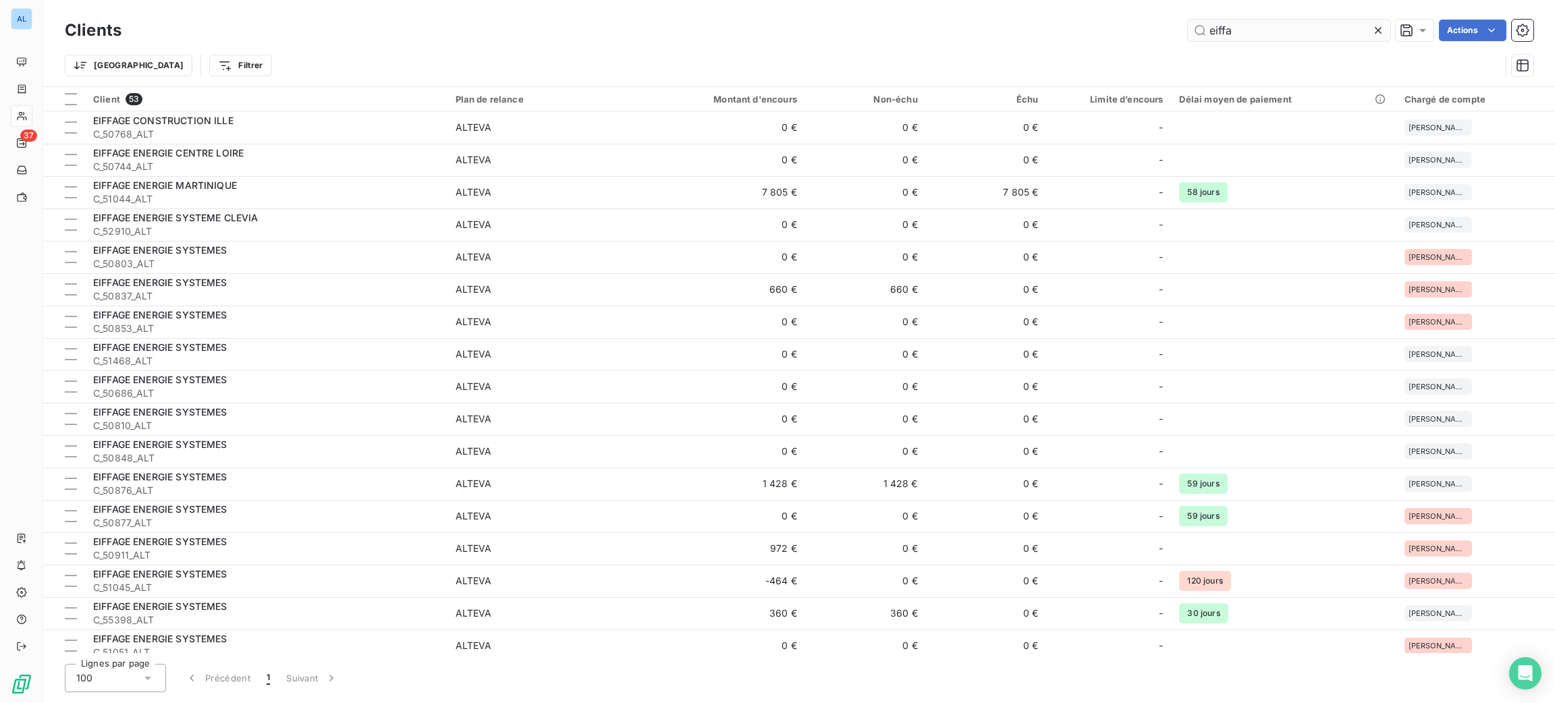
click at [1266, 18] on div "Clients eiffa Actions Trier Filtrer" at bounding box center [799, 43] width 1512 height 86
drag, startPoint x: 1137, startPoint y: 59, endPoint x: 1063, endPoint y: 59, distance: 73.6
click at [1063, 59] on div "Clients eiffa Actions Trier Filtrer" at bounding box center [799, 51] width 1469 height 70
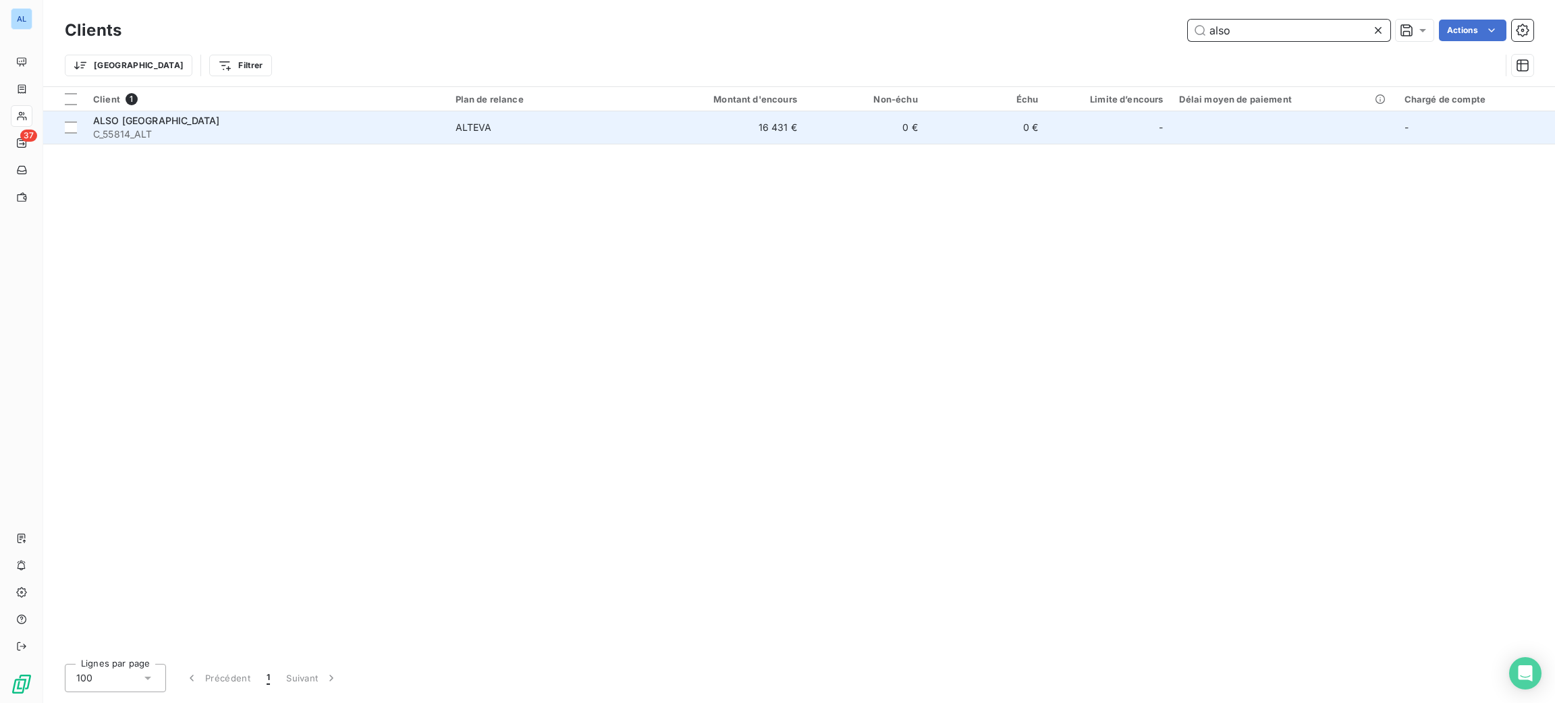
type input "also"
click at [511, 136] on td "ALTEVA" at bounding box center [546, 127] width 196 height 32
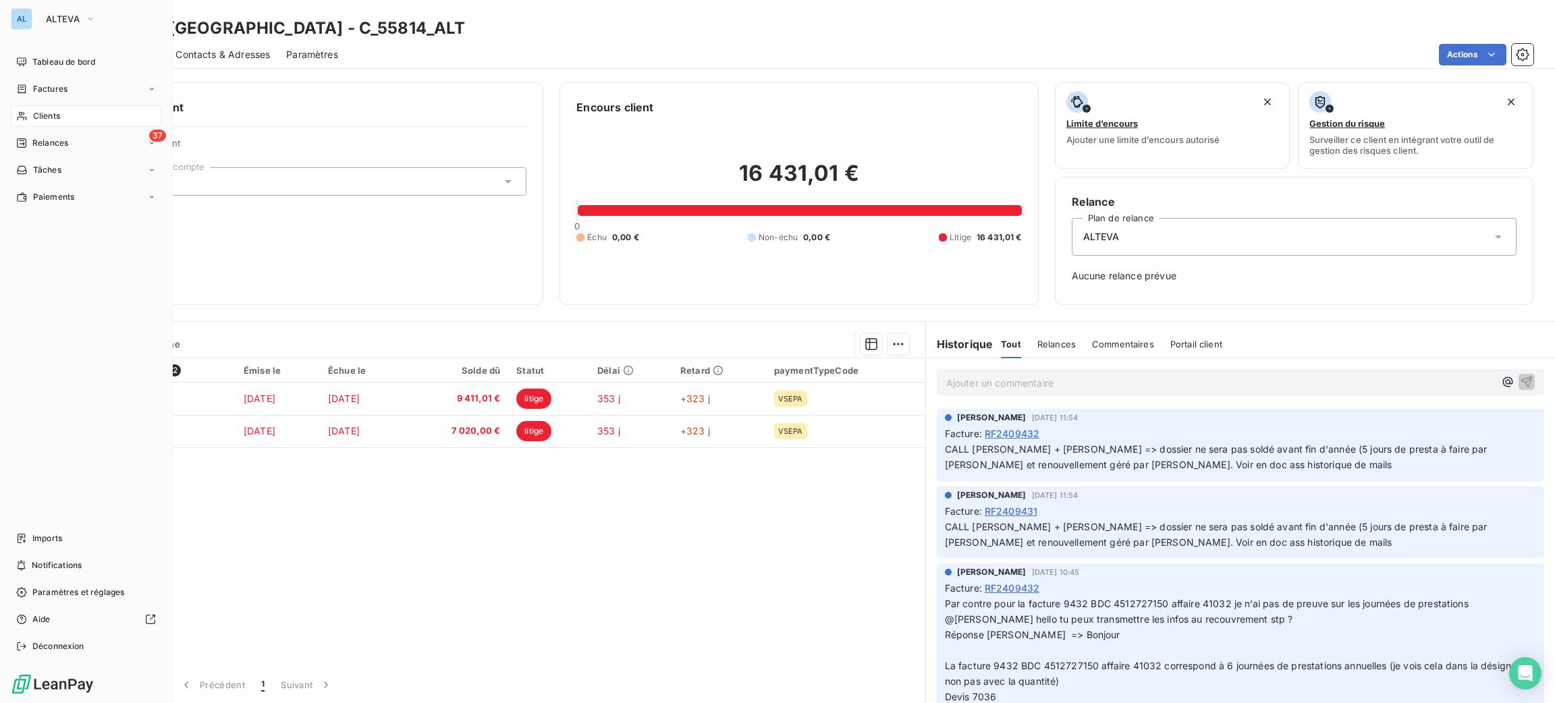
click at [42, 126] on nav "Tableau de bord Factures Clients 37 Relances Tâches Paiements" at bounding box center [86, 129] width 151 height 157
click at [42, 109] on div "Clients" at bounding box center [86, 116] width 151 height 22
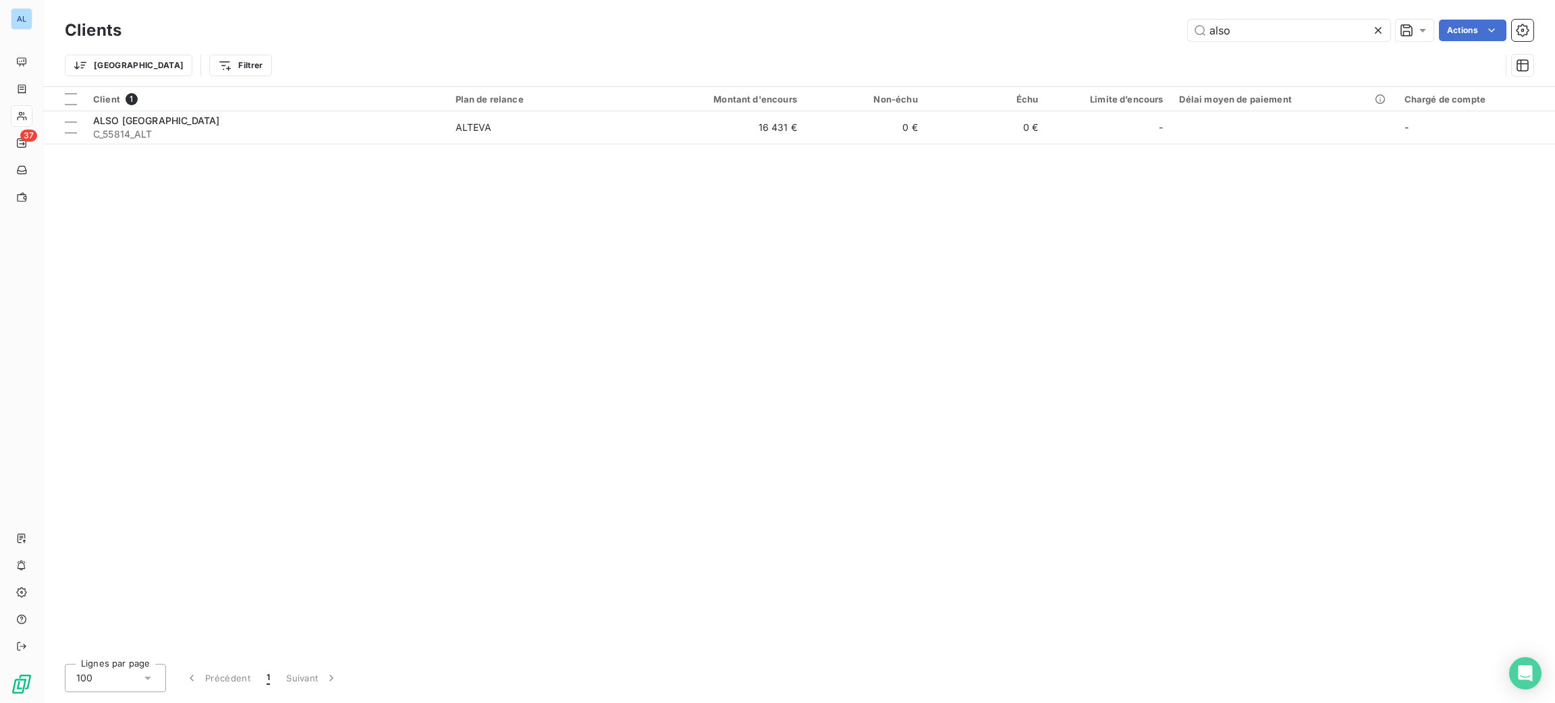
drag, startPoint x: 1256, startPoint y: 26, endPoint x: 1094, endPoint y: 28, distance: 162.0
click at [1094, 28] on div "also Actions" at bounding box center [836, 31] width 1396 height 22
drag, startPoint x: 1229, startPoint y: 44, endPoint x: 1087, endPoint y: 28, distance: 143.3
click at [1087, 30] on div "may Actions" at bounding box center [836, 31] width 1396 height 22
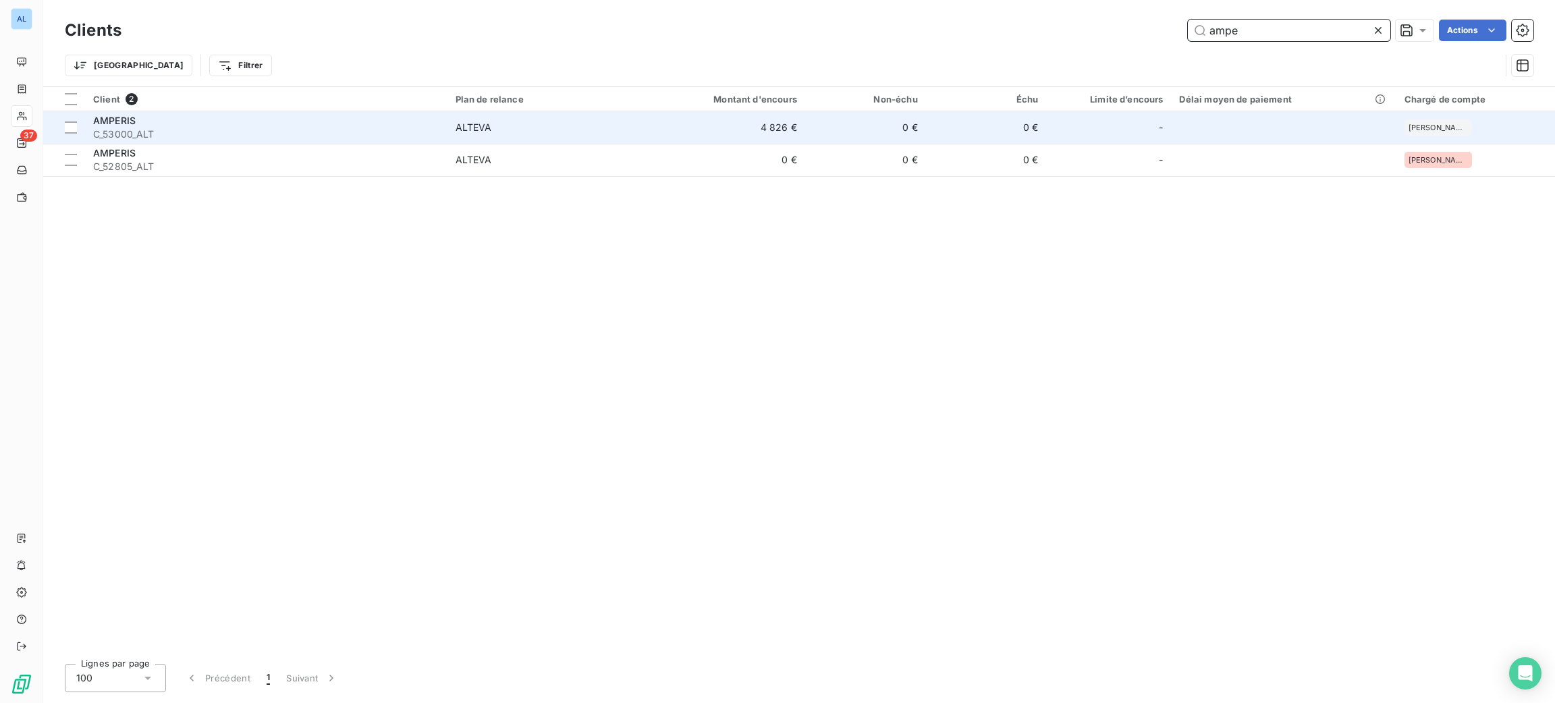
type input "ampe"
click at [679, 128] on td "4 826 €" at bounding box center [724, 127] width 162 height 32
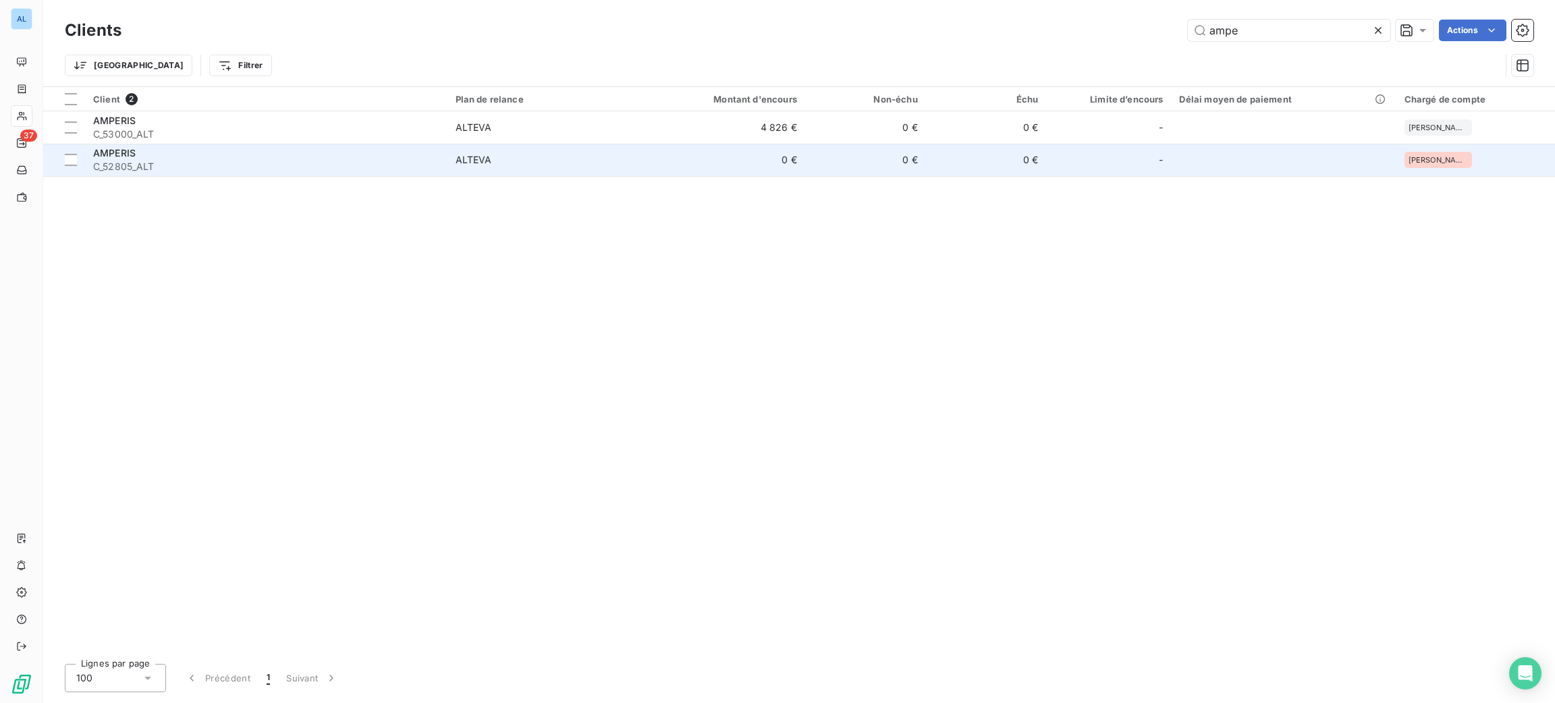
click at [385, 162] on span "C_52805_ALT" at bounding box center [266, 166] width 346 height 13
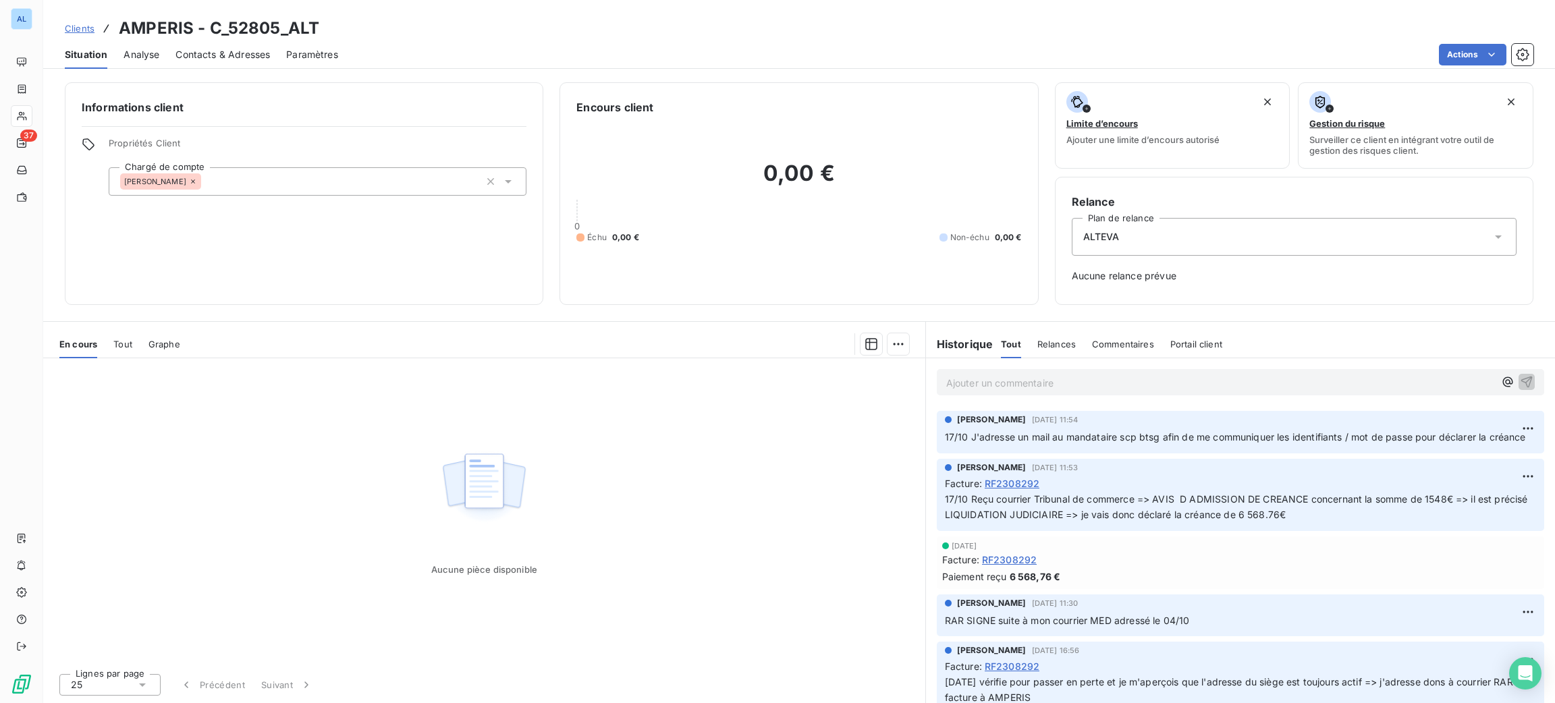
scroll to position [405, 0]
